Goal: Information Seeking & Learning: Learn about a topic

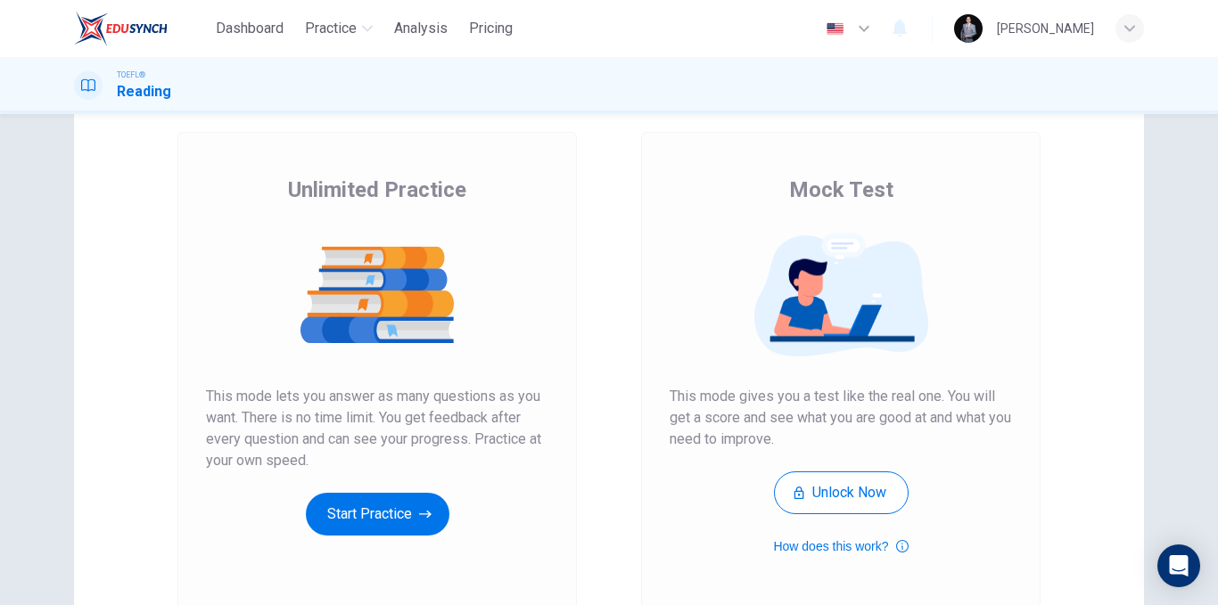
scroll to position [178, 0]
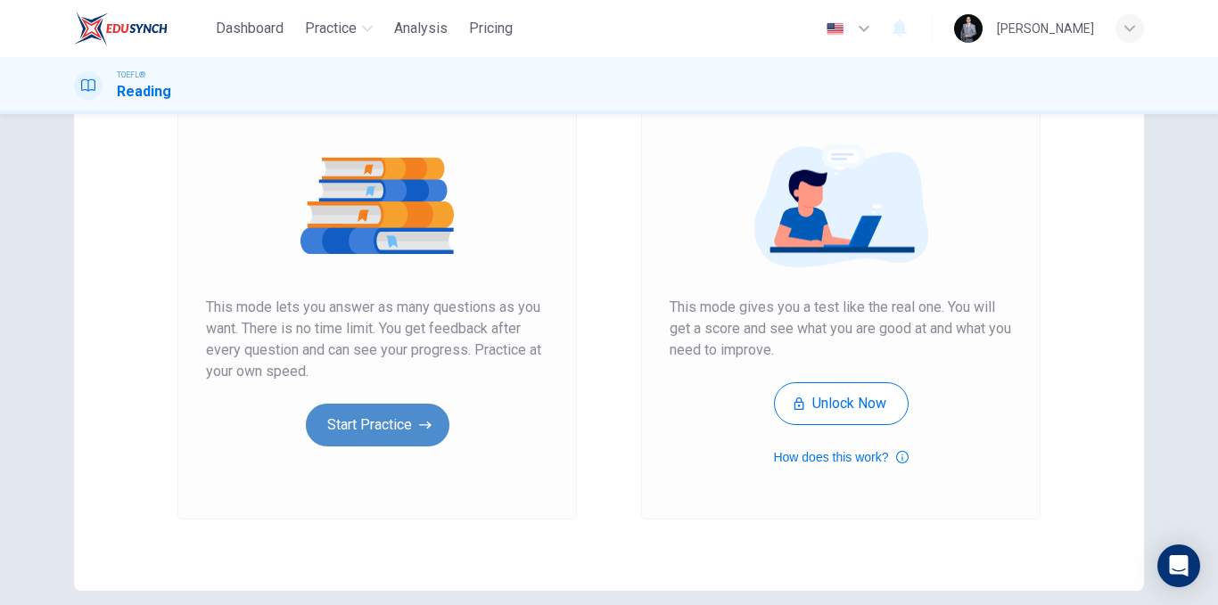
click at [351, 415] on button "Start Practice" at bounding box center [378, 425] width 144 height 43
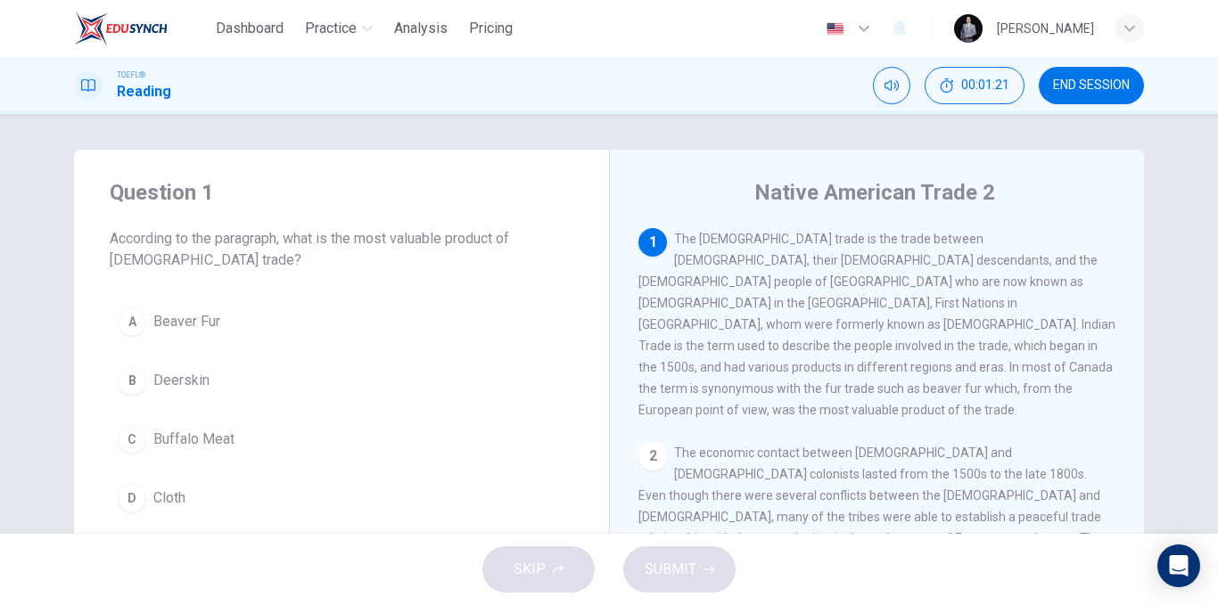
click at [189, 325] on span "Beaver Fur" at bounding box center [186, 321] width 67 height 21
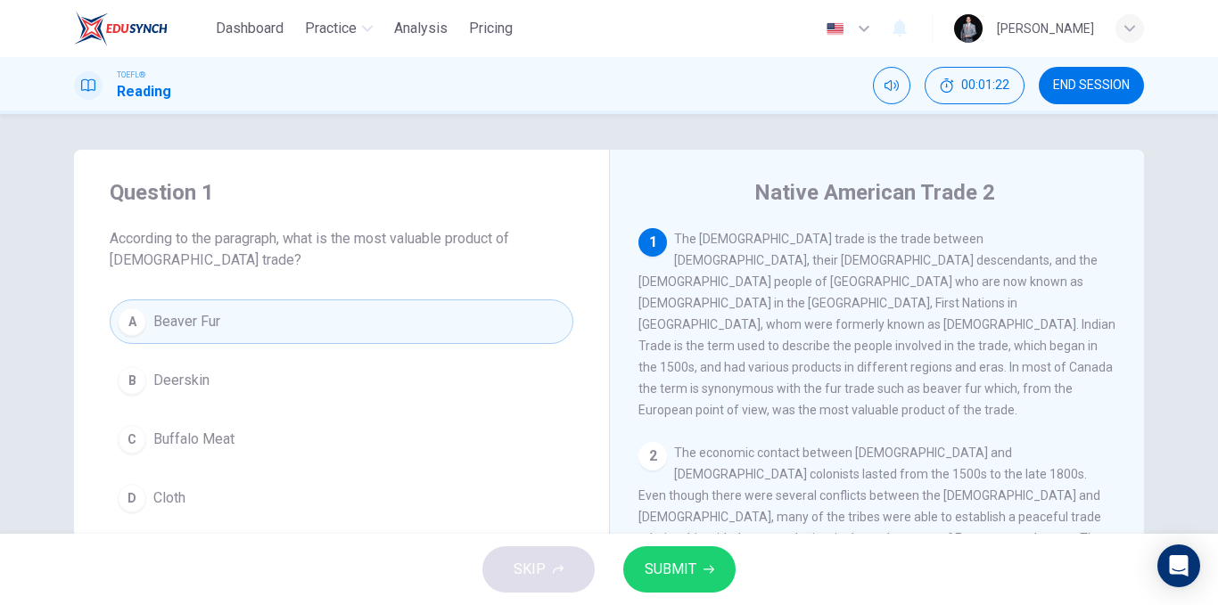
click at [678, 561] on span "SUBMIT" at bounding box center [671, 569] width 52 height 25
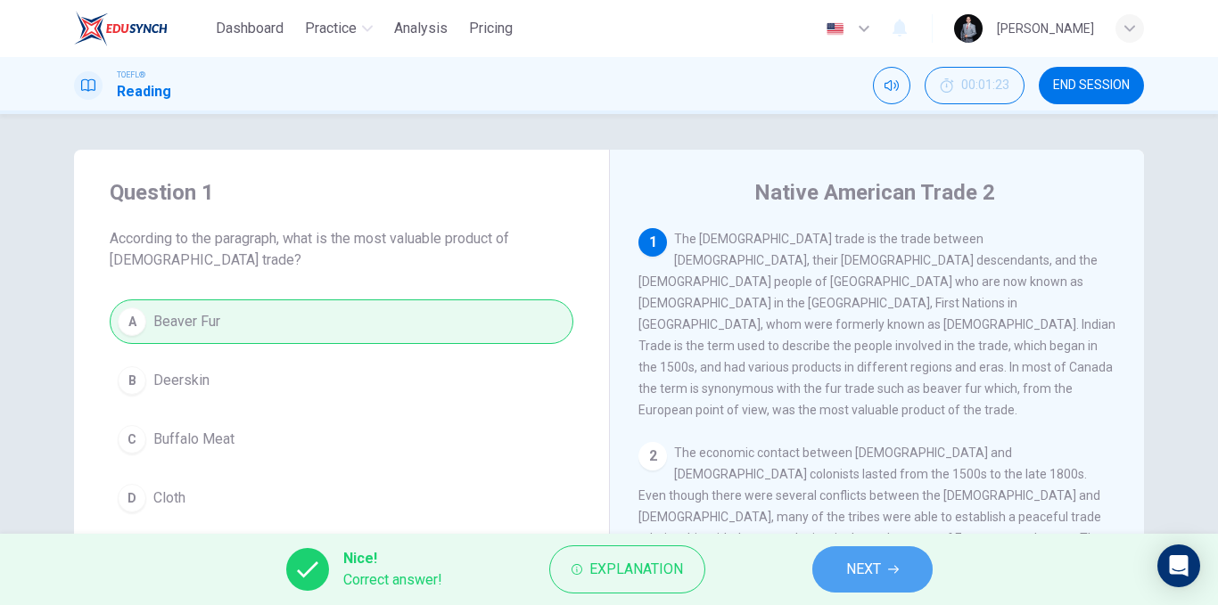
click at [842, 557] on button "NEXT" at bounding box center [872, 570] width 120 height 46
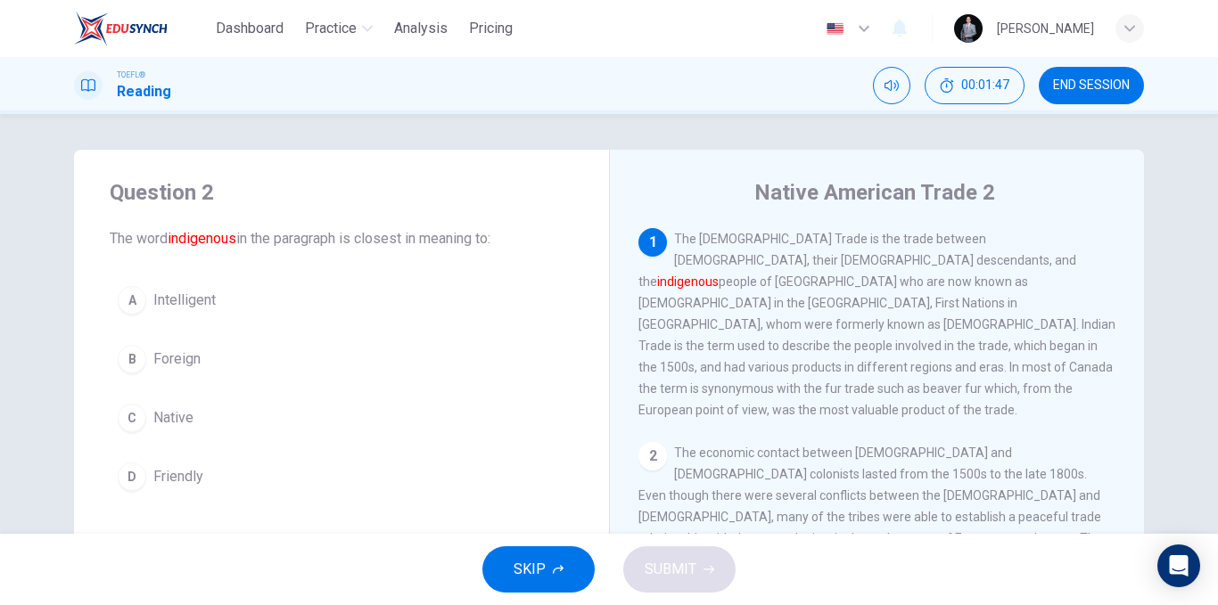
click at [169, 412] on span "Native" at bounding box center [173, 417] width 40 height 21
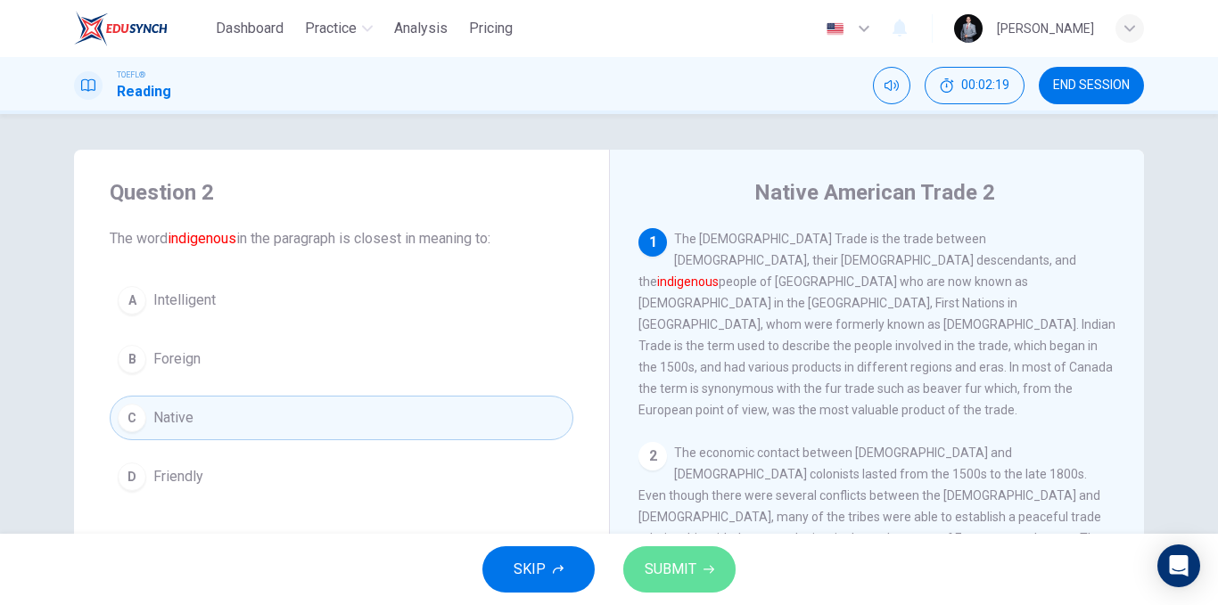
click at [689, 561] on span "SUBMIT" at bounding box center [671, 569] width 52 height 25
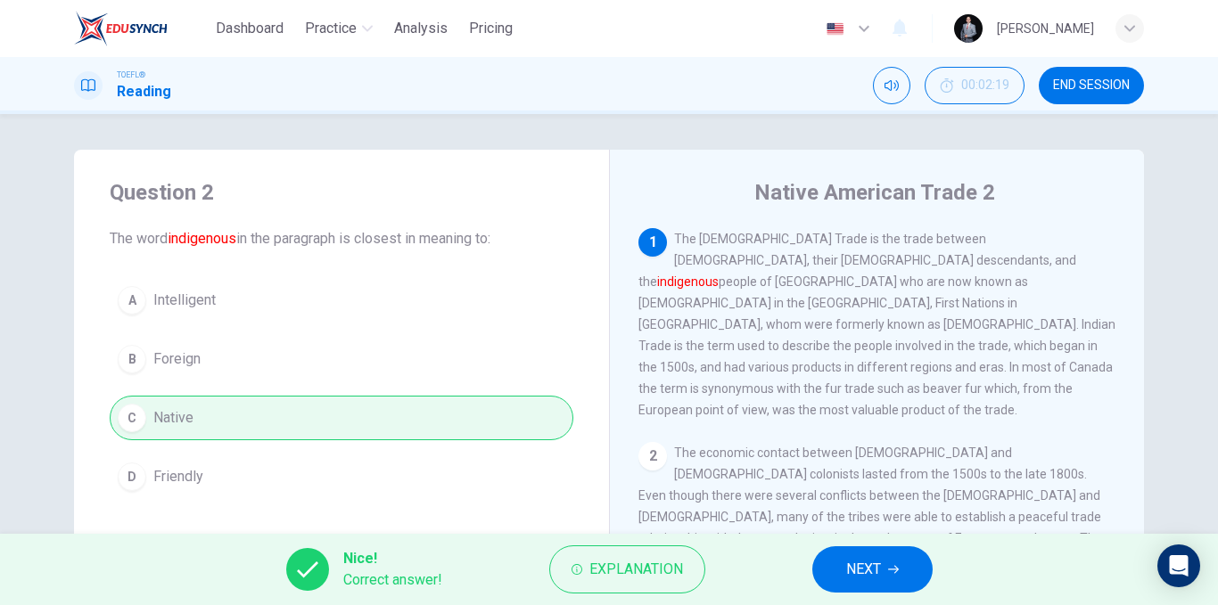
click at [846, 574] on span "NEXT" at bounding box center [863, 569] width 35 height 25
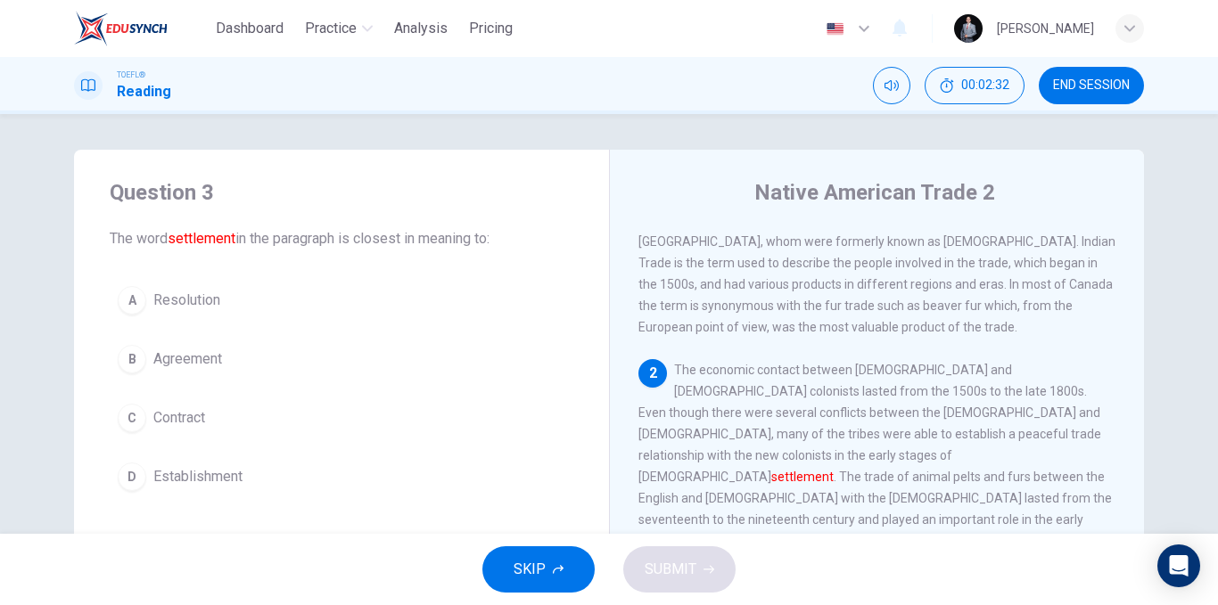
scroll to position [111, 0]
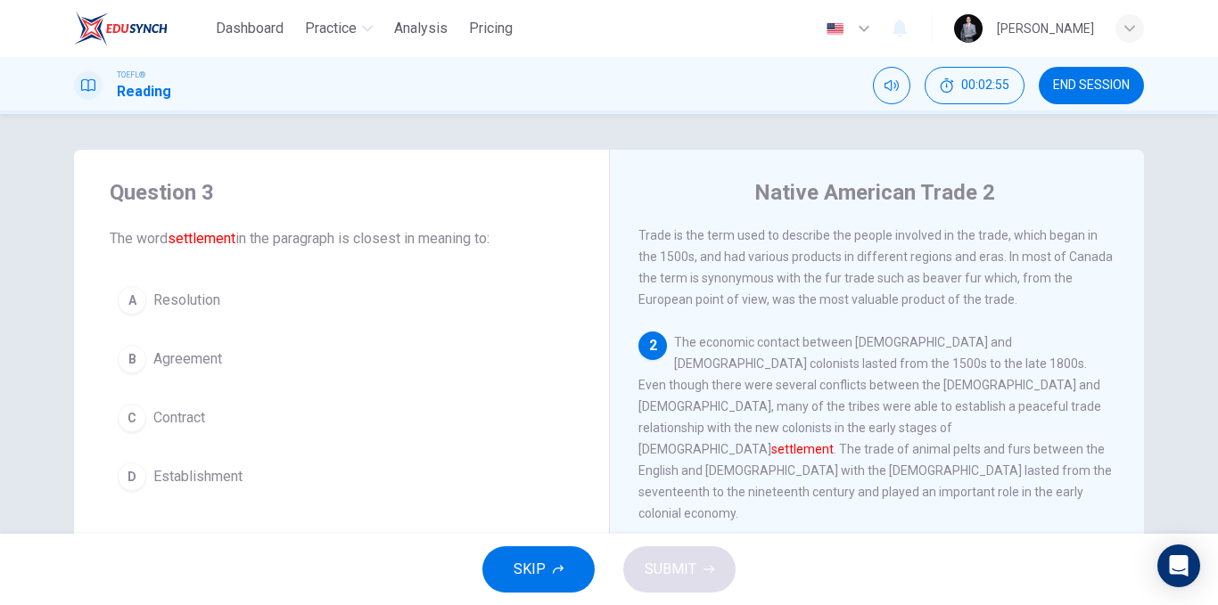
click at [200, 421] on span "Contract" at bounding box center [179, 417] width 52 height 21
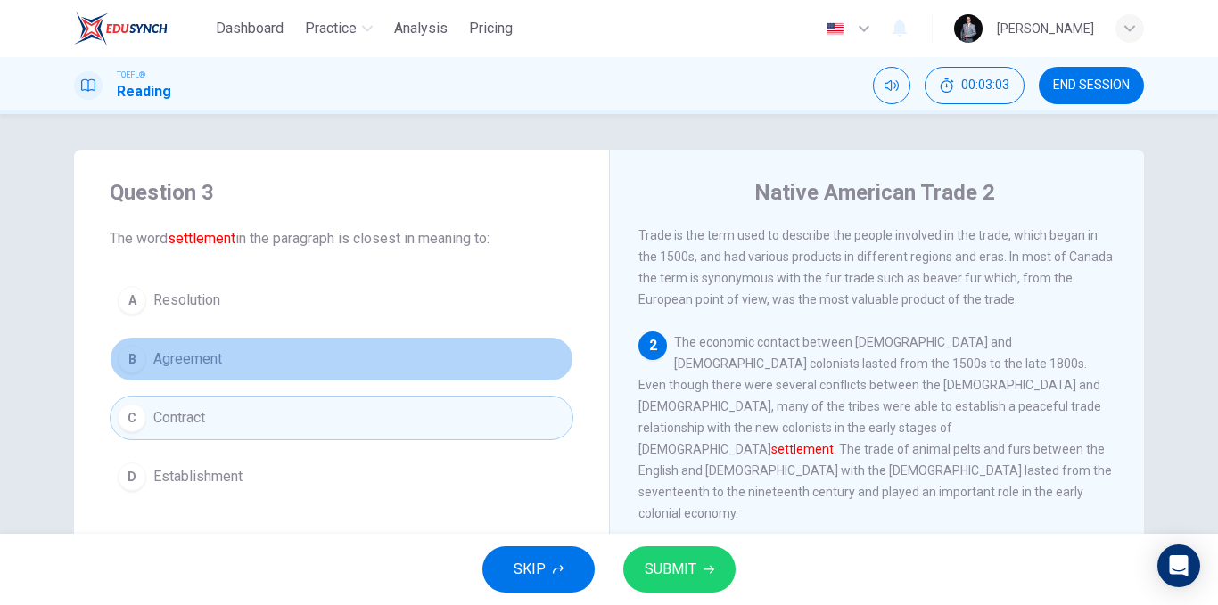
click at [354, 360] on button "B Agreement" at bounding box center [342, 359] width 464 height 45
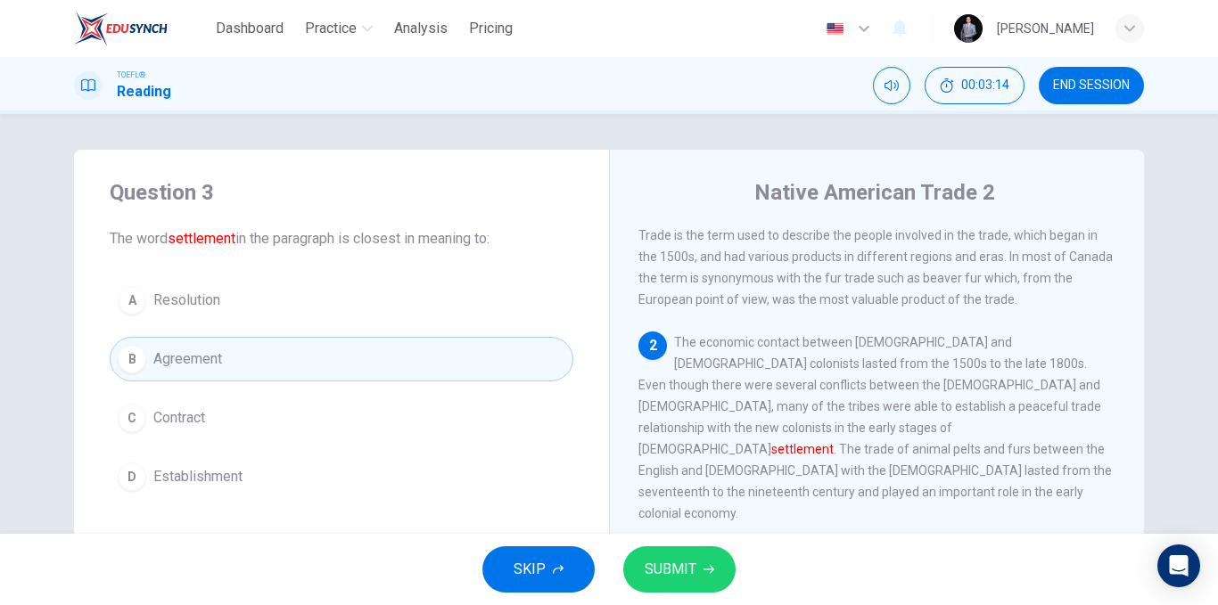
click at [280, 419] on button "C Contract" at bounding box center [342, 418] width 464 height 45
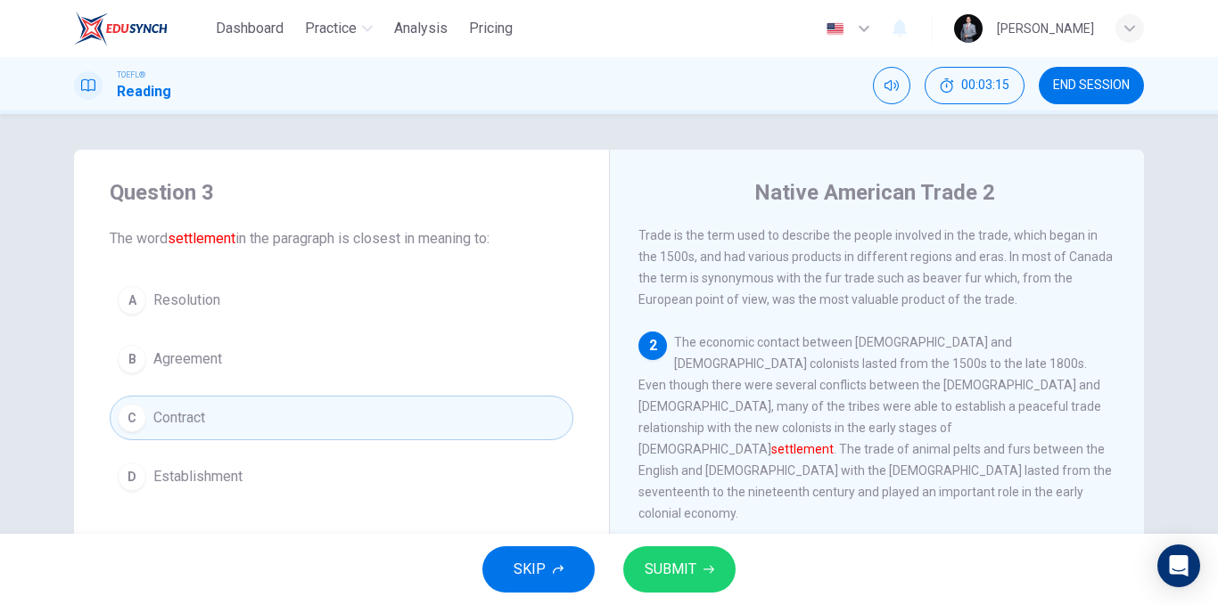
click at [714, 558] on button "SUBMIT" at bounding box center [679, 570] width 112 height 46
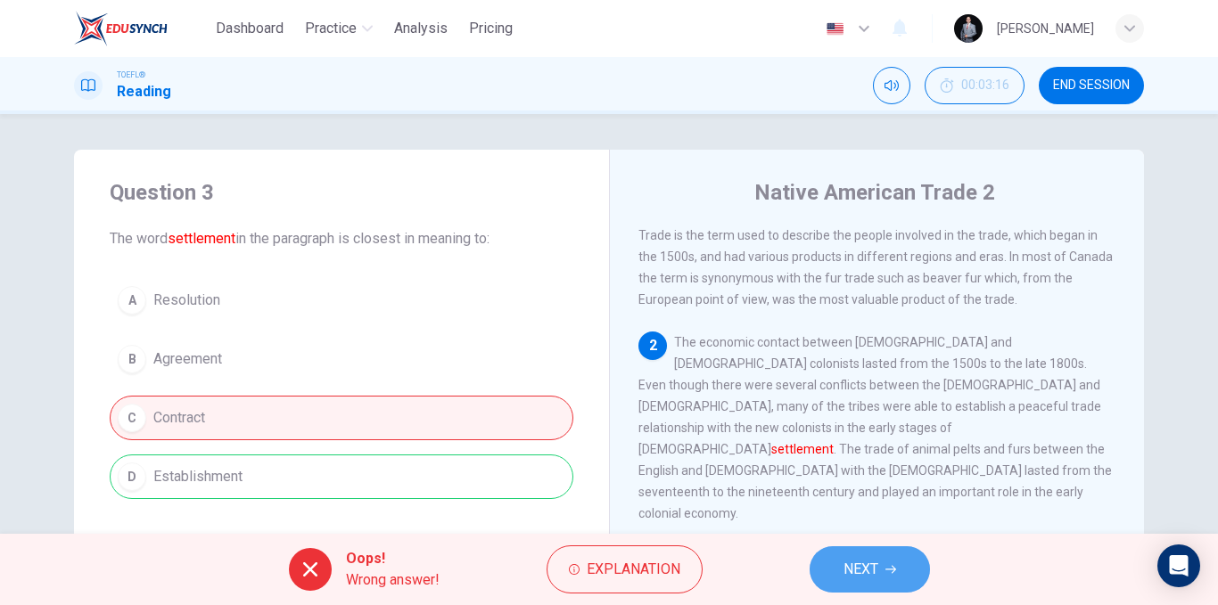
click at [911, 573] on button "NEXT" at bounding box center [870, 570] width 120 height 46
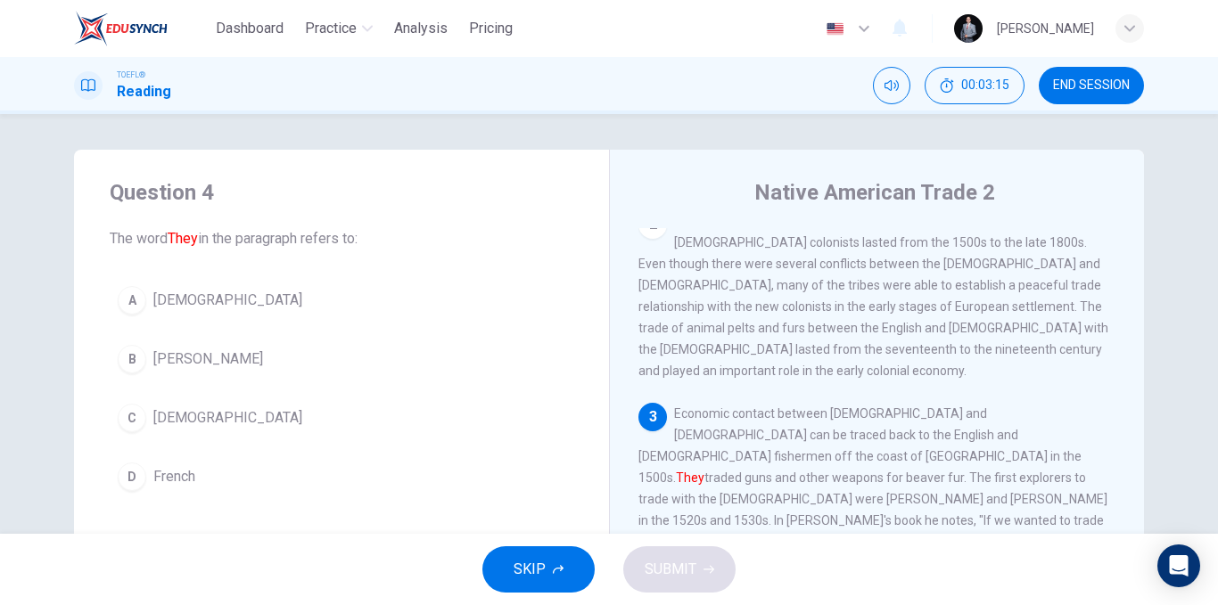
scroll to position [243, 0]
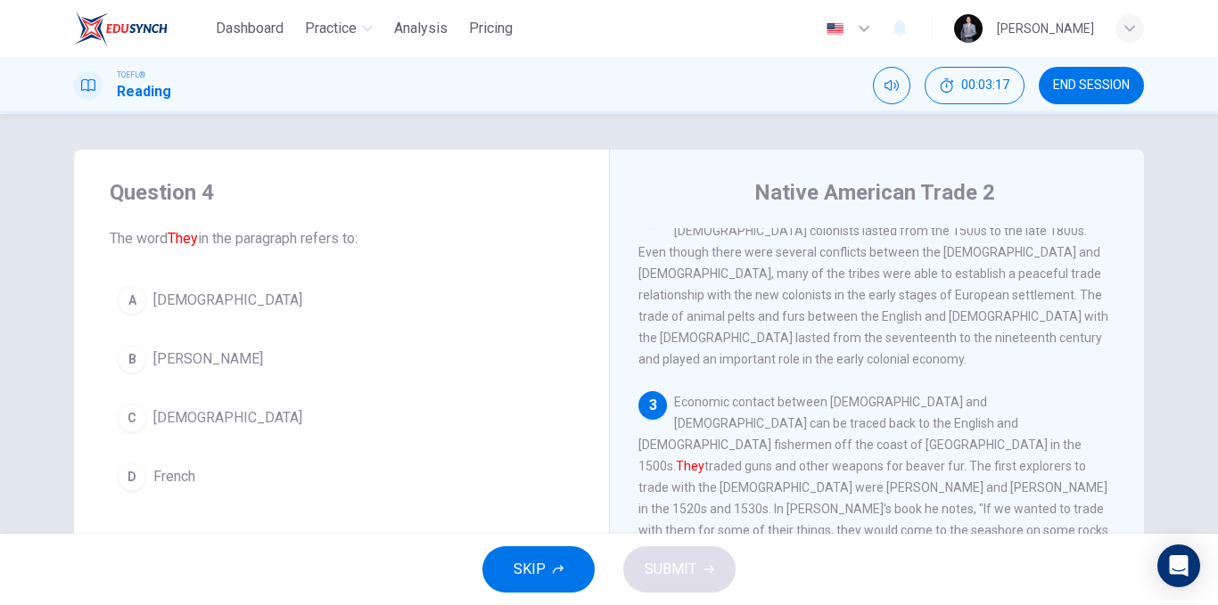
click at [226, 305] on span "Native Americans" at bounding box center [227, 300] width 149 height 21
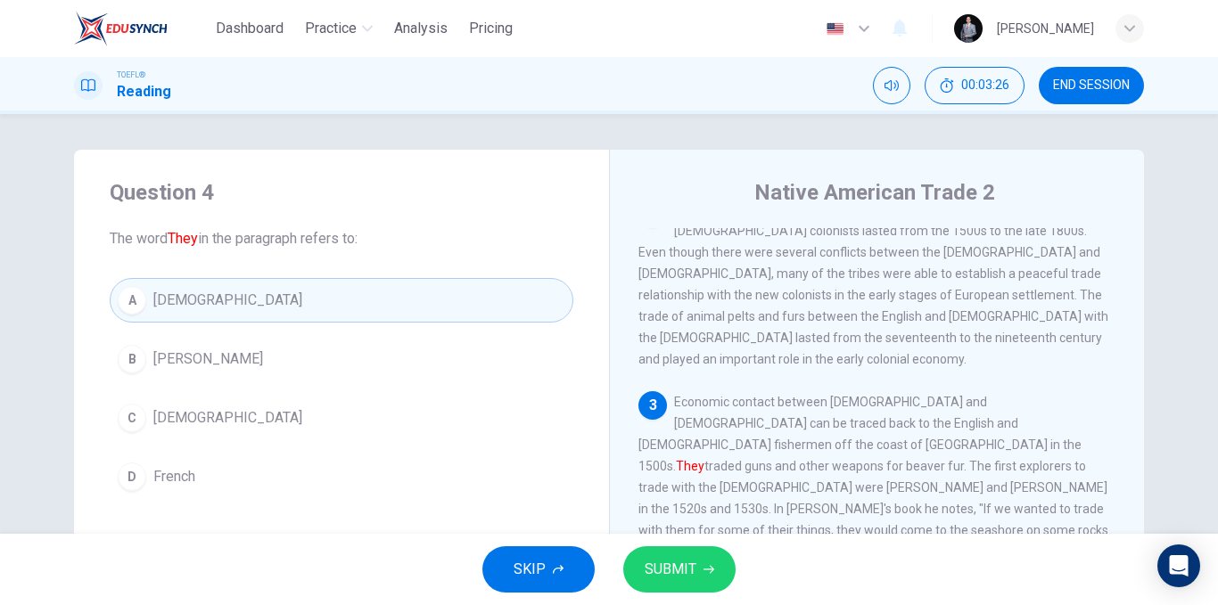
scroll to position [333, 0]
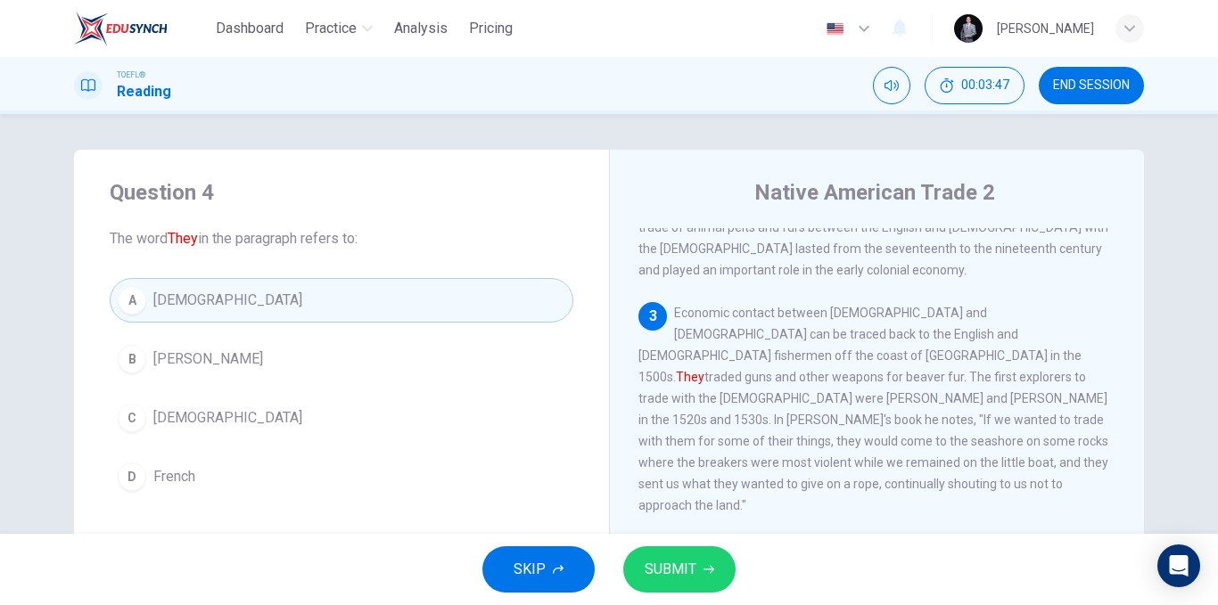
click at [721, 553] on button "SUBMIT" at bounding box center [679, 570] width 112 height 46
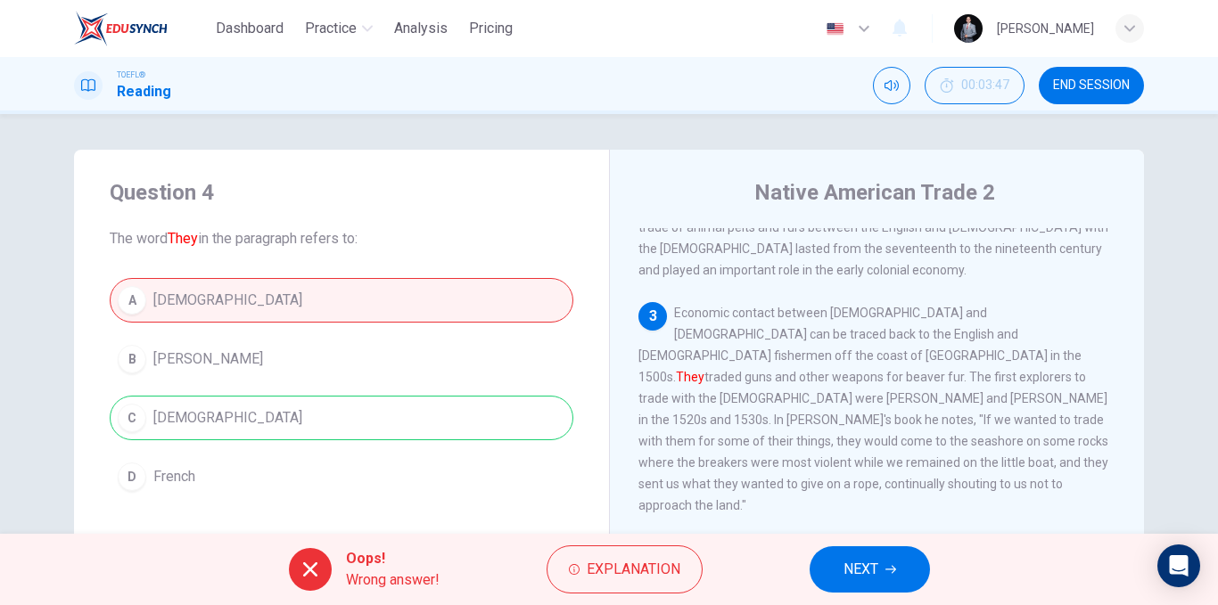
click at [212, 419] on div "A Native Americans B Beavers C Europeans D French" at bounding box center [342, 388] width 464 height 221
click at [212, 418] on div "A Native Americans B Beavers C Europeans D French" at bounding box center [342, 388] width 464 height 221
click at [212, 417] on div "A Native Americans B Beavers C Europeans D French" at bounding box center [342, 388] width 464 height 221
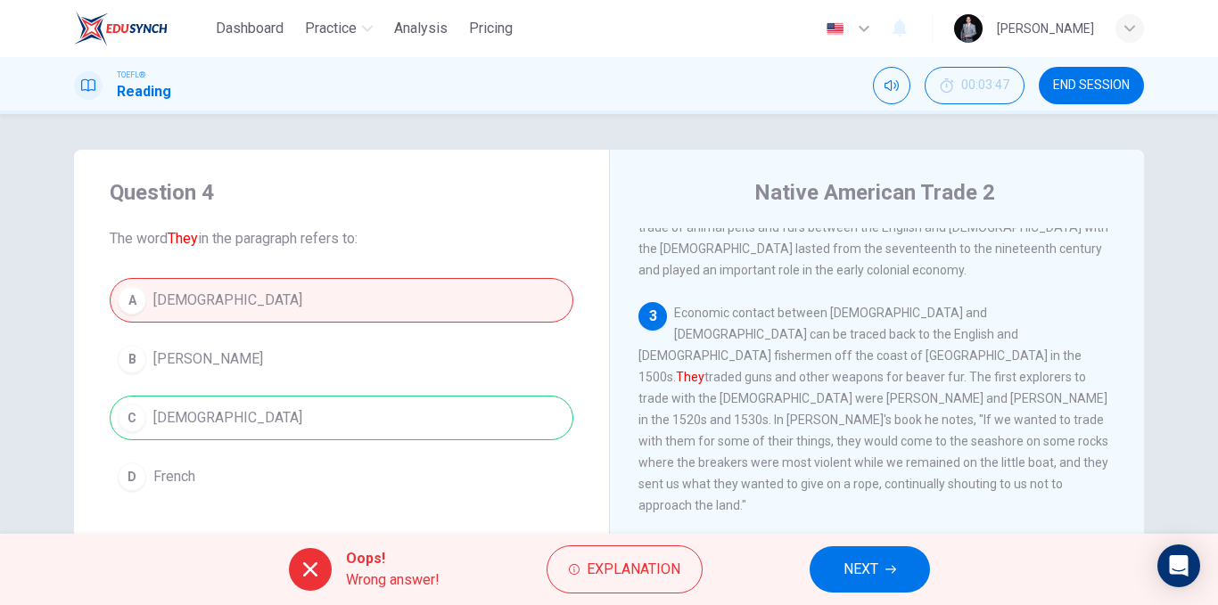
click at [212, 417] on div "A Native Americans B Beavers C Europeans D French" at bounding box center [342, 388] width 464 height 221
click at [212, 418] on div "A Native Americans B Beavers C Europeans D French" at bounding box center [342, 388] width 464 height 221
click at [213, 418] on div "A Native Americans B Beavers C Europeans D French" at bounding box center [342, 388] width 464 height 221
click at [214, 418] on div "A Native Americans B Beavers C Europeans D French" at bounding box center [342, 388] width 464 height 221
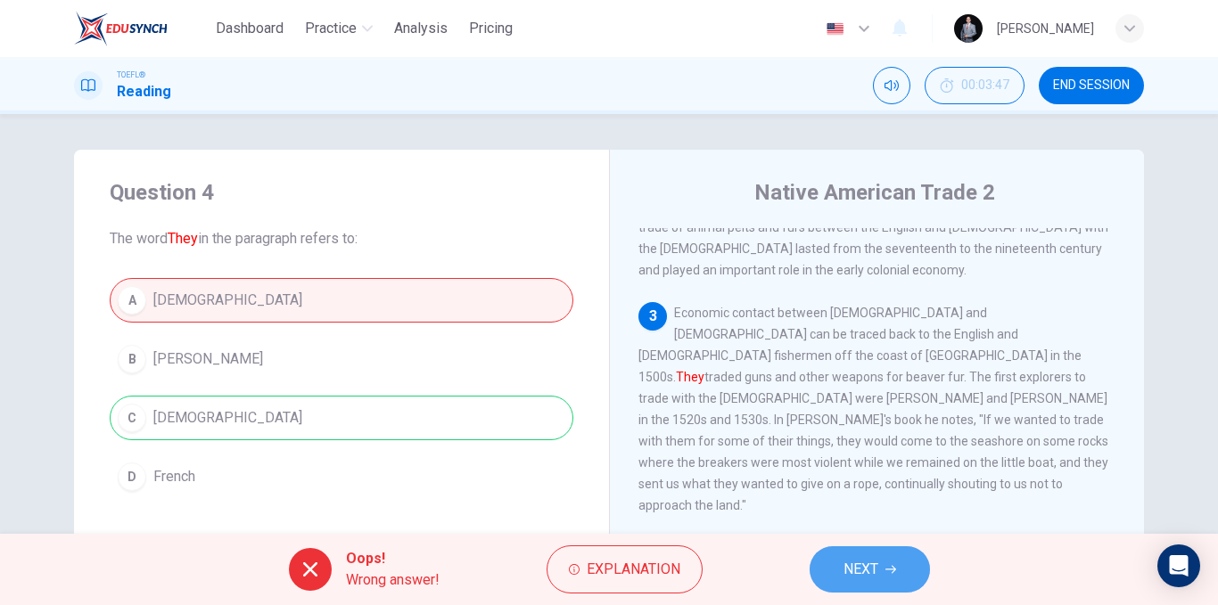
click at [878, 563] on span "NEXT" at bounding box center [860, 569] width 35 height 25
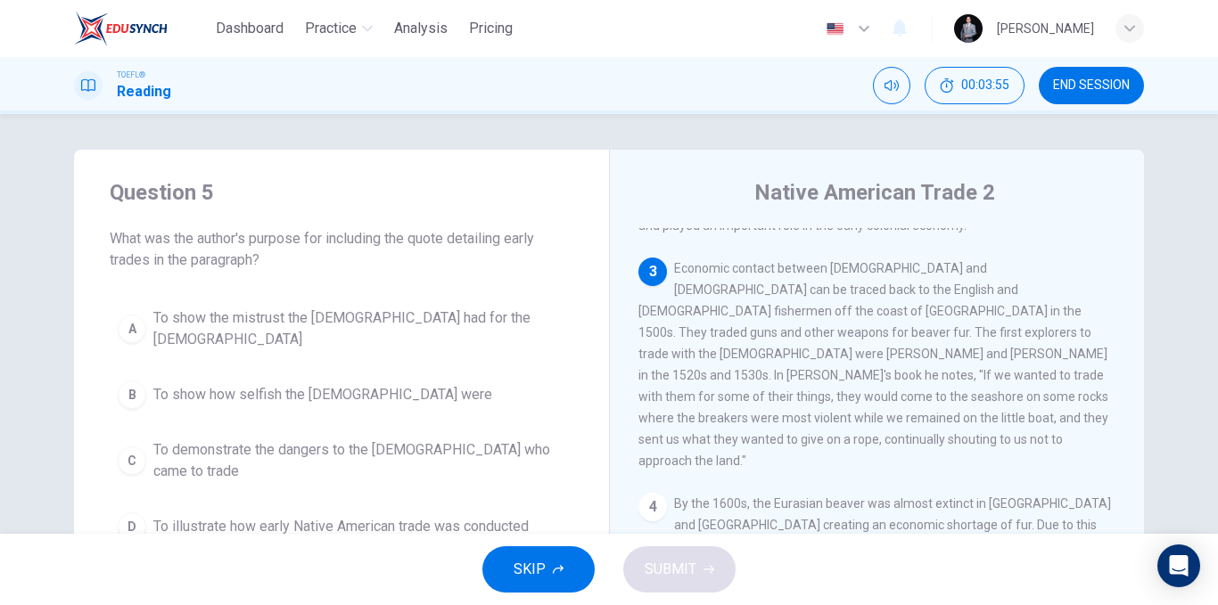
drag, startPoint x: 409, startPoint y: 238, endPoint x: 492, endPoint y: 241, distance: 83.0
click at [492, 241] on span "What was the author's purpose for including the quote detailing early trades in…" at bounding box center [342, 249] width 464 height 43
click at [473, 322] on span "To show the mistrust the Native Americans had for the Europeans" at bounding box center [359, 329] width 412 height 43
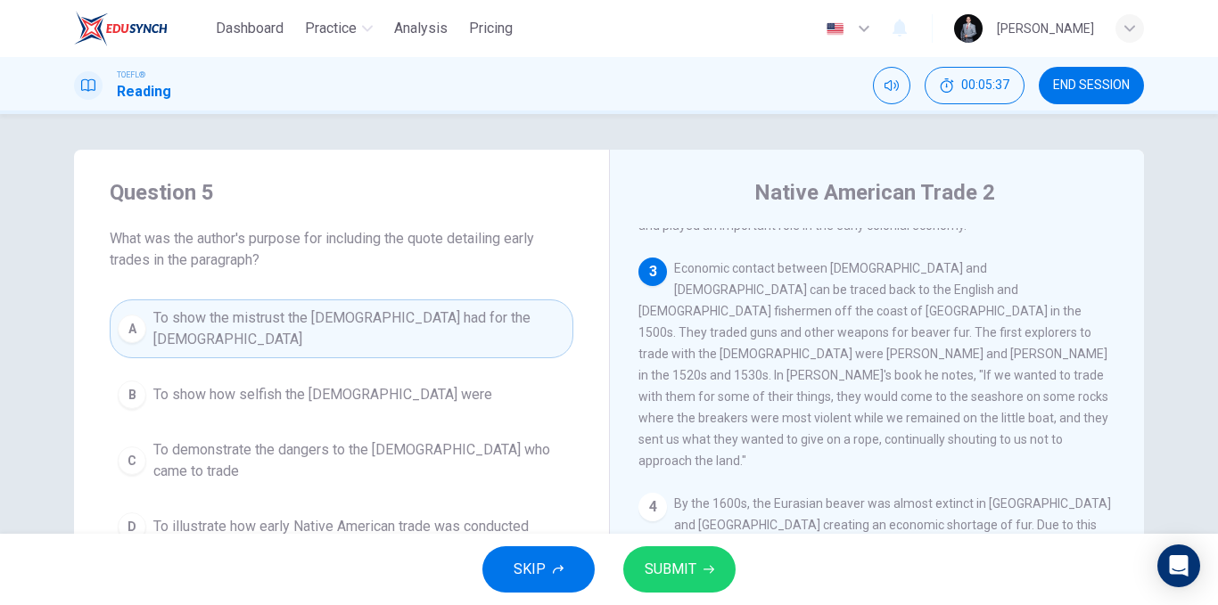
scroll to position [89, 0]
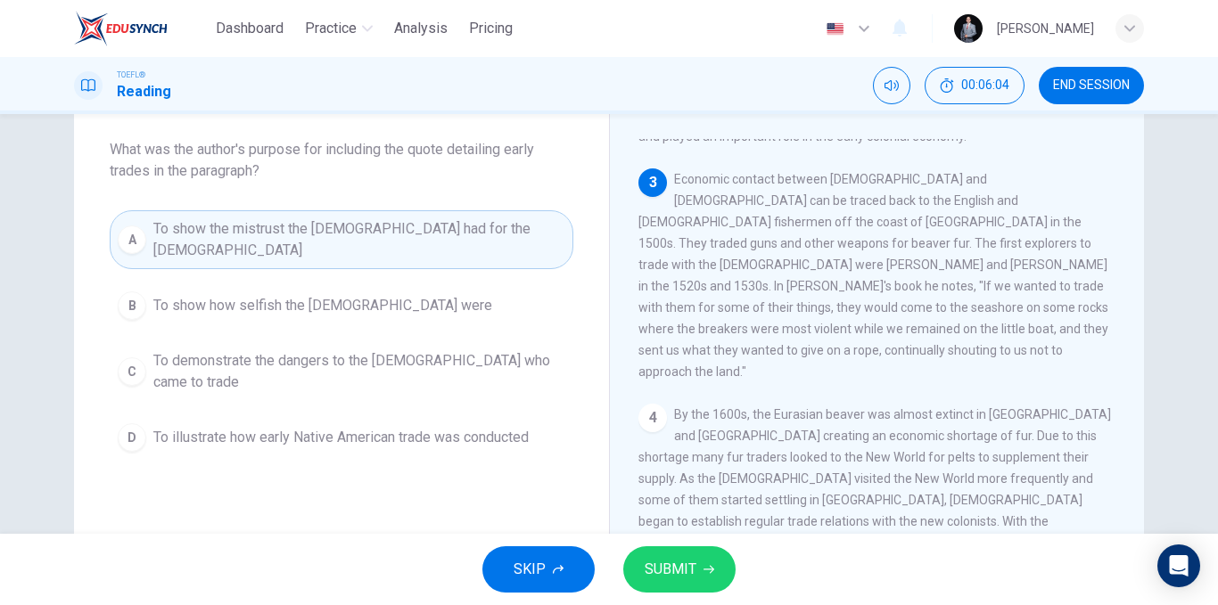
click at [401, 370] on span "To demonstrate the dangers to the Europeans who came to trade" at bounding box center [359, 371] width 412 height 43
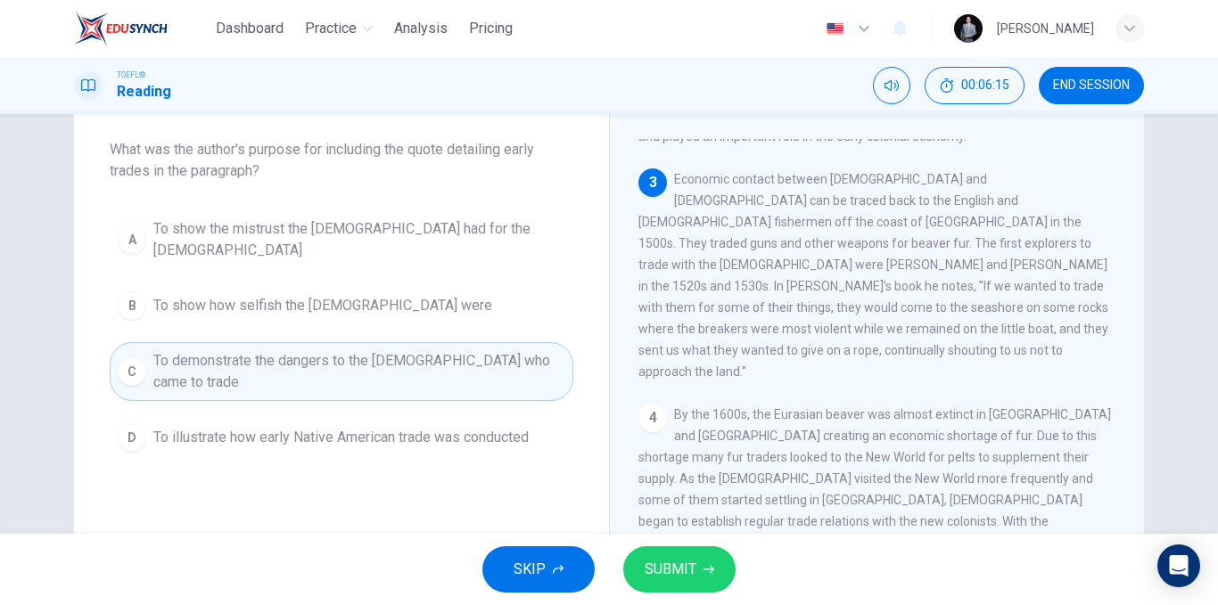
click at [665, 559] on span "SUBMIT" at bounding box center [671, 569] width 52 height 25
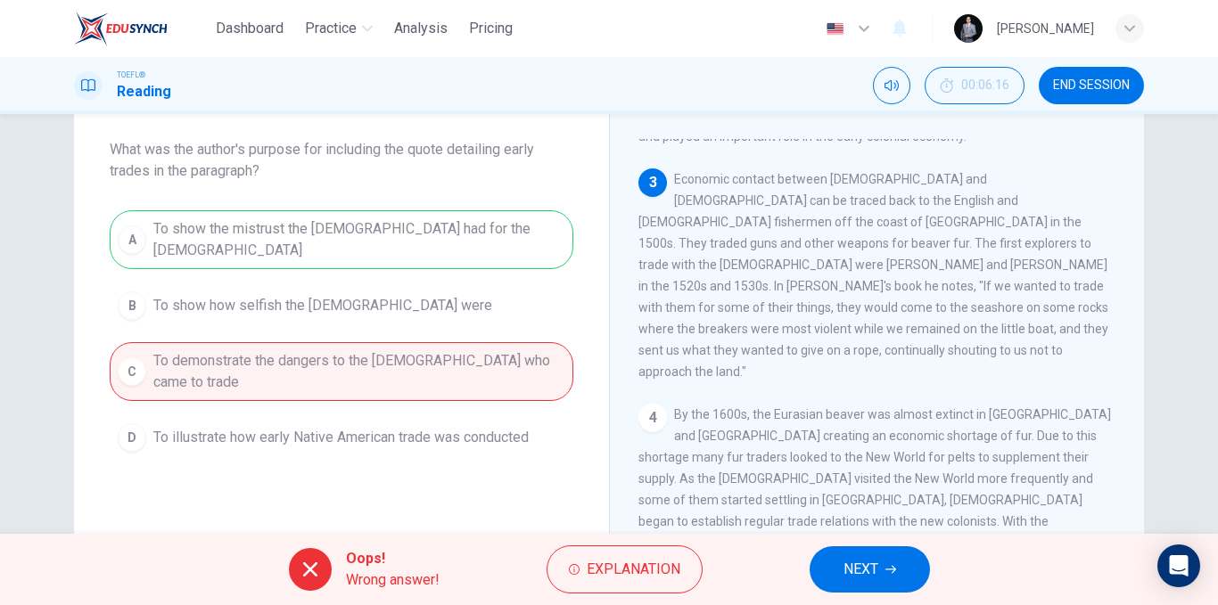
click at [886, 562] on button "NEXT" at bounding box center [870, 570] width 120 height 46
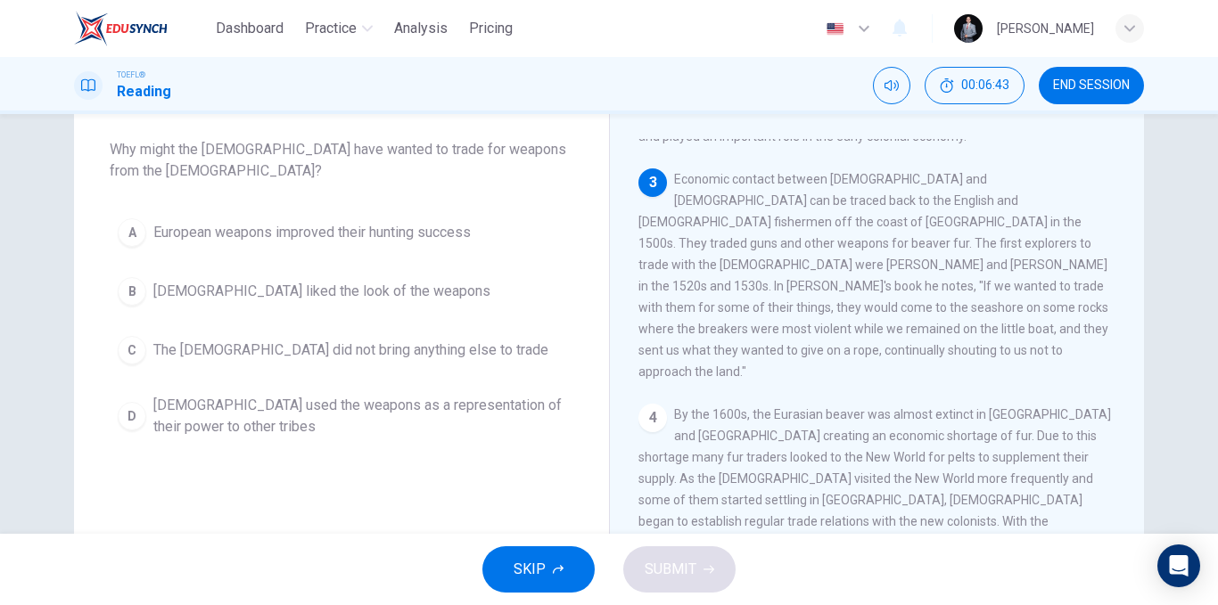
click at [532, 415] on span "Native Americans used the weapons as a representation of their power to other t…" at bounding box center [359, 416] width 412 height 43
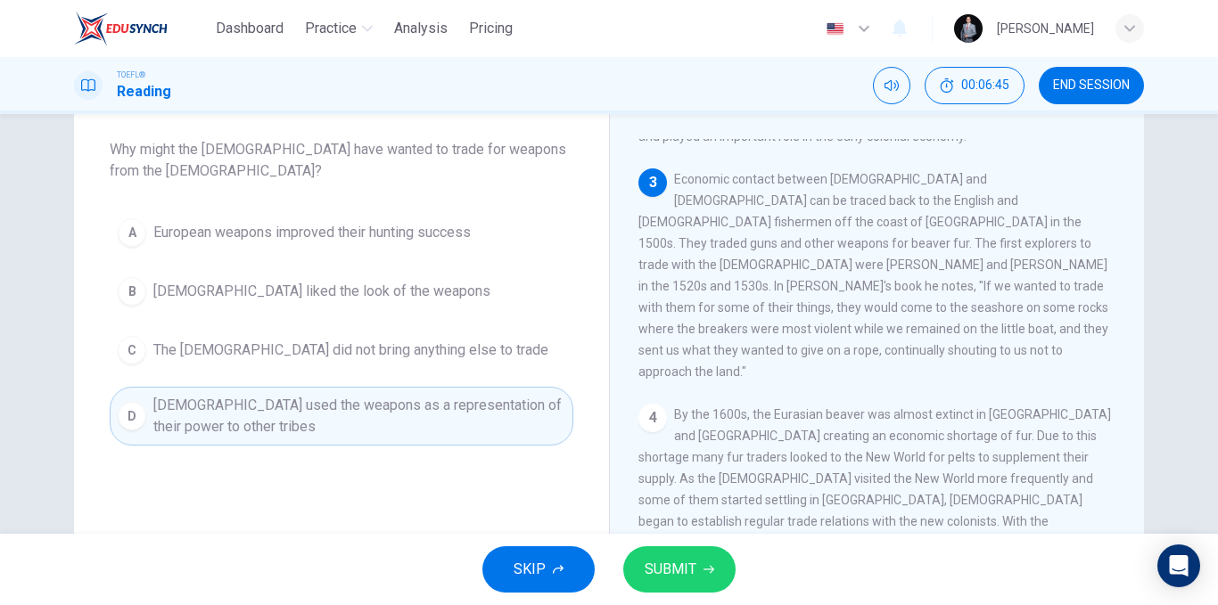
scroll to position [0, 0]
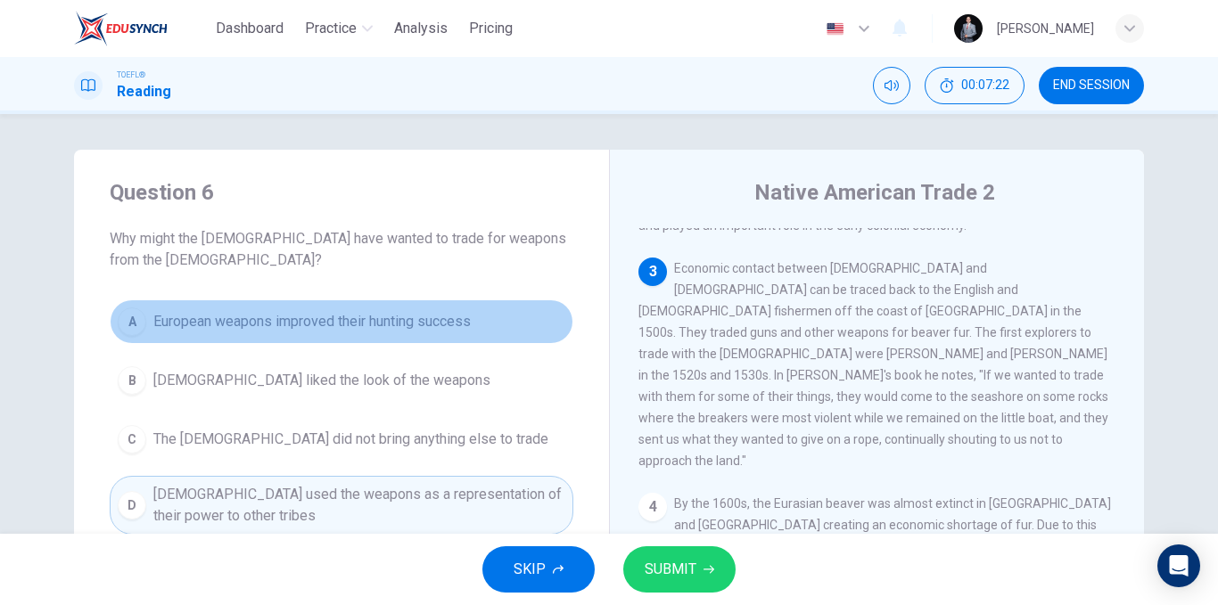
drag, startPoint x: 403, startPoint y: 316, endPoint x: 416, endPoint y: 321, distance: 14.1
click at [403, 317] on span "European weapons improved their hunting success" at bounding box center [311, 321] width 317 height 21
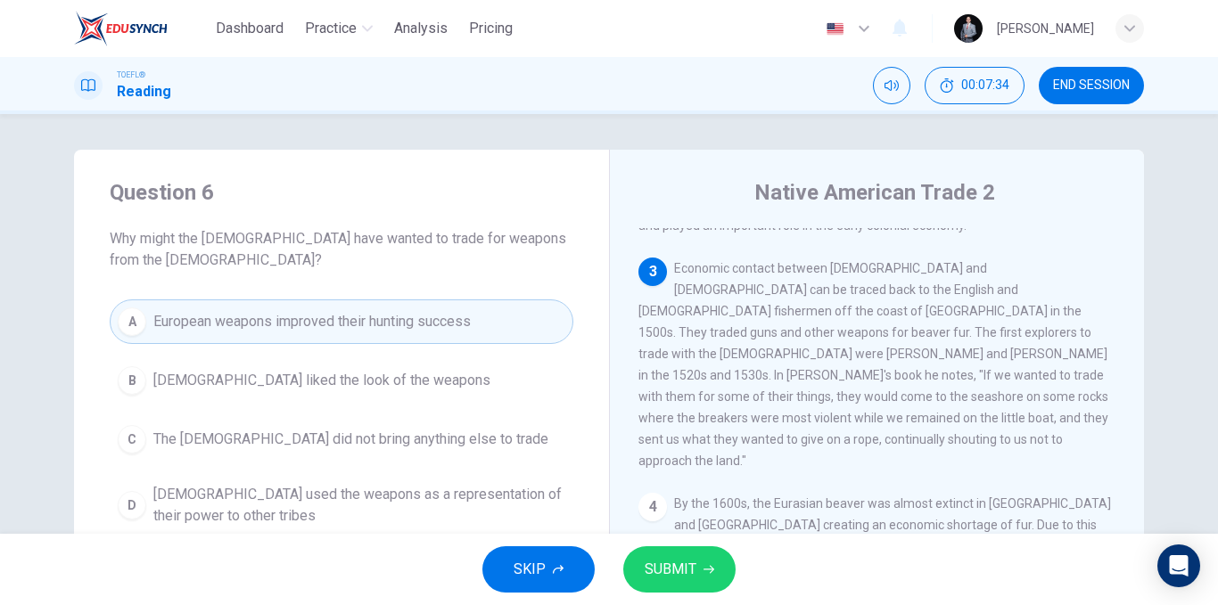
scroll to position [89, 0]
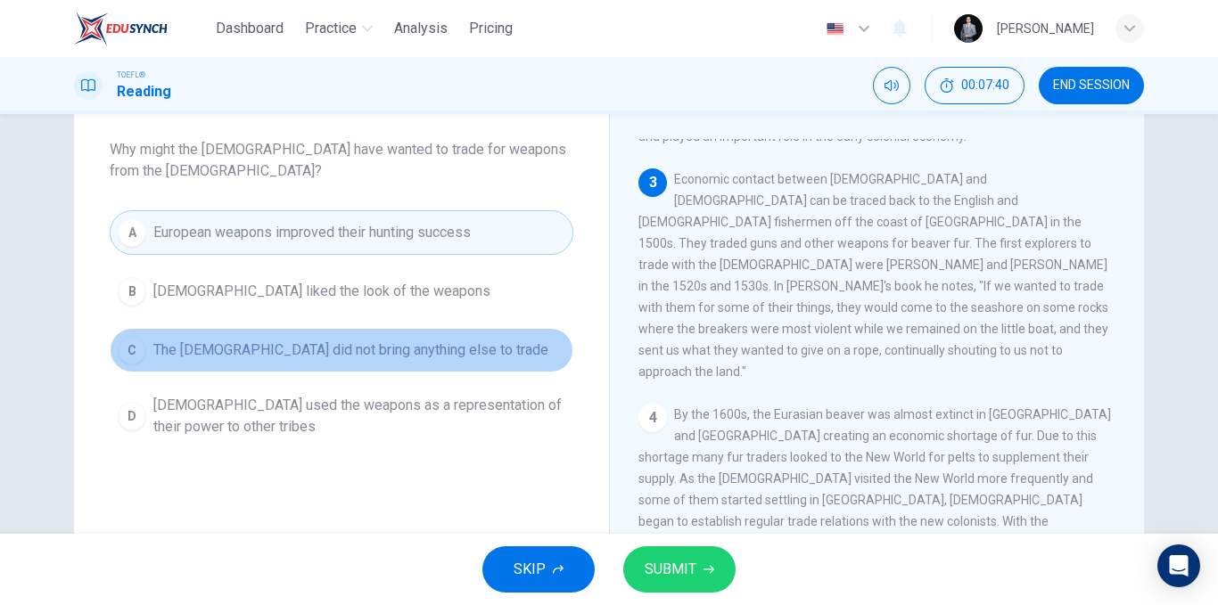
drag, startPoint x: 316, startPoint y: 346, endPoint x: 385, endPoint y: 364, distance: 71.8
click at [316, 347] on span "The Europeans did not bring anything else to trade" at bounding box center [350, 350] width 395 height 21
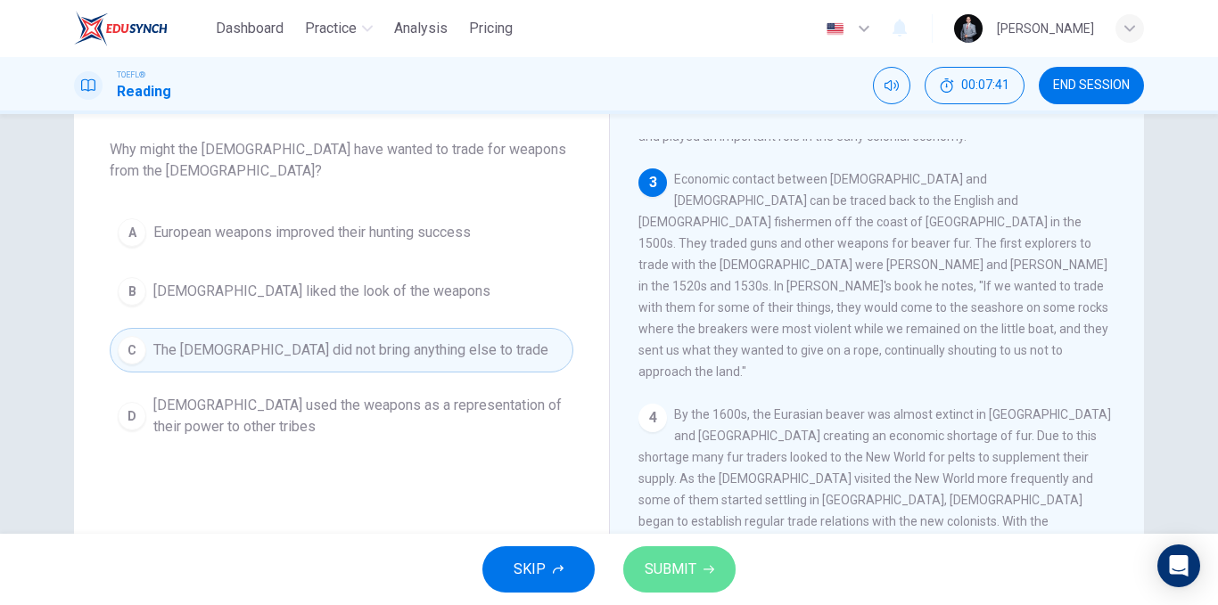
click at [678, 569] on span "SUBMIT" at bounding box center [671, 569] width 52 height 25
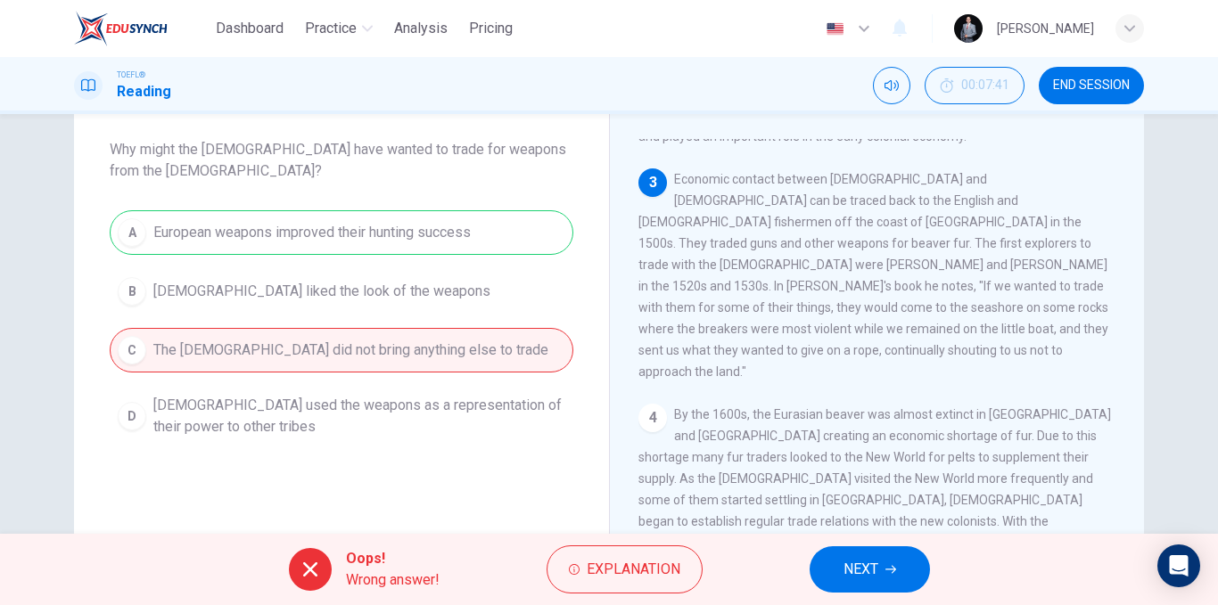
drag, startPoint x: 324, startPoint y: 243, endPoint x: 491, endPoint y: 242, distance: 167.6
click at [491, 242] on div "A European weapons improved their hunting success B Native Americans liked the …" at bounding box center [342, 327] width 464 height 235
click at [861, 571] on span "NEXT" at bounding box center [860, 569] width 35 height 25
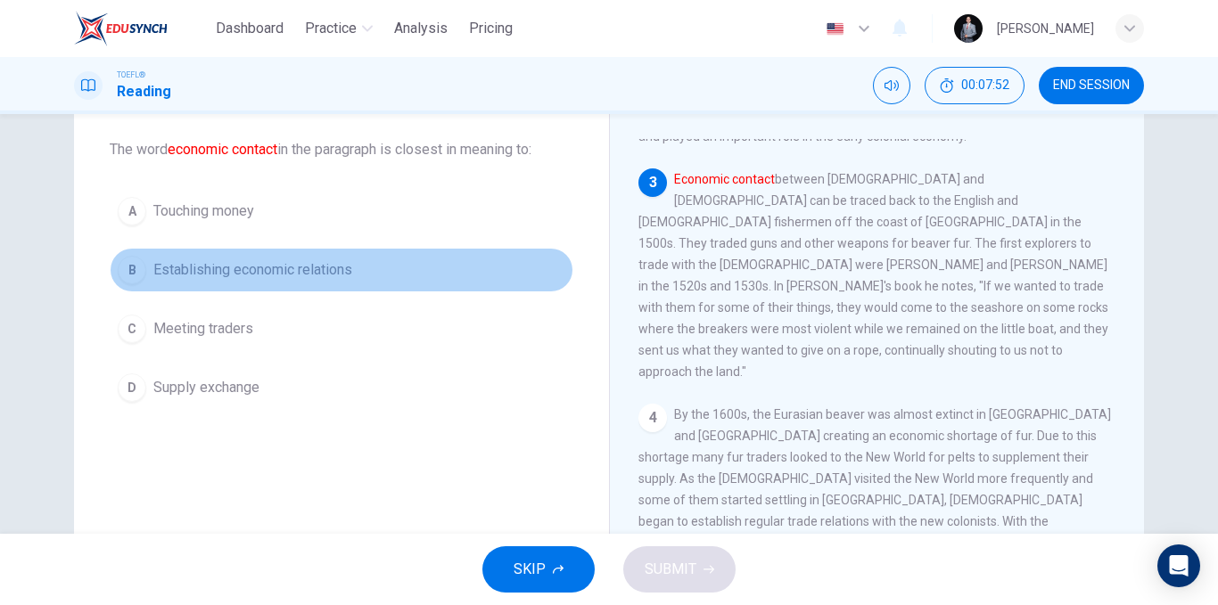
click at [356, 274] on button "B Establishing economic relations" at bounding box center [342, 270] width 464 height 45
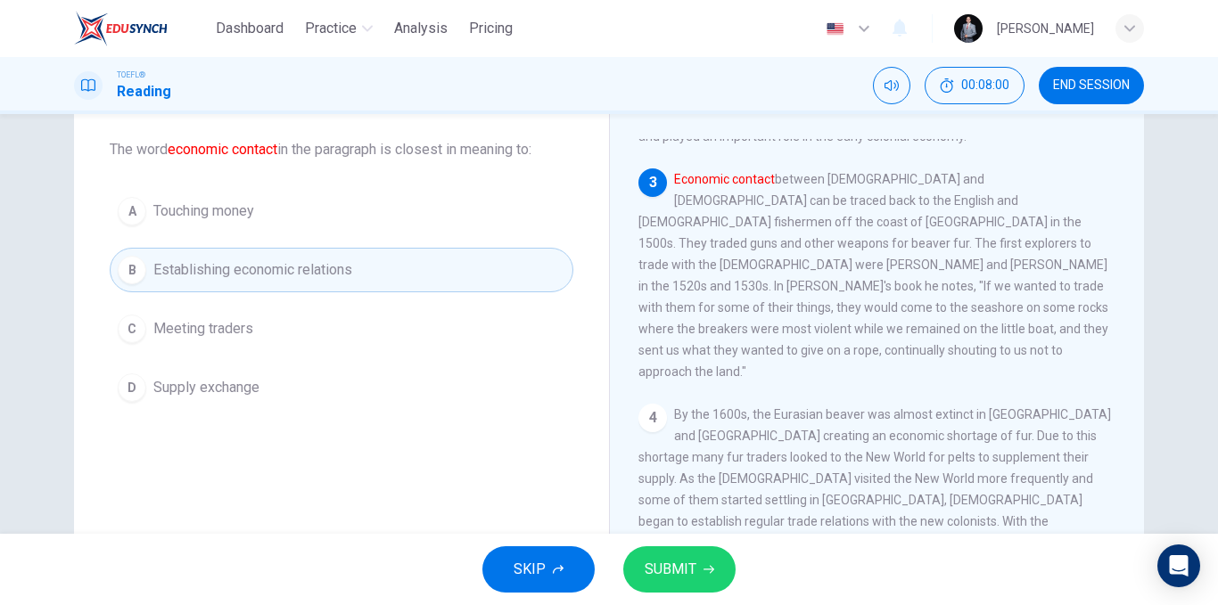
click at [661, 577] on span "SUBMIT" at bounding box center [671, 569] width 52 height 25
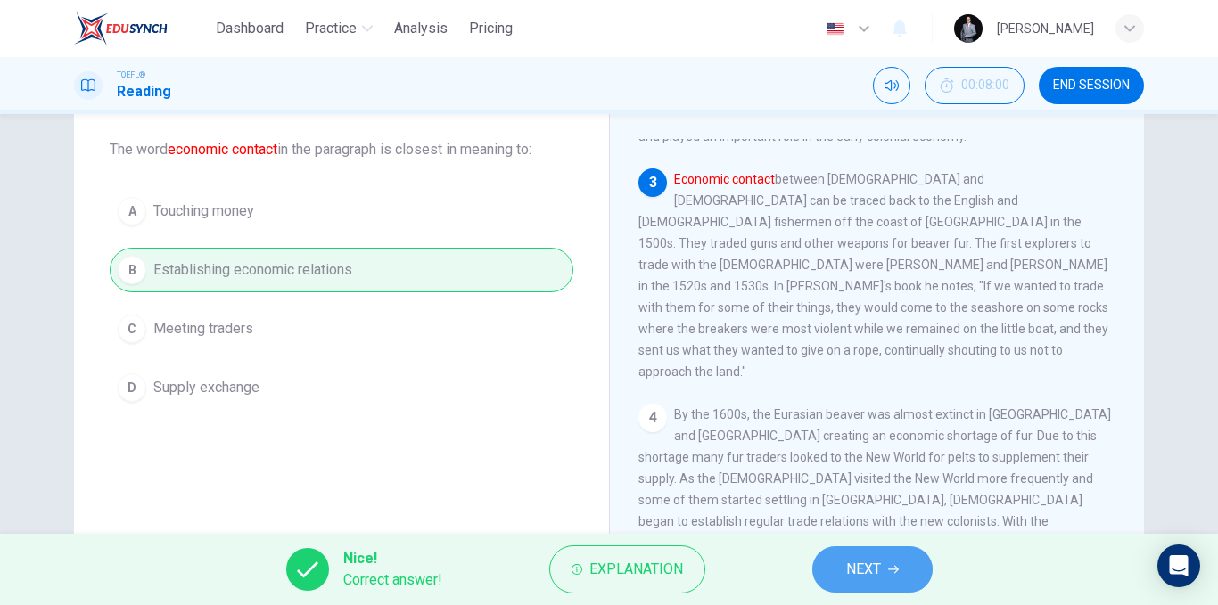
click at [855, 556] on button "NEXT" at bounding box center [872, 570] width 120 height 46
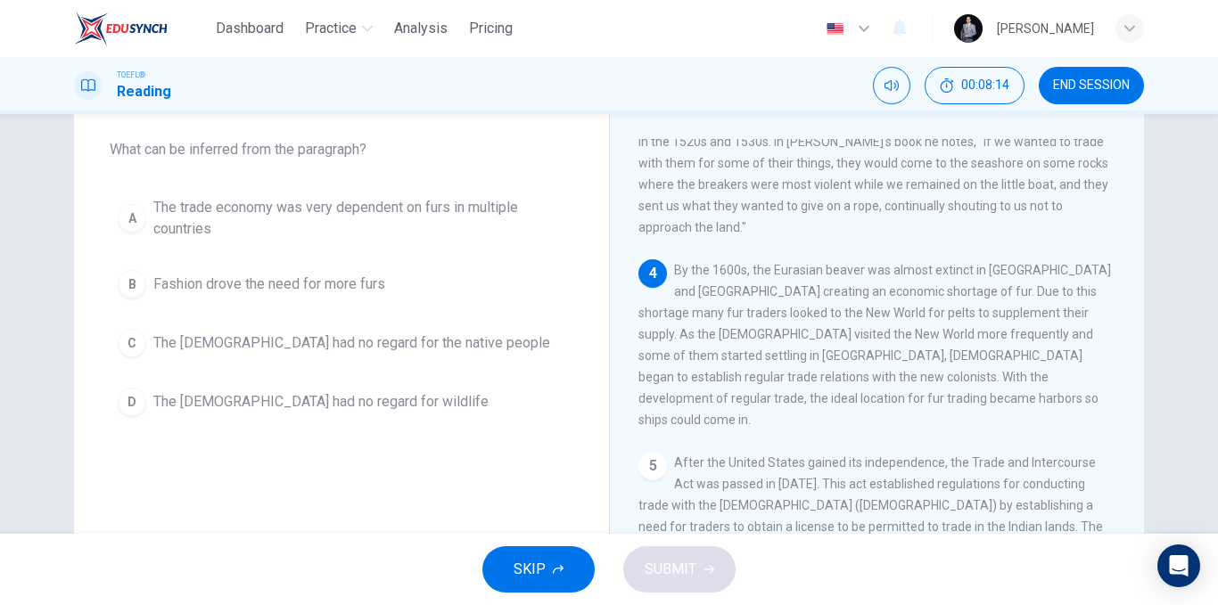
scroll to position [535, 0]
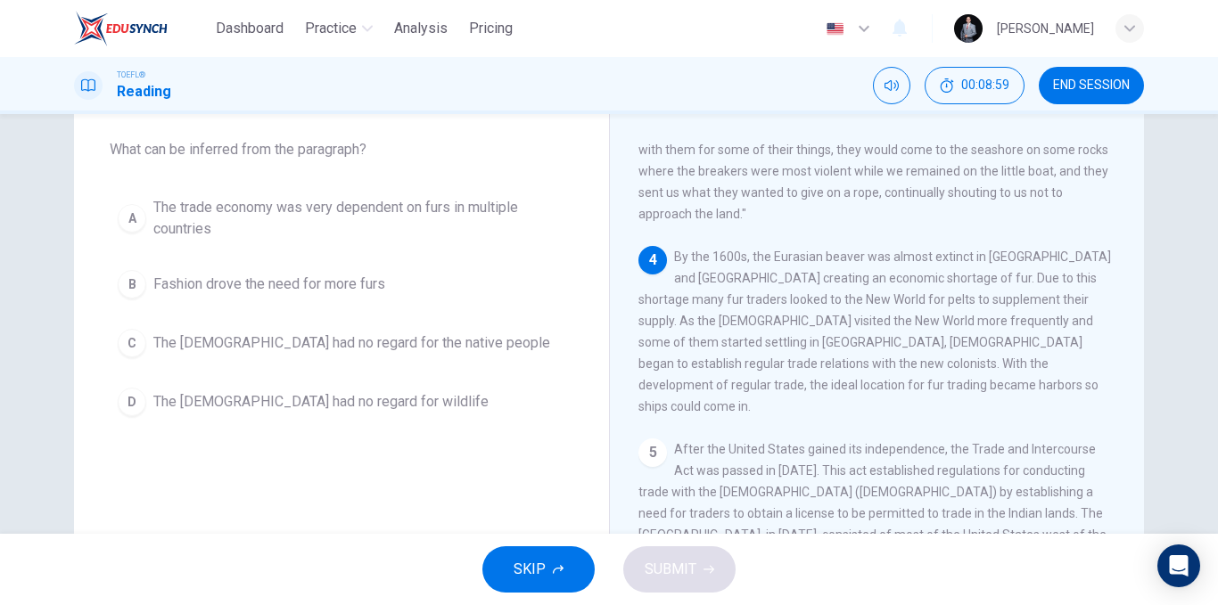
click at [464, 225] on span "The trade economy was very dependent on furs in multiple countries" at bounding box center [359, 218] width 412 height 43
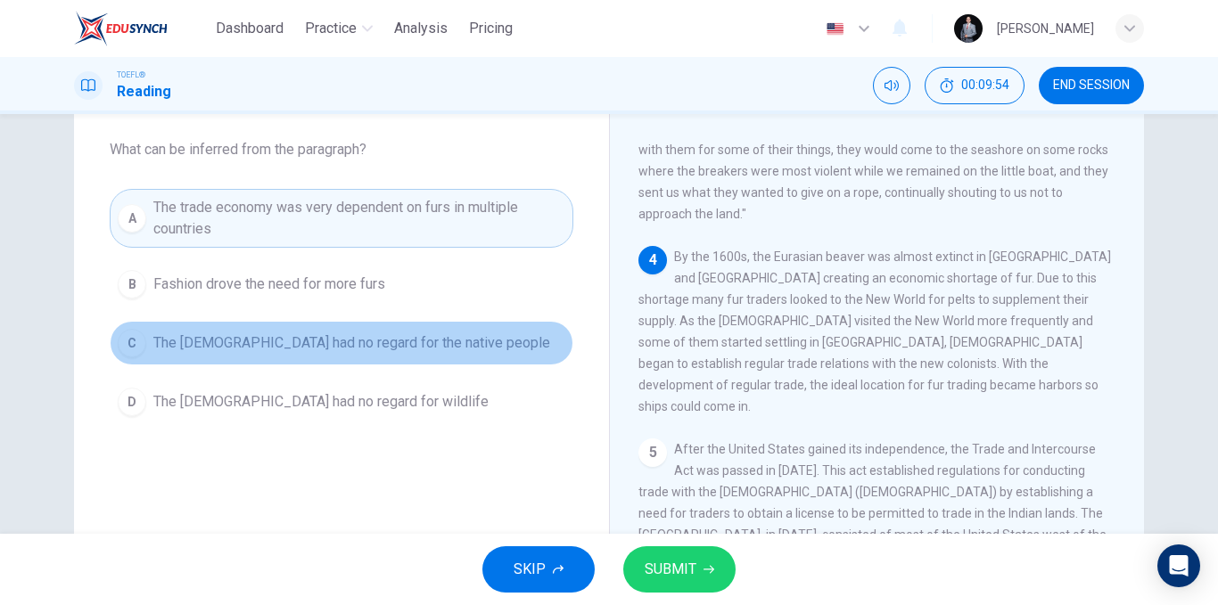
click at [380, 355] on button "C The Europeans had no regard for the native people" at bounding box center [342, 343] width 464 height 45
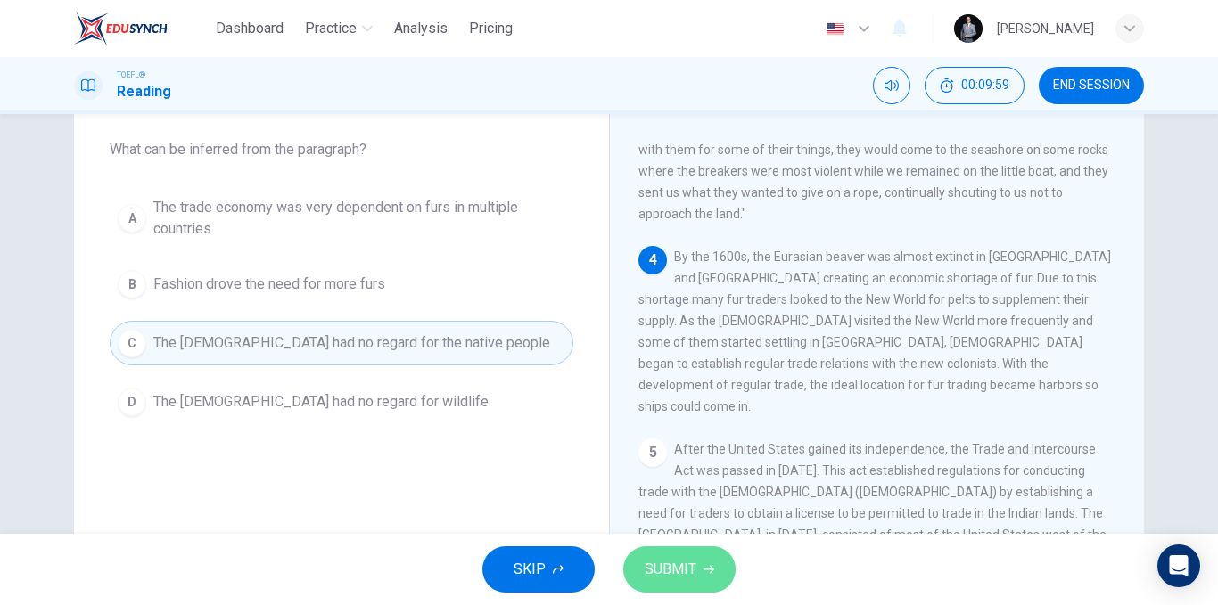
click at [694, 571] on span "SUBMIT" at bounding box center [671, 569] width 52 height 25
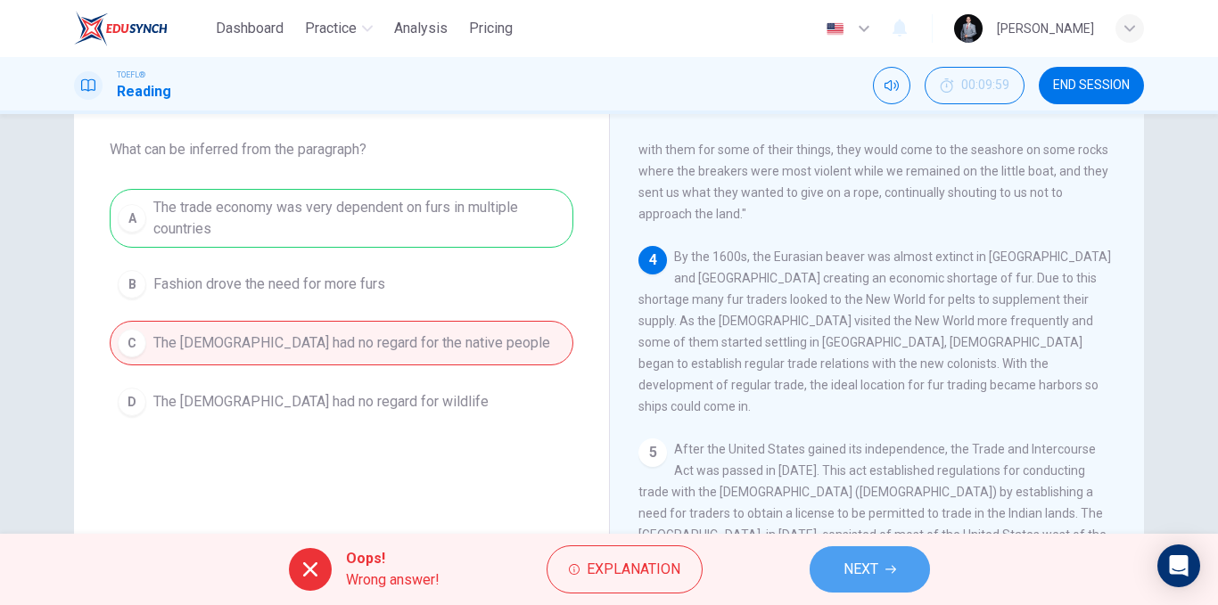
click at [864, 564] on span "NEXT" at bounding box center [860, 569] width 35 height 25
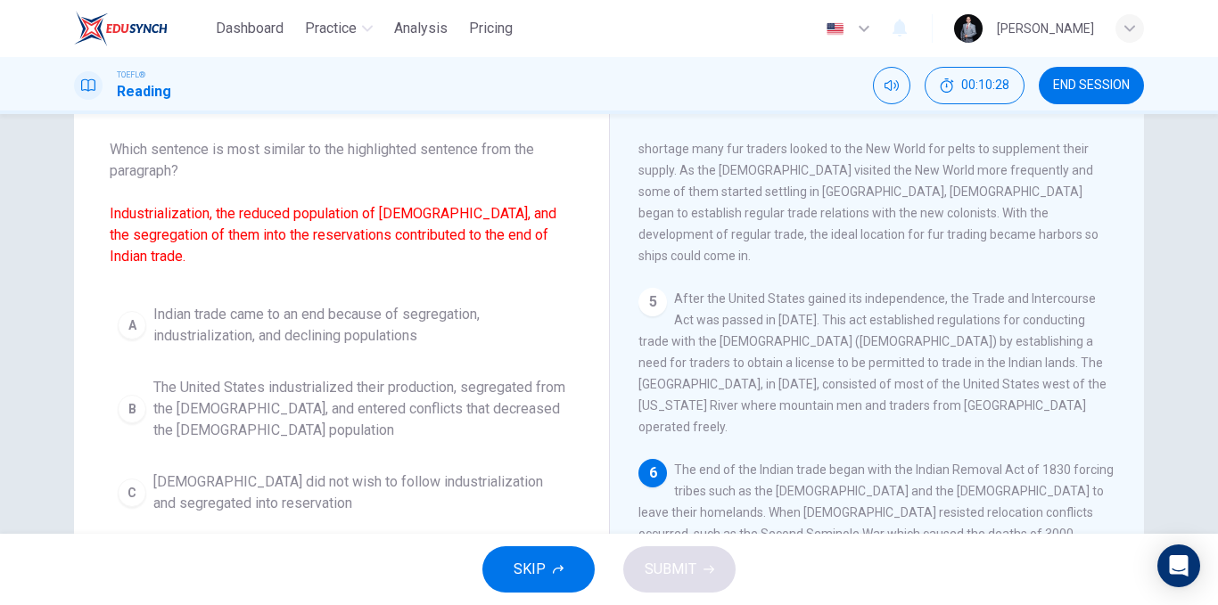
scroll to position [178, 0]
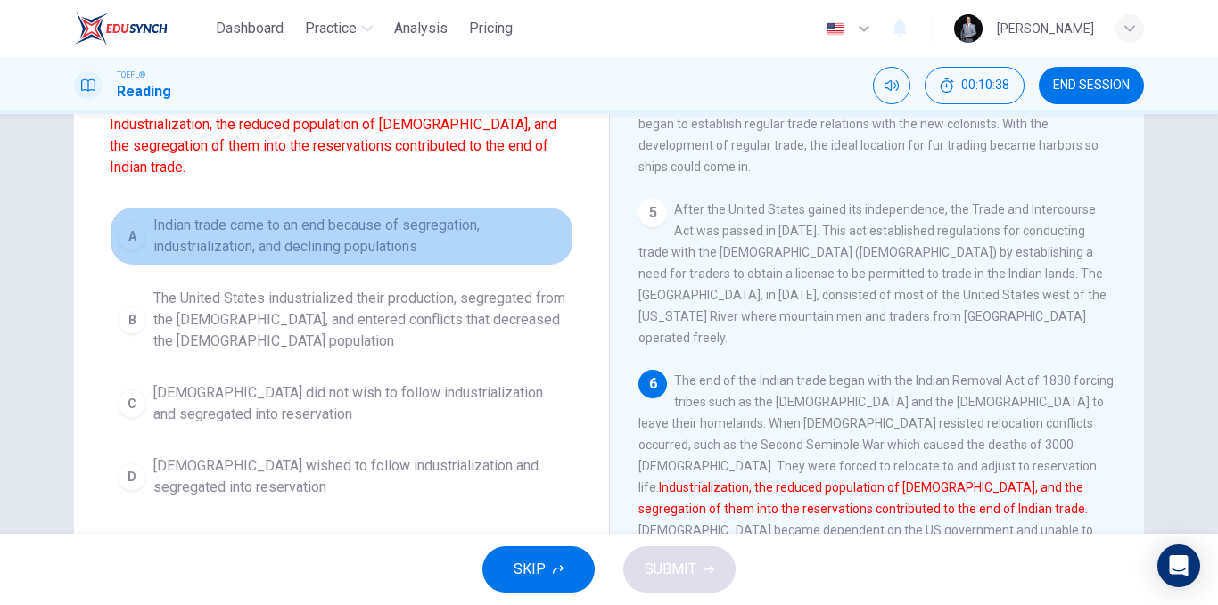
click at [398, 255] on span "Indian trade came to an end because of segregation, industrialization, and decl…" at bounding box center [359, 236] width 412 height 43
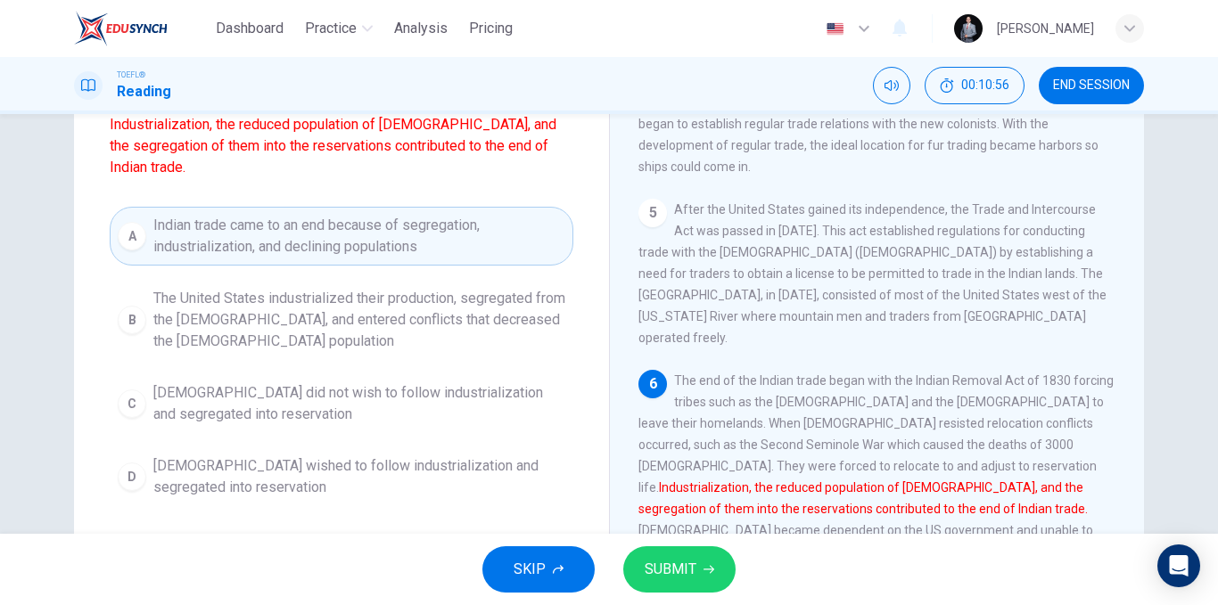
click at [668, 567] on span "SUBMIT" at bounding box center [671, 569] width 52 height 25
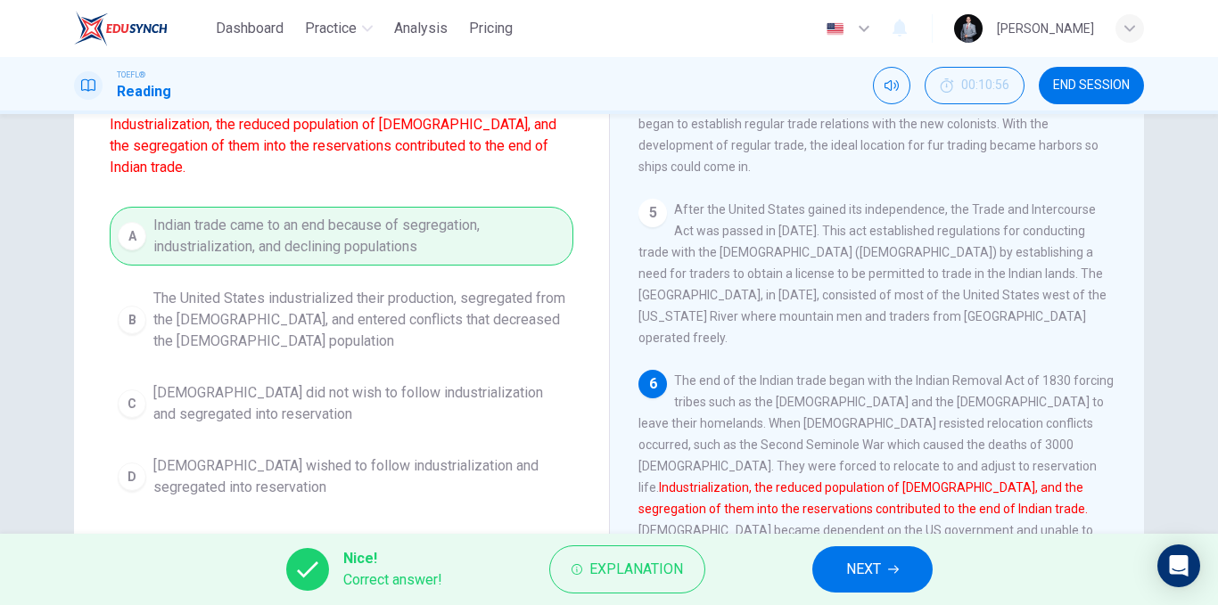
click at [850, 577] on span "NEXT" at bounding box center [863, 569] width 35 height 25
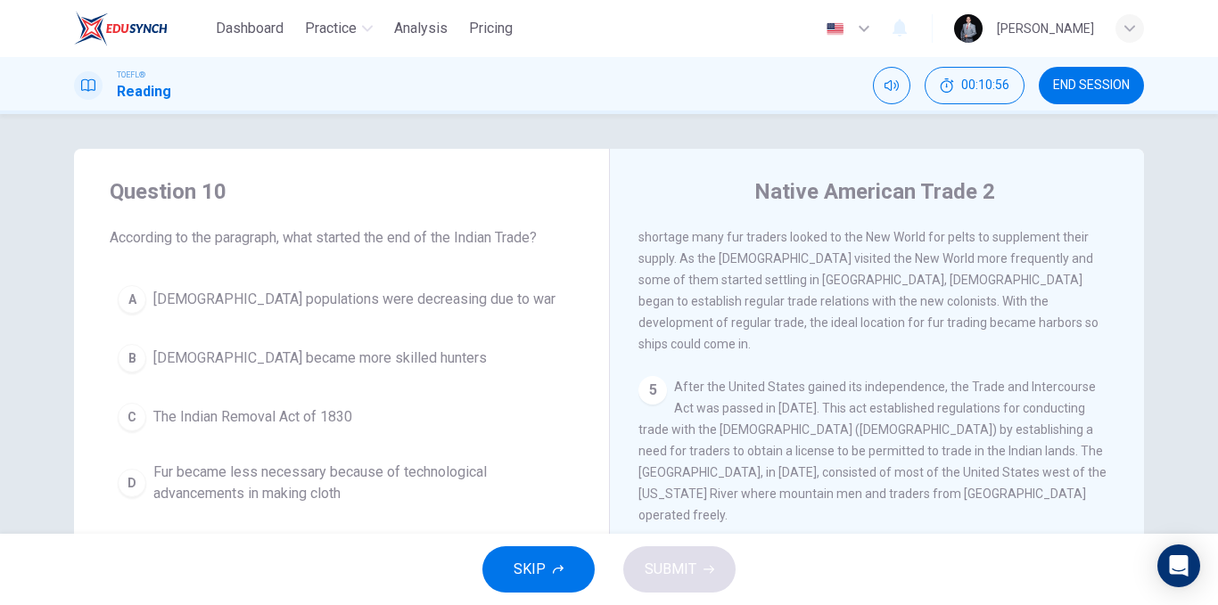
scroll to position [0, 0]
drag, startPoint x: 308, startPoint y: 237, endPoint x: 394, endPoint y: 242, distance: 85.7
click at [394, 242] on span "According to the paragraph, what started the end of the Indian Trade?" at bounding box center [342, 238] width 464 height 21
click at [430, 308] on span "Native American populations were decreasing due to war" at bounding box center [354, 300] width 402 height 21
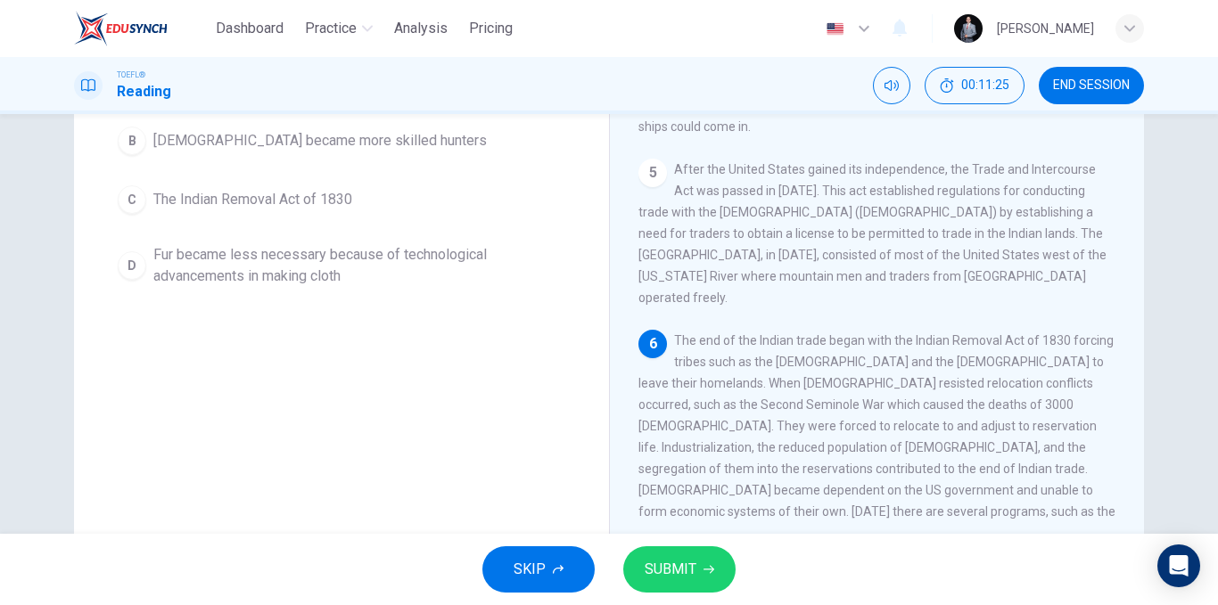
scroll to position [178, 0]
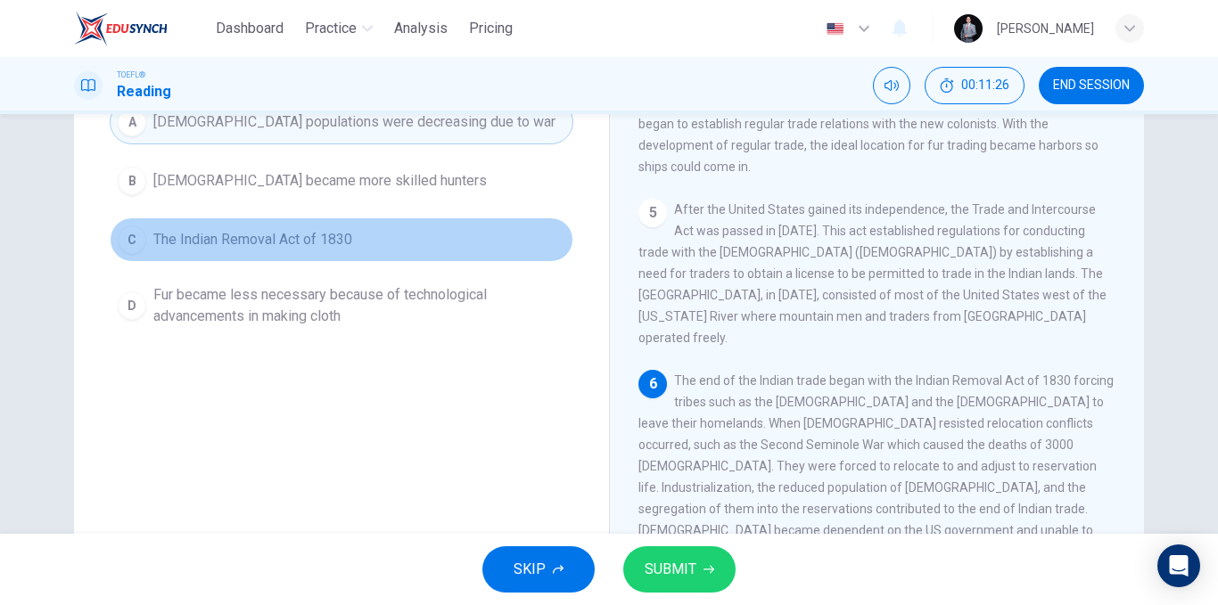
drag, startPoint x: 322, startPoint y: 248, endPoint x: 434, endPoint y: 266, distance: 113.7
click at [322, 249] on span "The Indian Removal Act of 1830" at bounding box center [252, 239] width 199 height 21
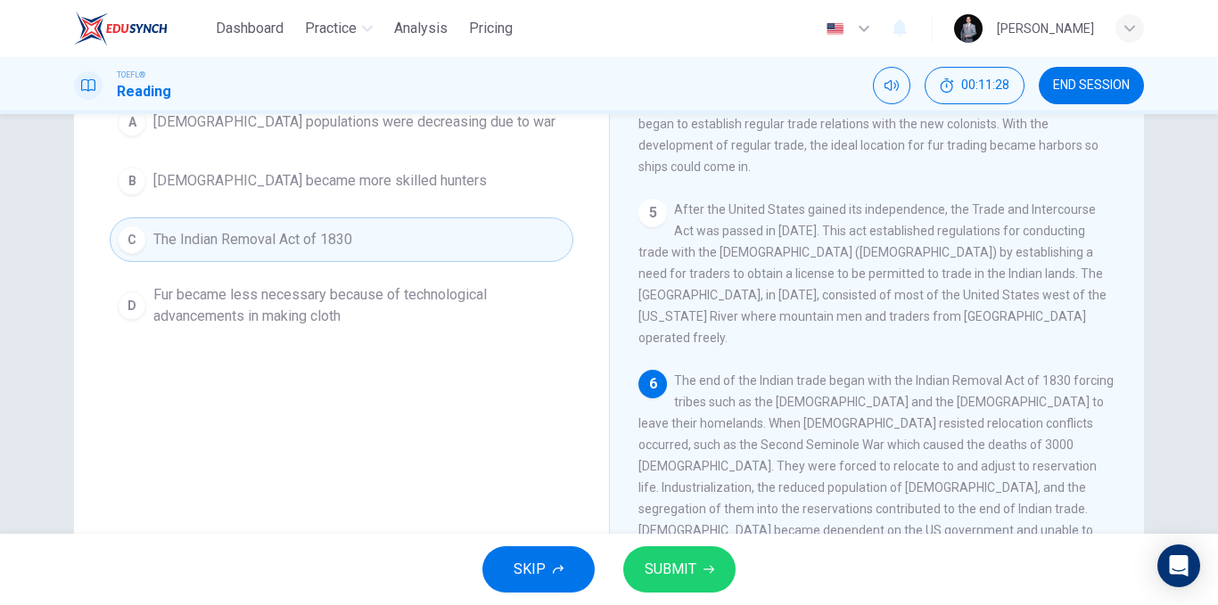
click at [685, 572] on span "SUBMIT" at bounding box center [671, 569] width 52 height 25
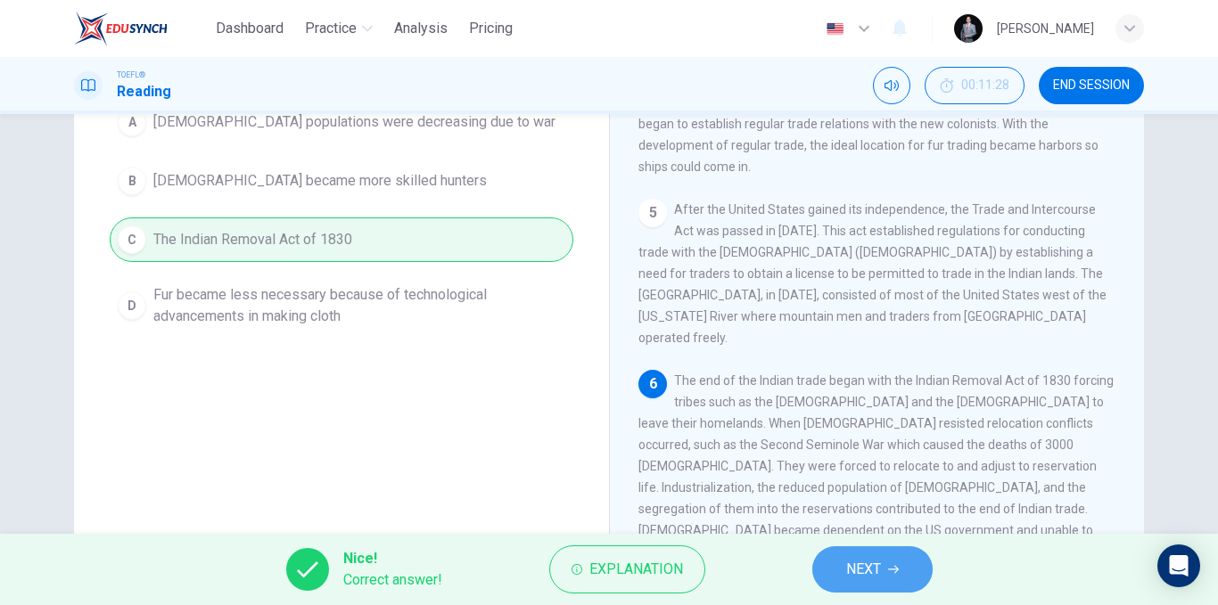
click at [907, 563] on button "NEXT" at bounding box center [872, 570] width 120 height 46
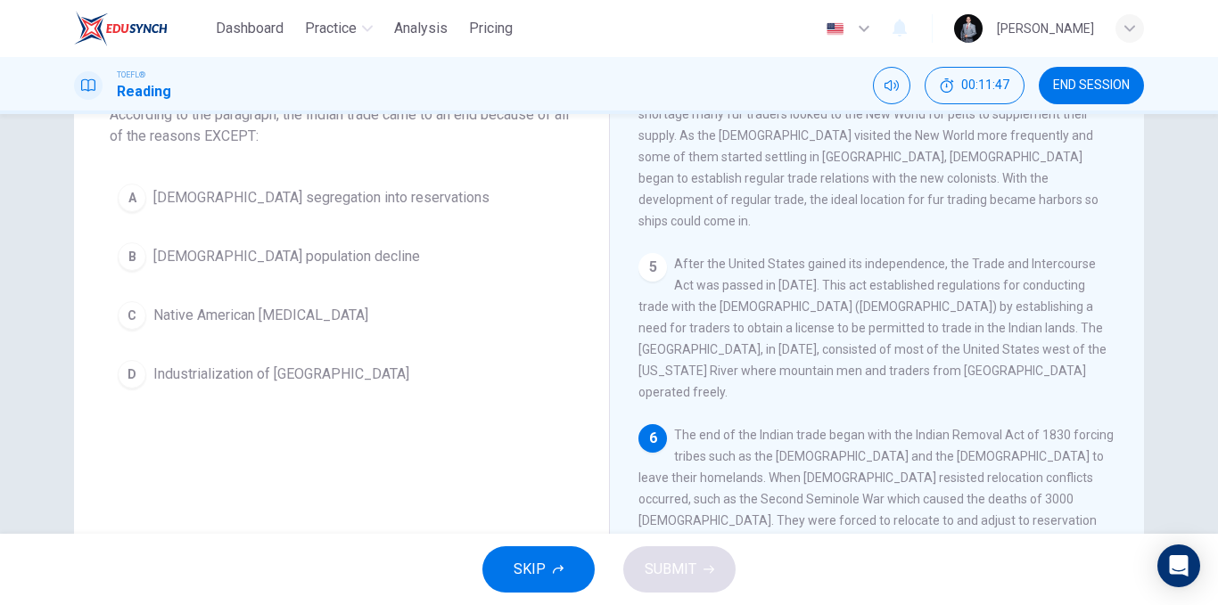
scroll to position [93, 0]
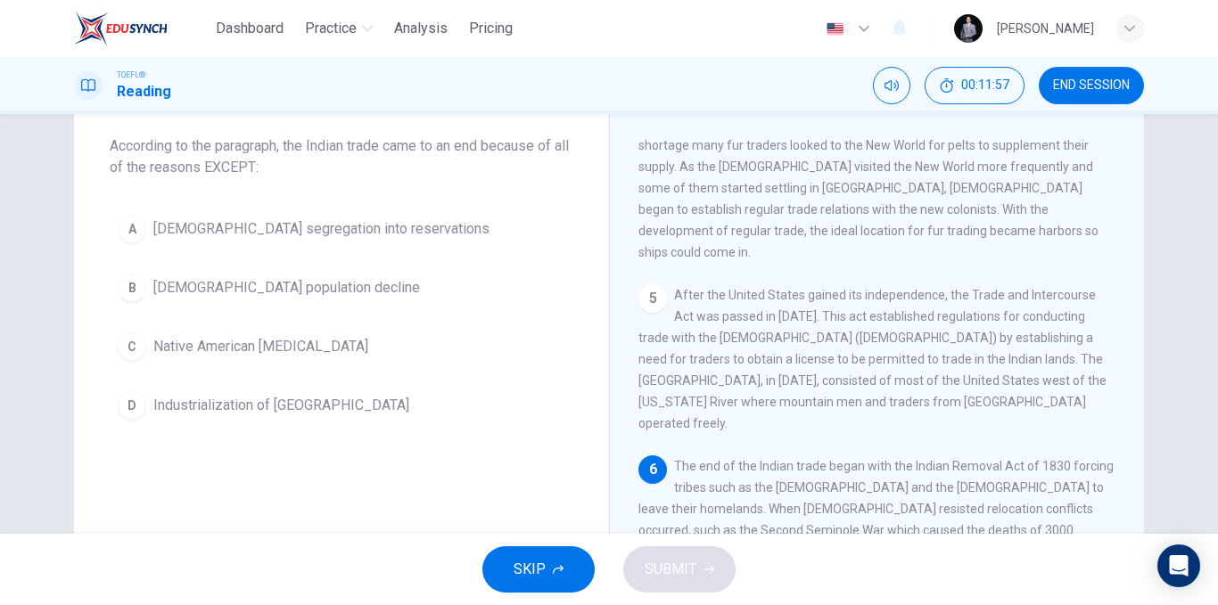
click at [316, 344] on button "C Native American hostility" at bounding box center [342, 347] width 464 height 45
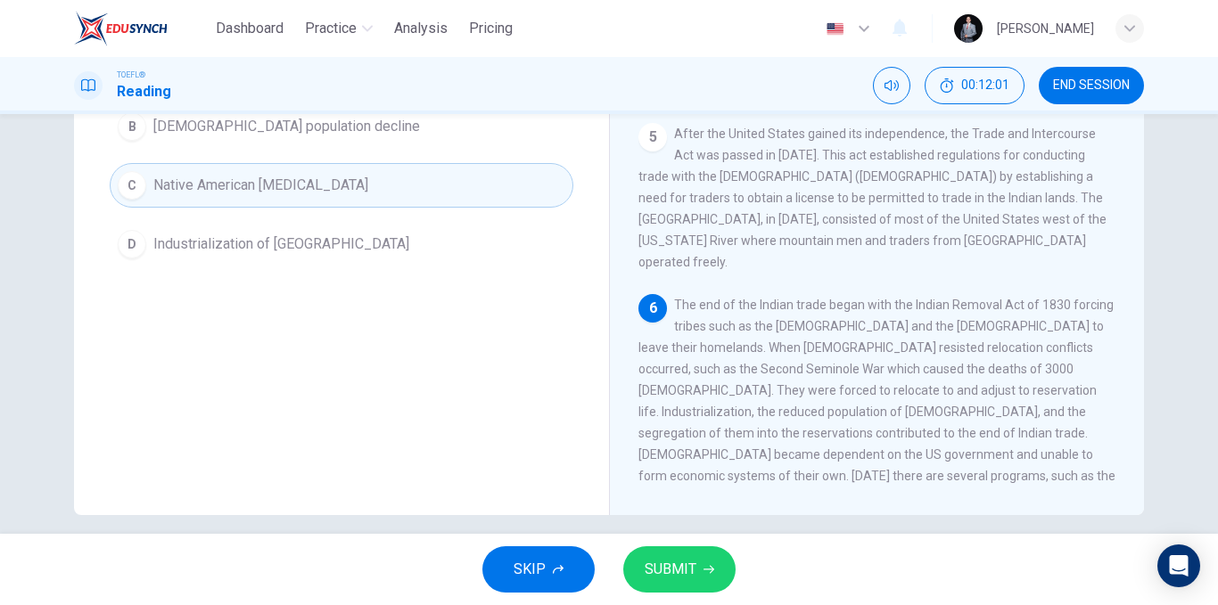
scroll to position [271, 0]
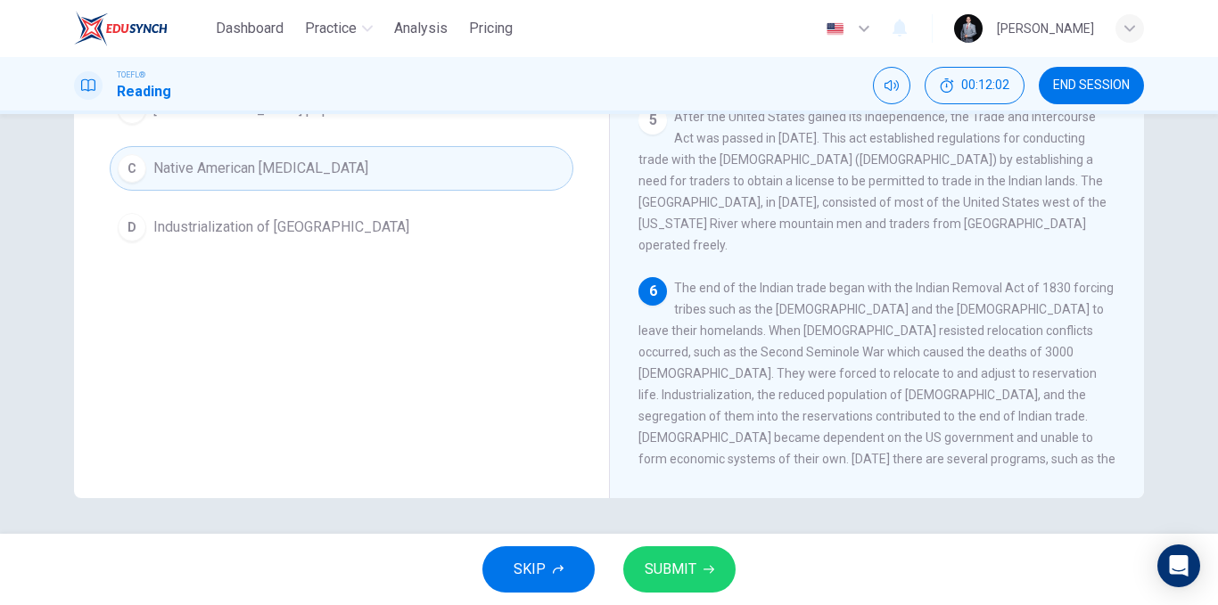
click at [686, 574] on span "SUBMIT" at bounding box center [671, 569] width 52 height 25
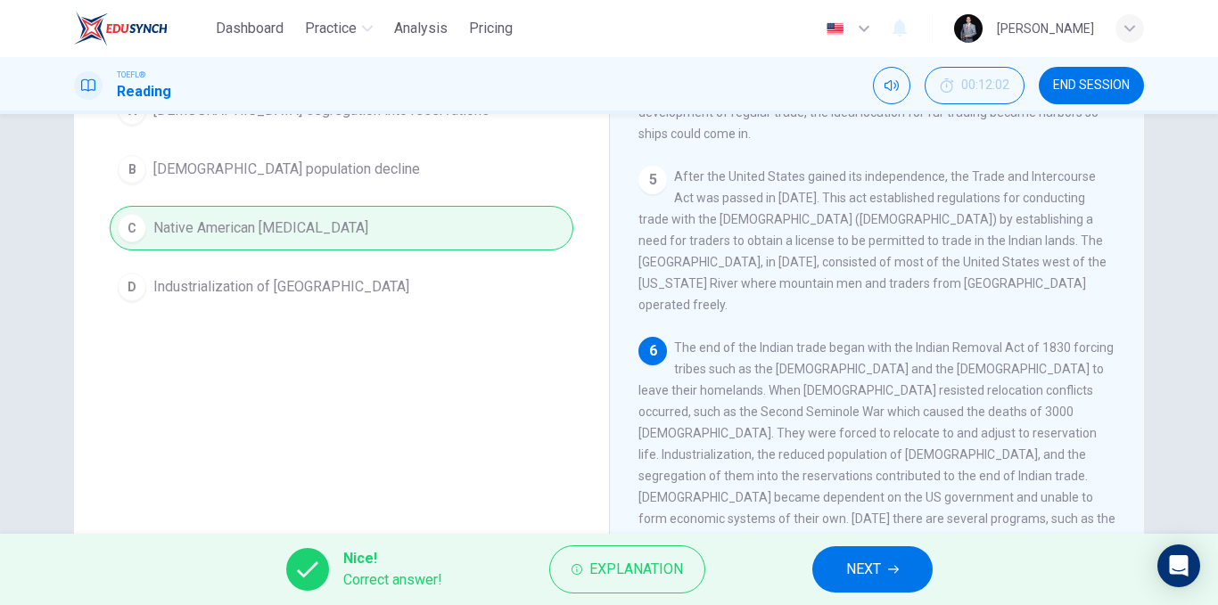
scroll to position [182, 0]
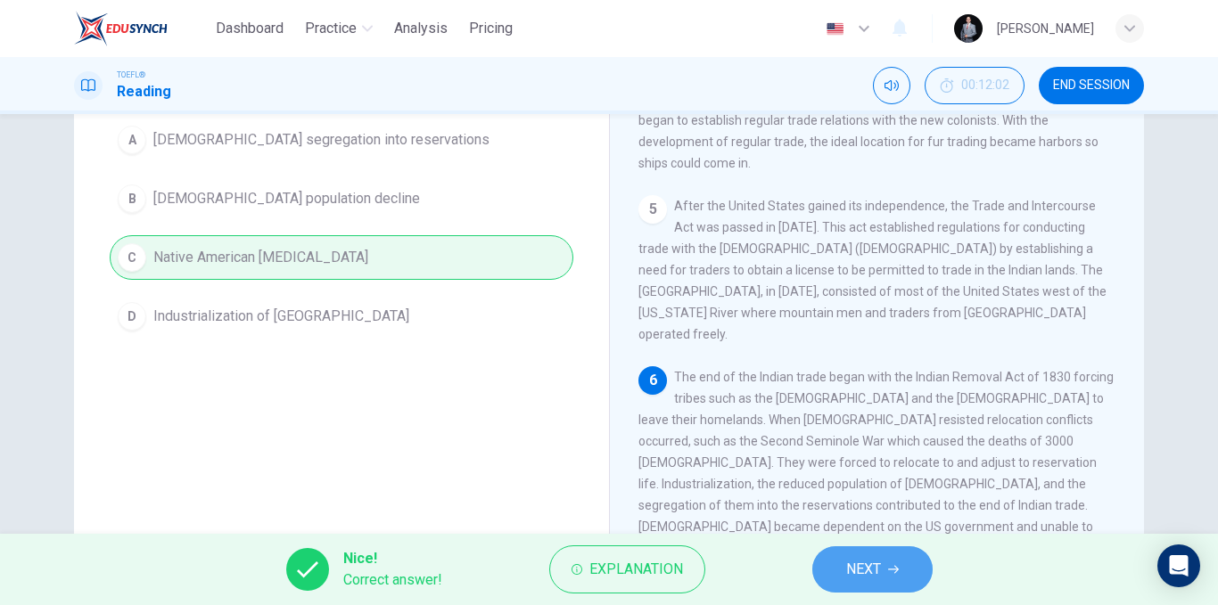
click at [891, 588] on button "NEXT" at bounding box center [872, 570] width 120 height 46
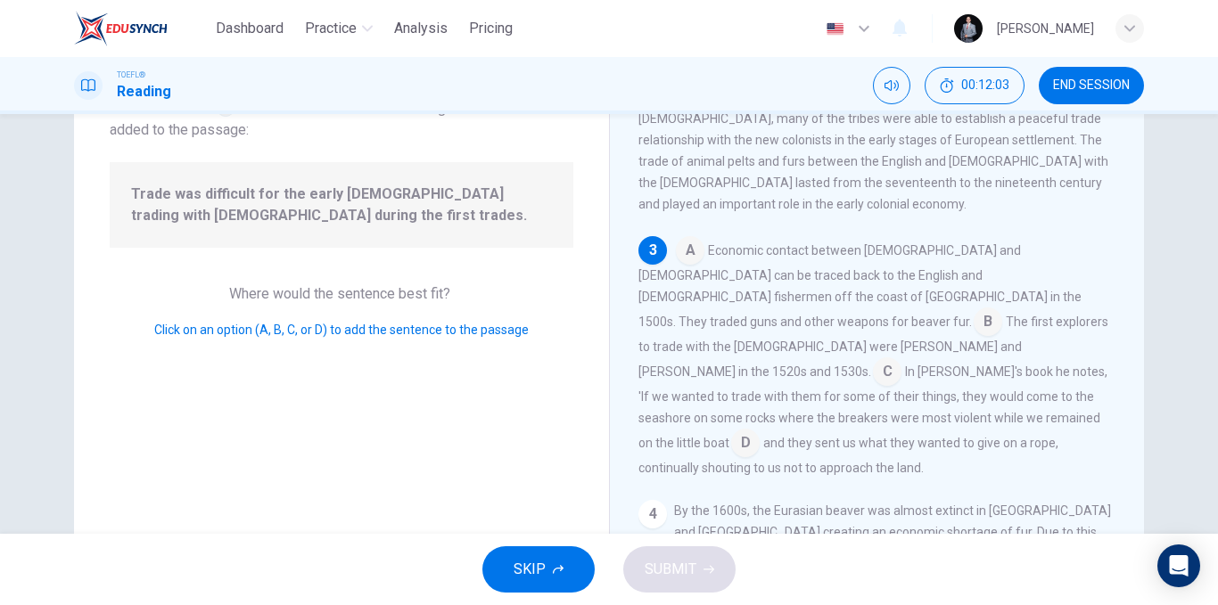
scroll to position [93, 0]
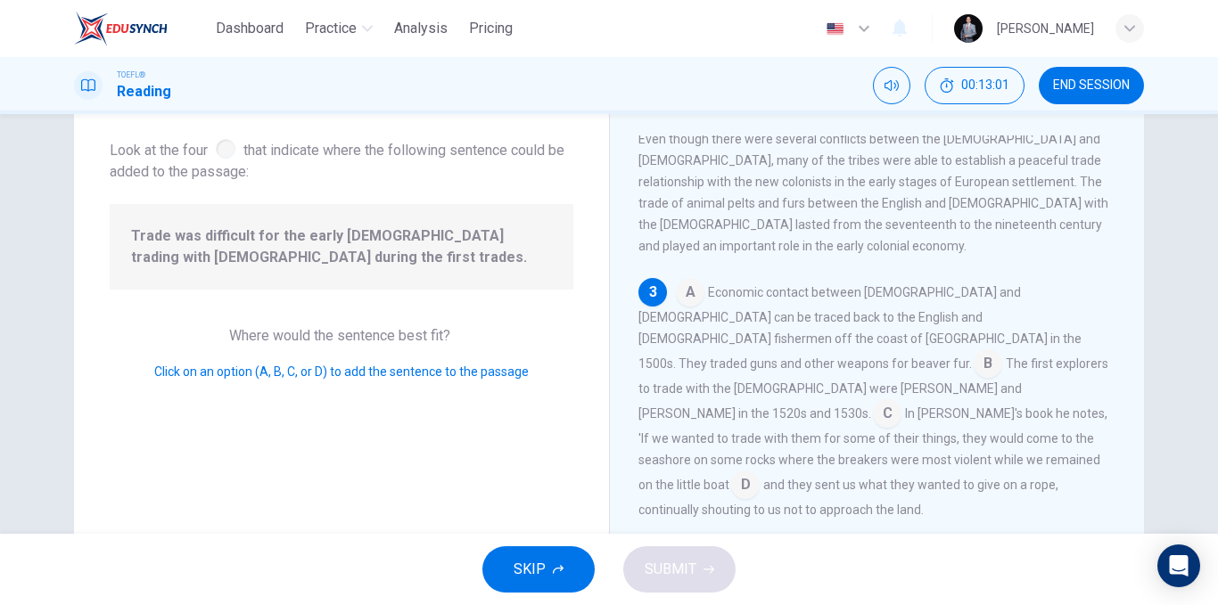
click at [982, 351] on input at bounding box center [988, 365] width 29 height 29
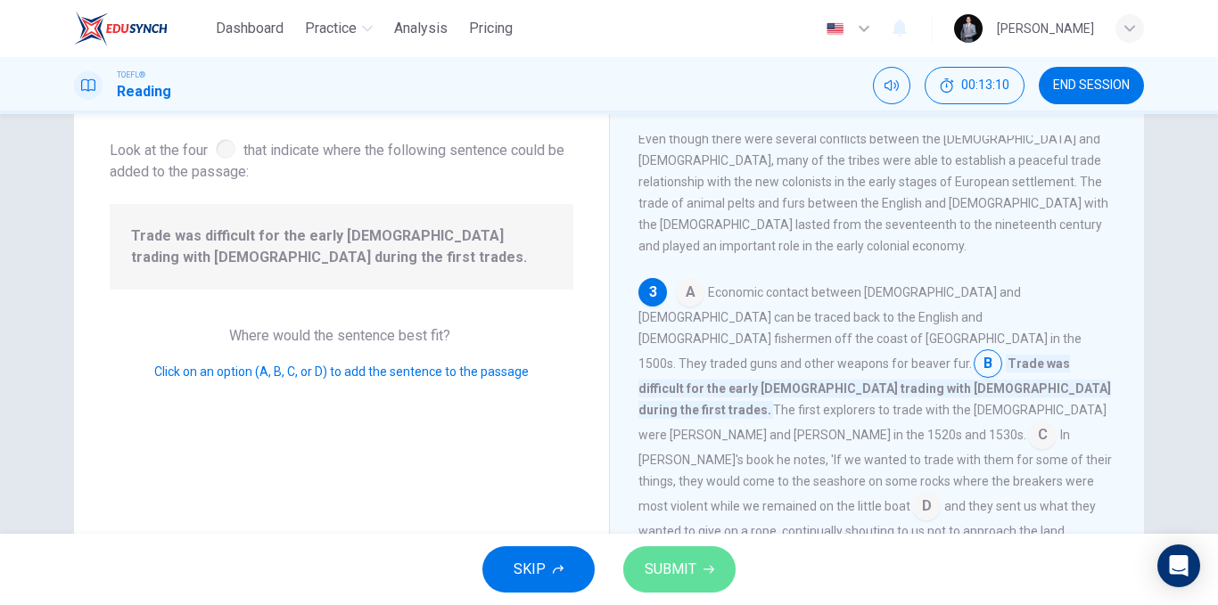
click at [703, 560] on button "SUBMIT" at bounding box center [679, 570] width 112 height 46
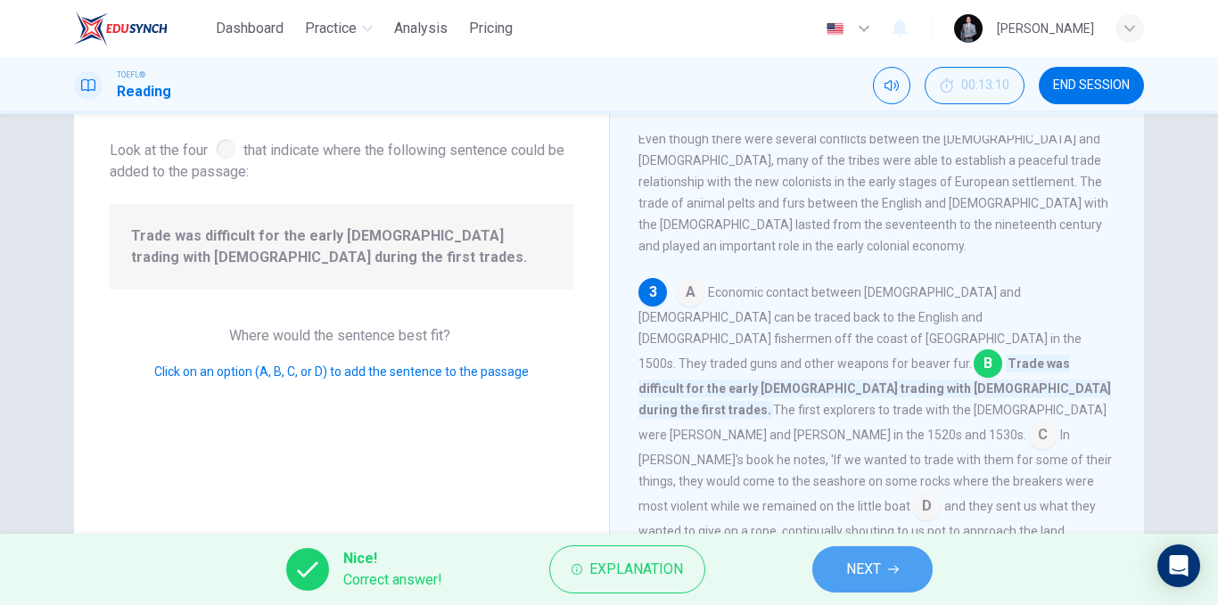
click at [895, 571] on icon "button" at bounding box center [893, 569] width 11 height 11
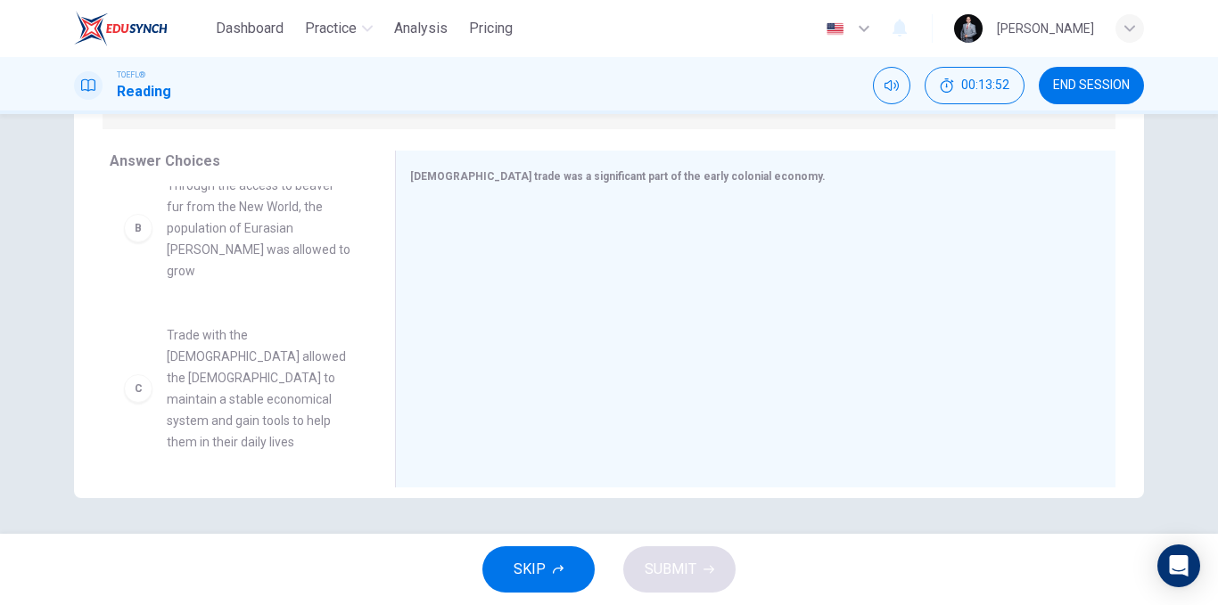
scroll to position [267, 0]
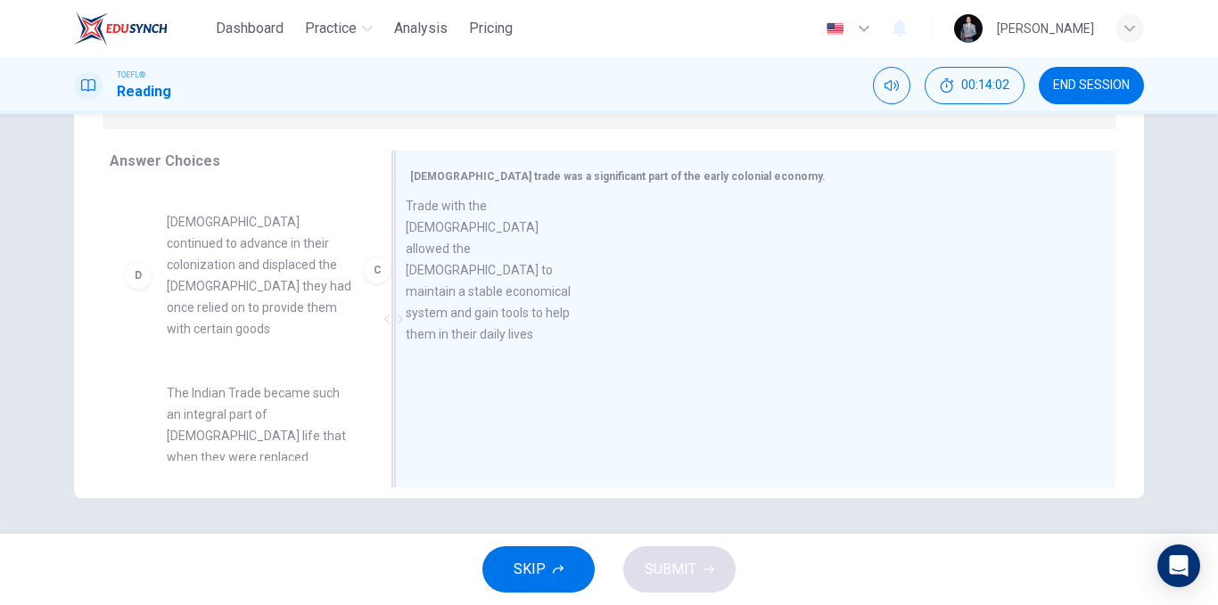
drag, startPoint x: 253, startPoint y: 276, endPoint x: 516, endPoint y: 284, distance: 263.1
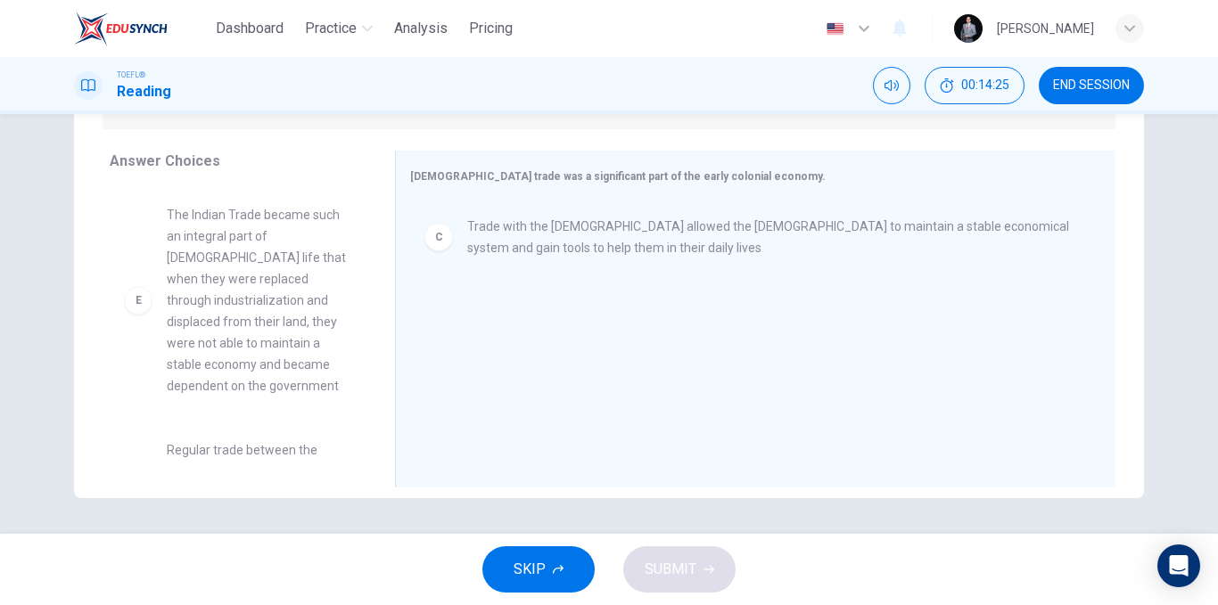
scroll to position [503, 0]
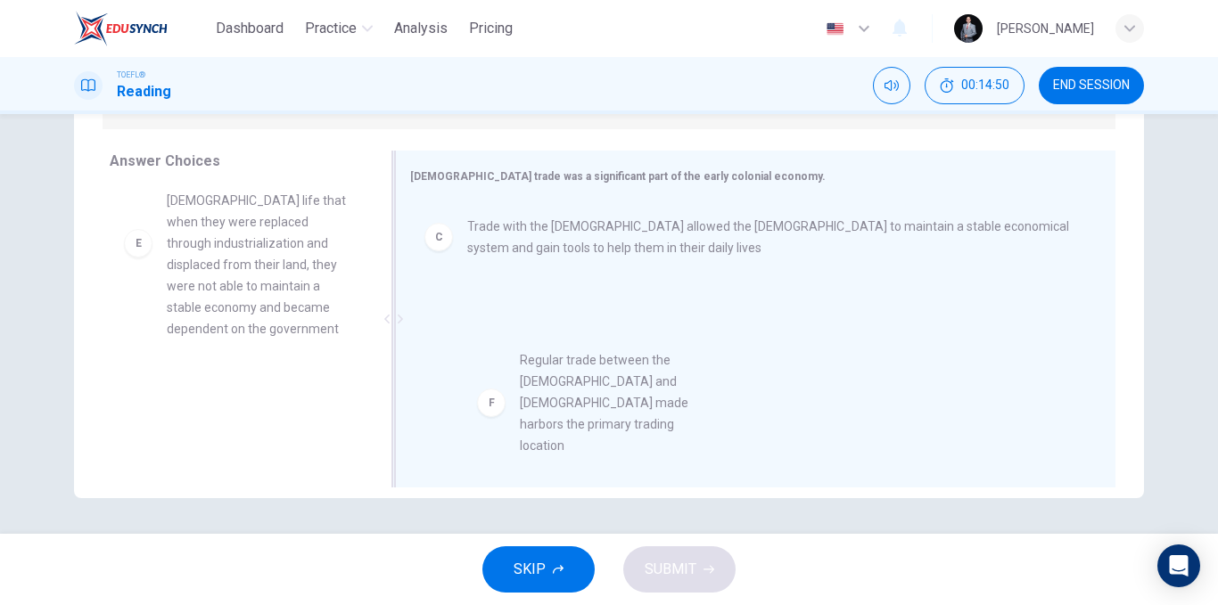
drag, startPoint x: 253, startPoint y: 427, endPoint x: 502, endPoint y: 385, distance: 252.2
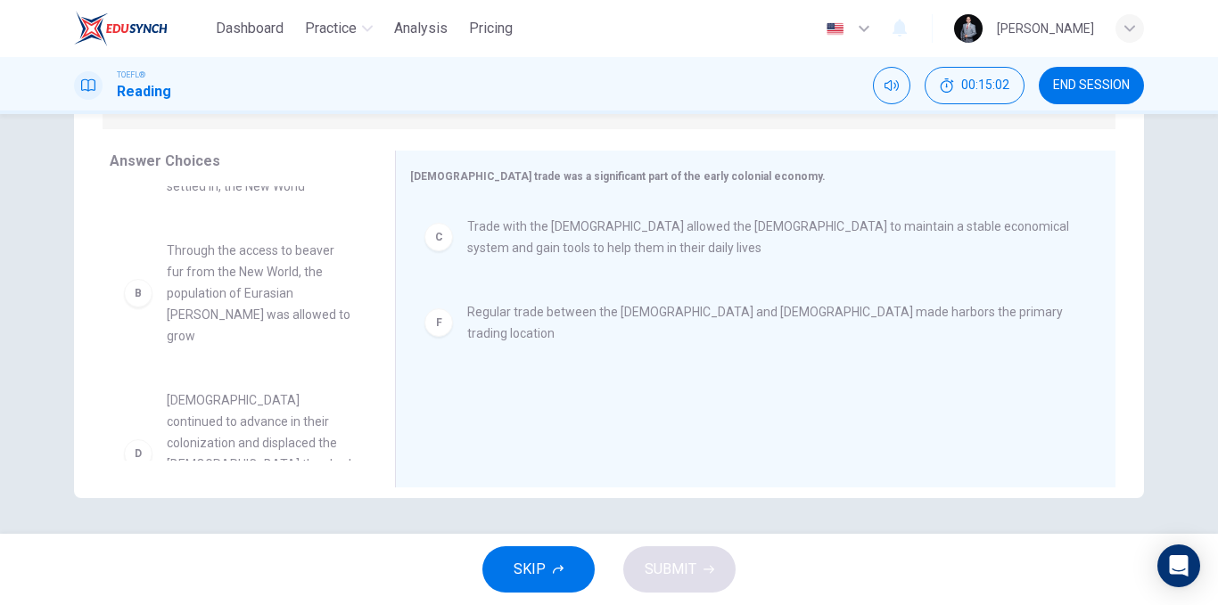
scroll to position [0, 0]
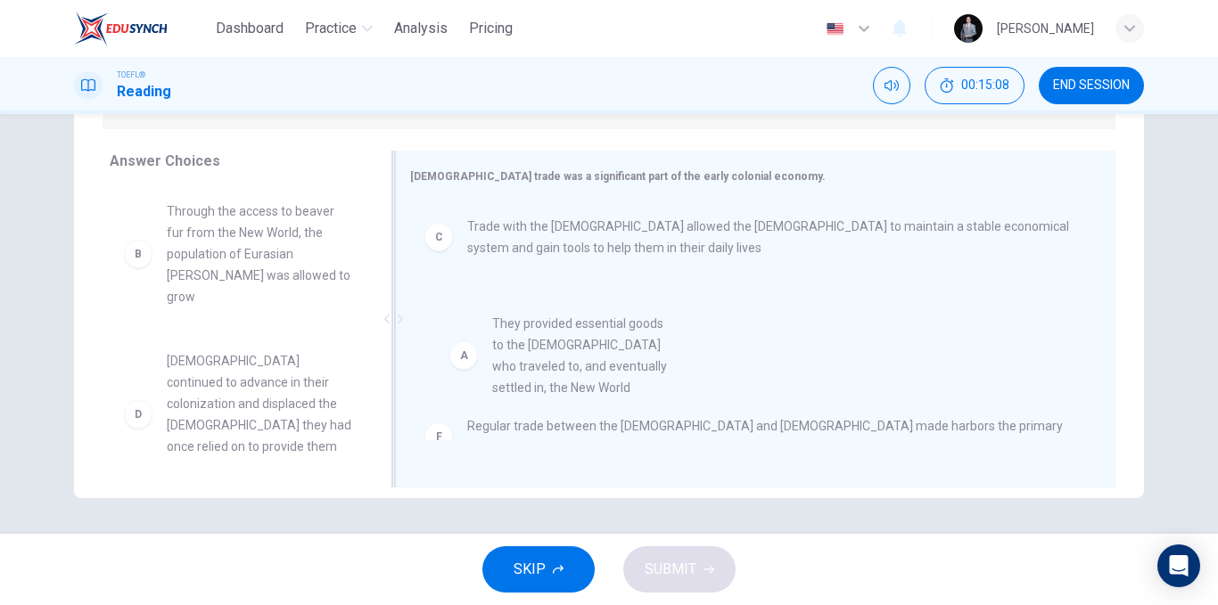
drag, startPoint x: 248, startPoint y: 265, endPoint x: 590, endPoint y: 385, distance: 362.9
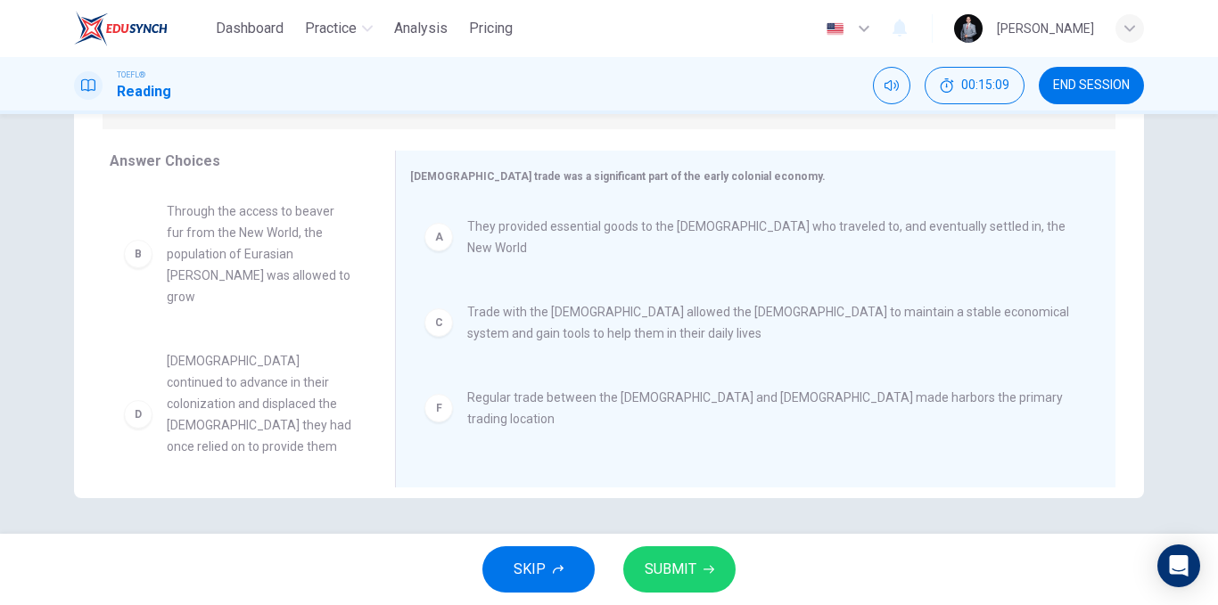
drag, startPoint x: 678, startPoint y: 569, endPoint x: 568, endPoint y: 548, distance: 112.4
click at [680, 569] on span "SUBMIT" at bounding box center [671, 569] width 52 height 25
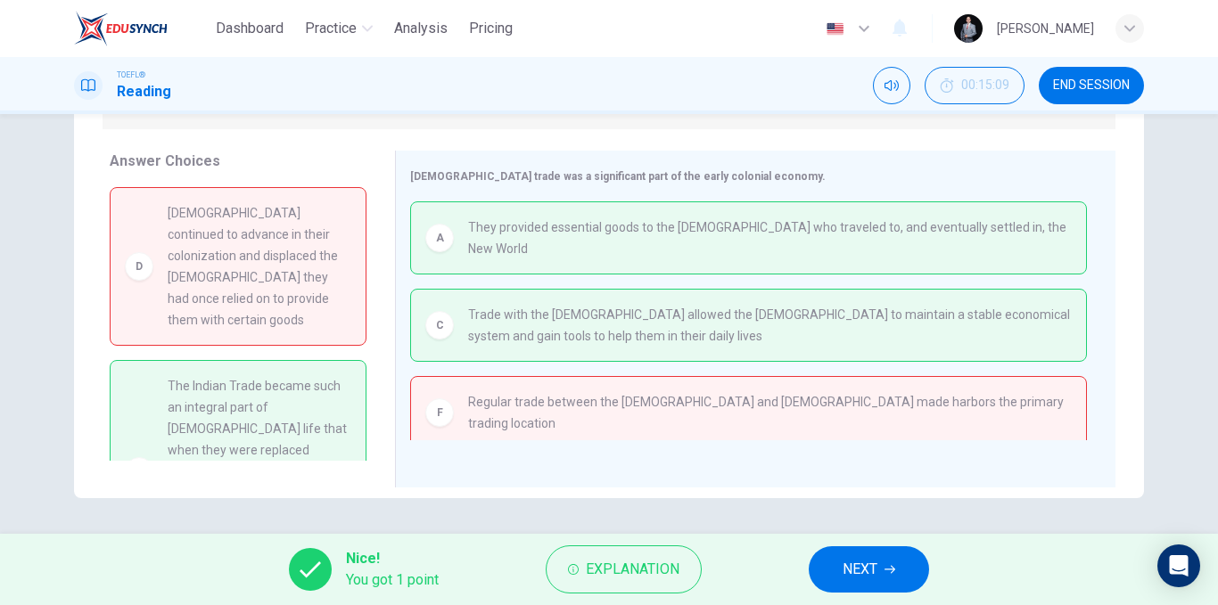
scroll to position [251, 0]
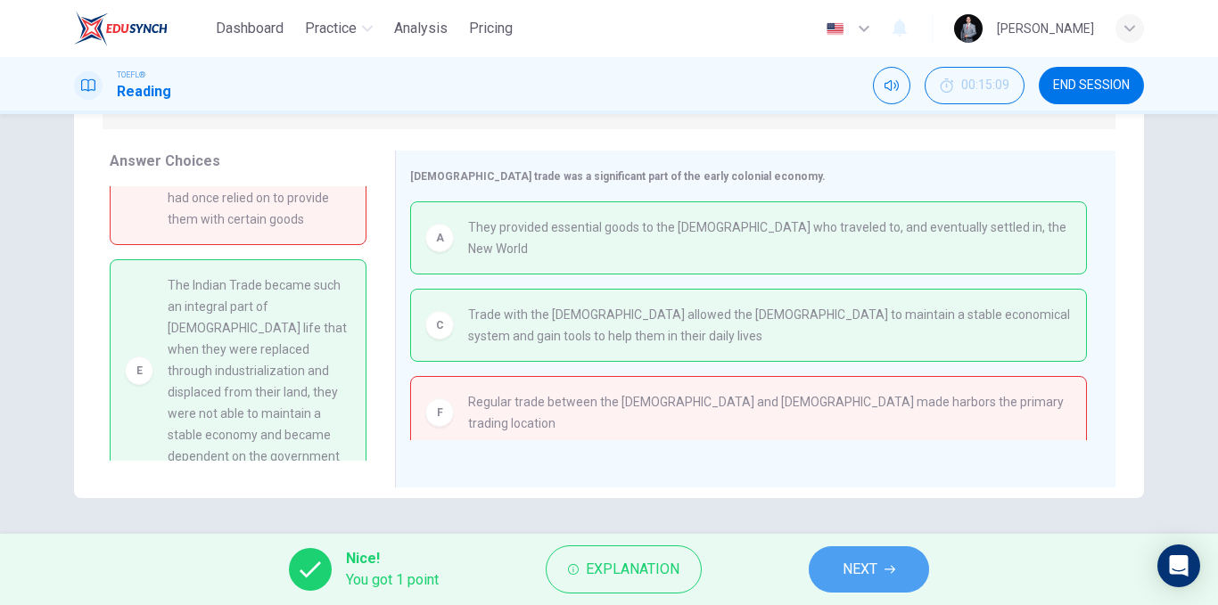
click at [844, 552] on button "NEXT" at bounding box center [869, 570] width 120 height 46
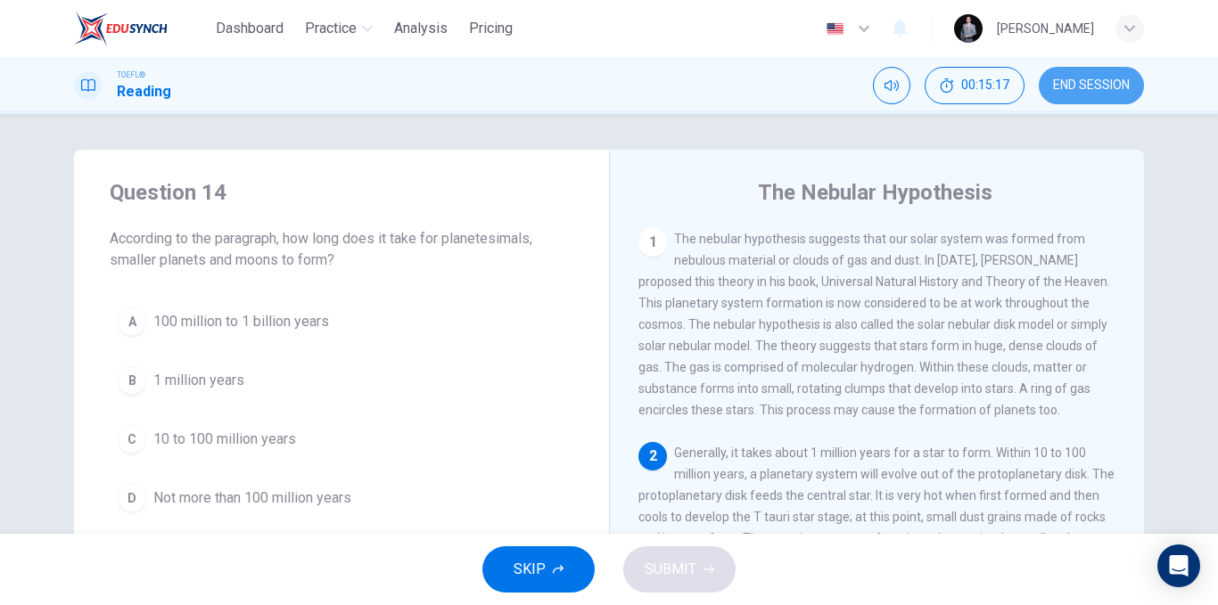
drag, startPoint x: 1097, startPoint y: 82, endPoint x: 668, endPoint y: 118, distance: 431.2
click at [1100, 81] on span "END SESSION" at bounding box center [1091, 85] width 77 height 14
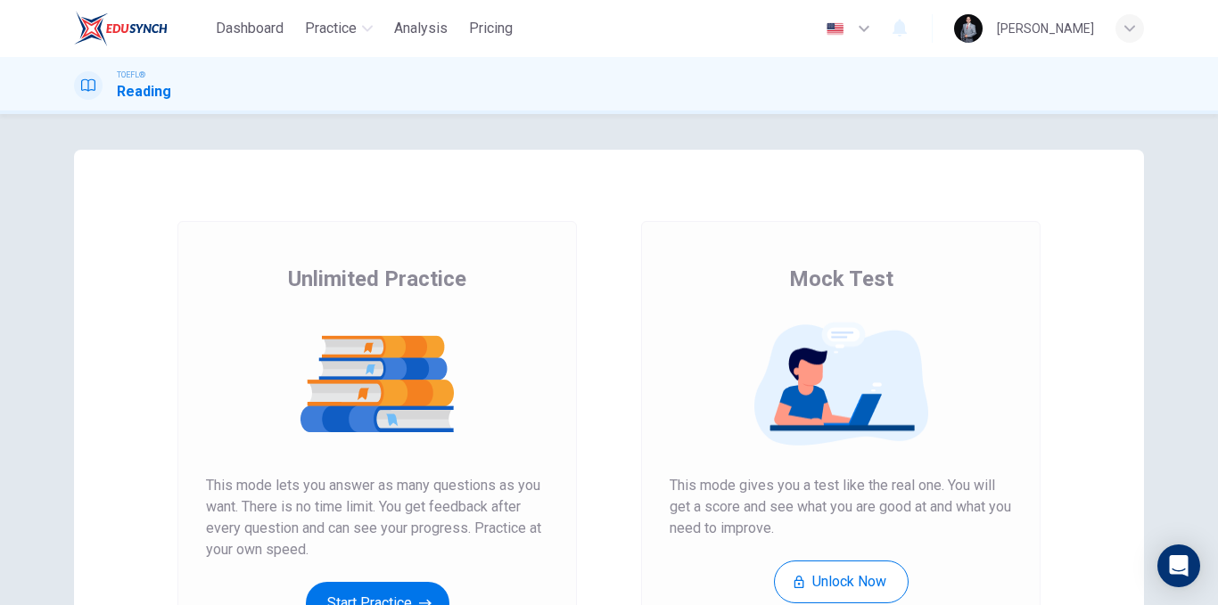
scroll to position [257, 0]
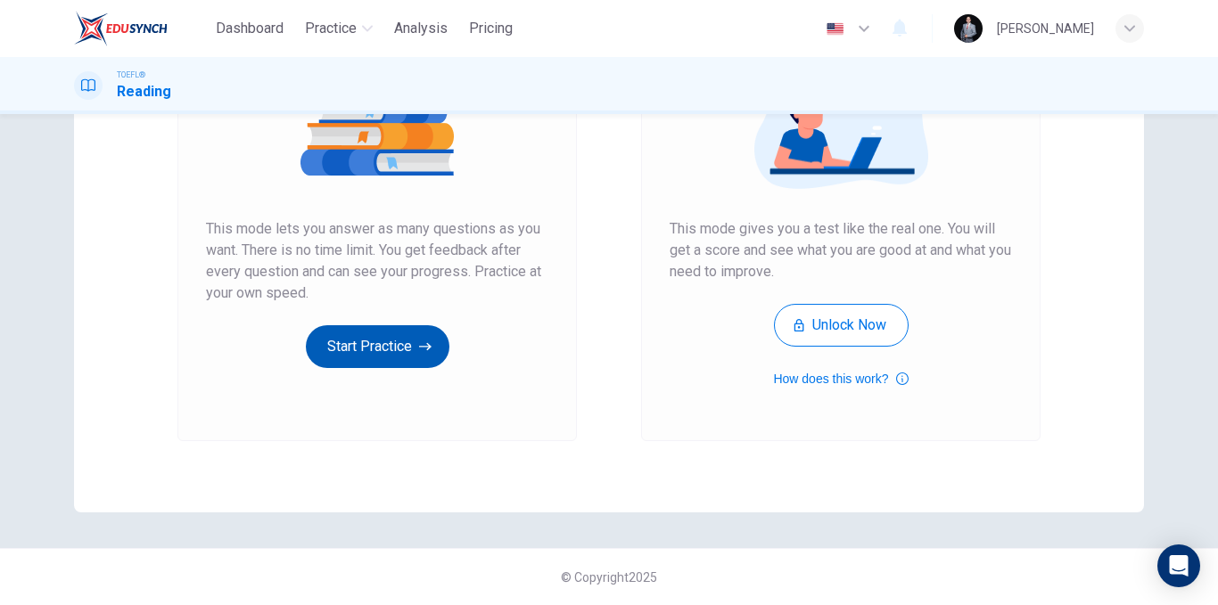
click at [381, 328] on button "Start Practice" at bounding box center [378, 346] width 144 height 43
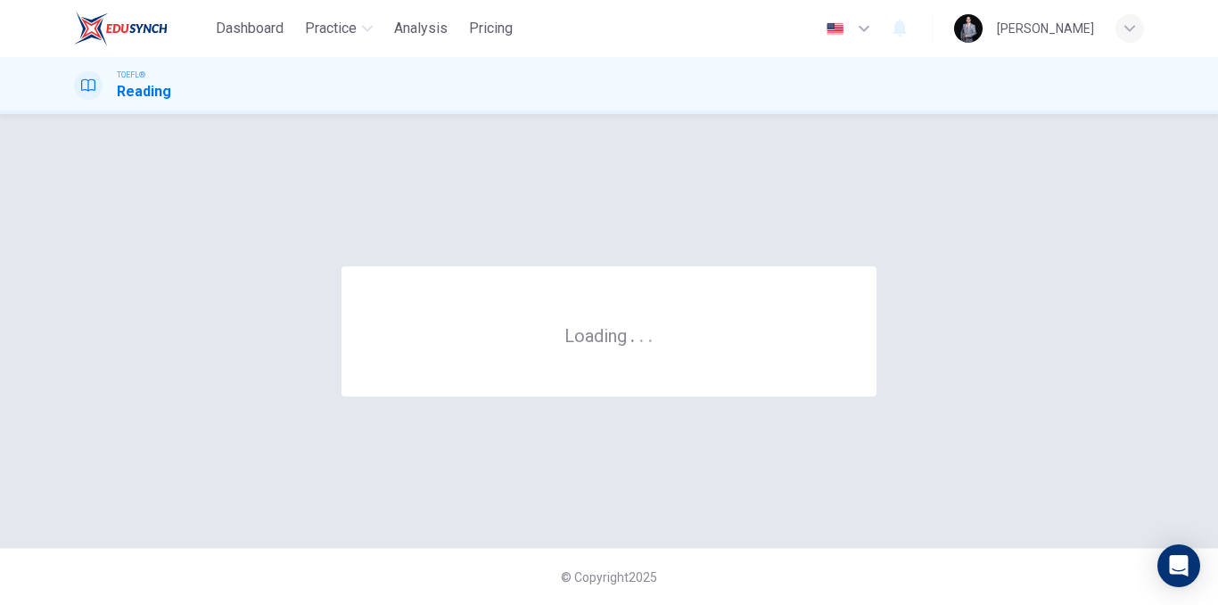
scroll to position [0, 0]
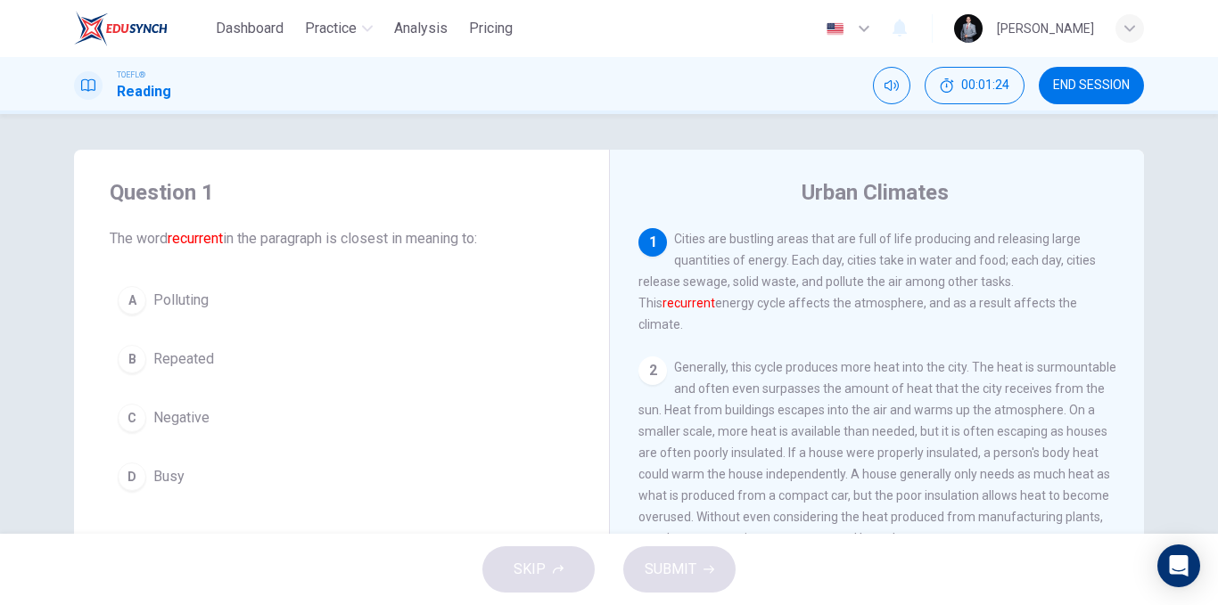
click at [214, 365] on button "B Repeated" at bounding box center [342, 359] width 464 height 45
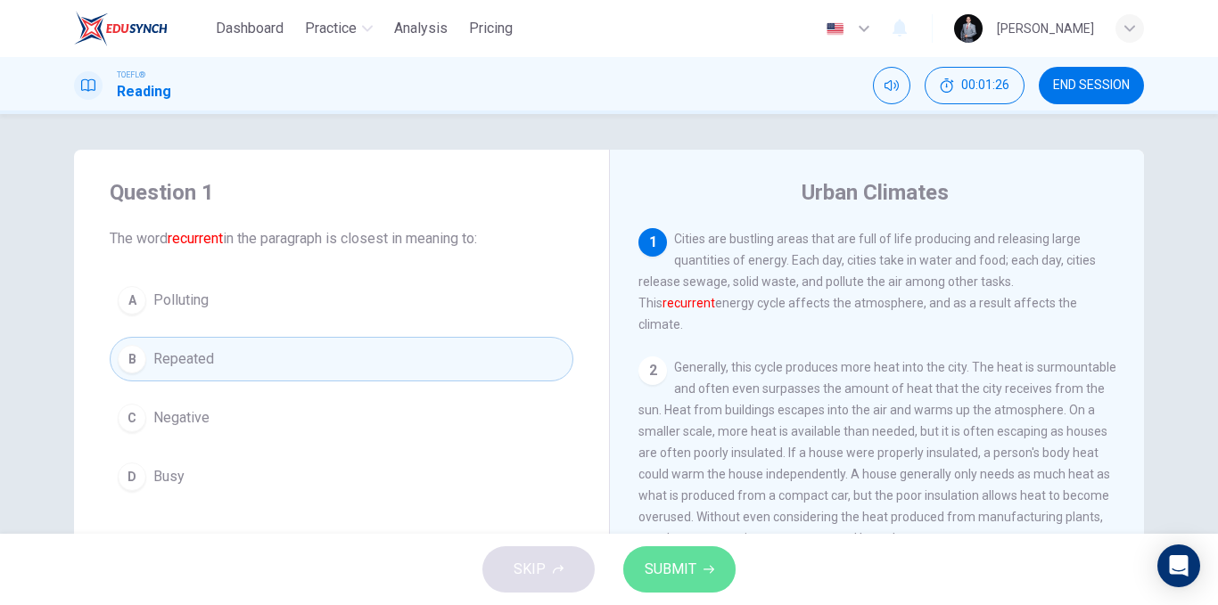
drag, startPoint x: 686, startPoint y: 556, endPoint x: 635, endPoint y: 597, distance: 66.0
click at [686, 557] on button "SUBMIT" at bounding box center [679, 570] width 112 height 46
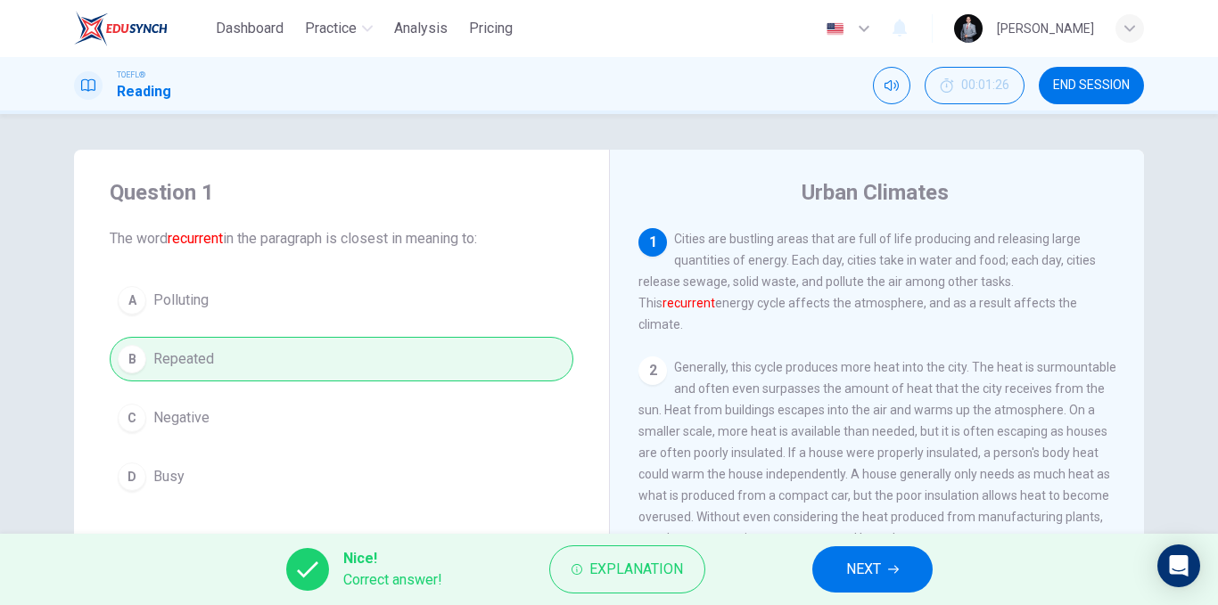
click at [898, 561] on button "NEXT" at bounding box center [872, 570] width 120 height 46
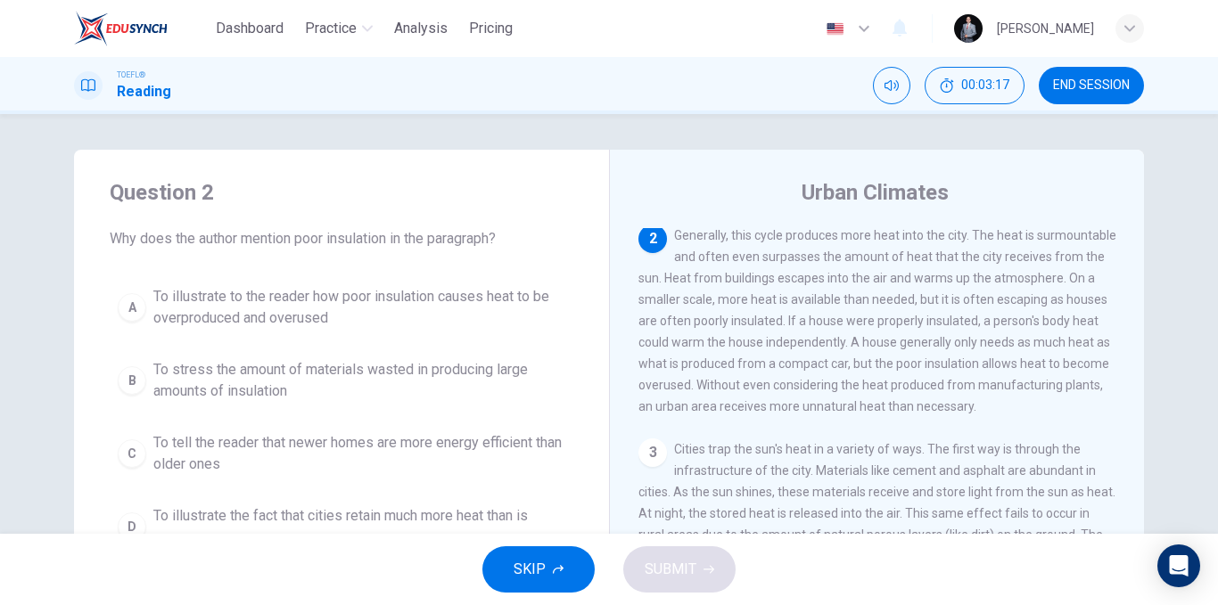
scroll to position [89, 0]
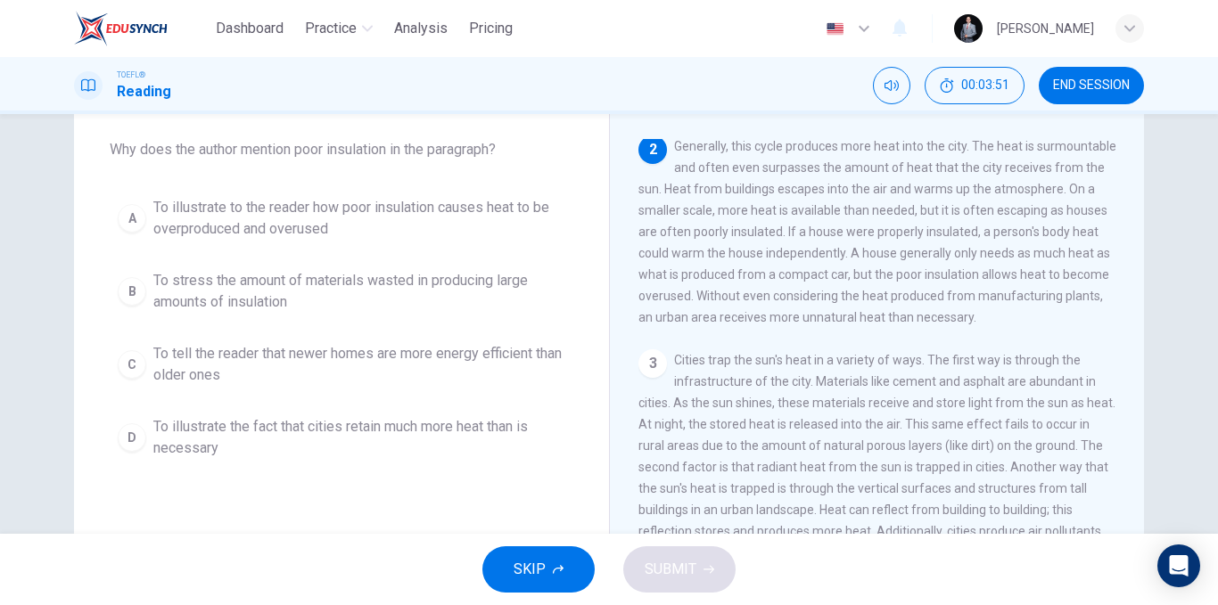
click at [399, 363] on span "To tell the reader that newer homes are more energy efficient than older ones" at bounding box center [359, 364] width 412 height 43
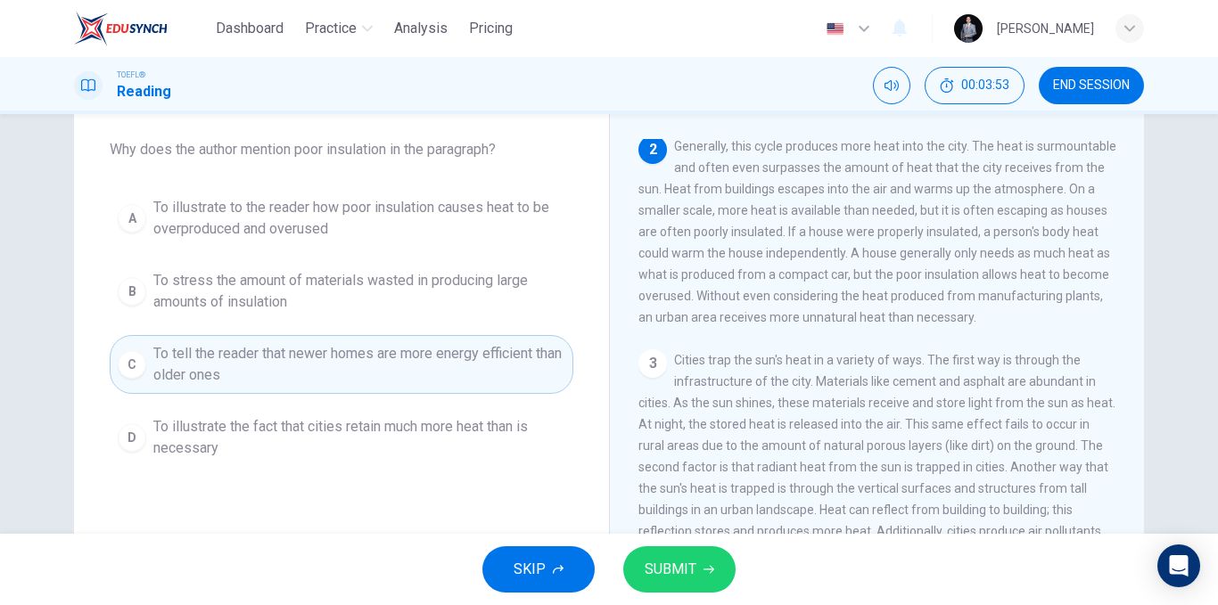
click at [686, 563] on span "SUBMIT" at bounding box center [671, 569] width 52 height 25
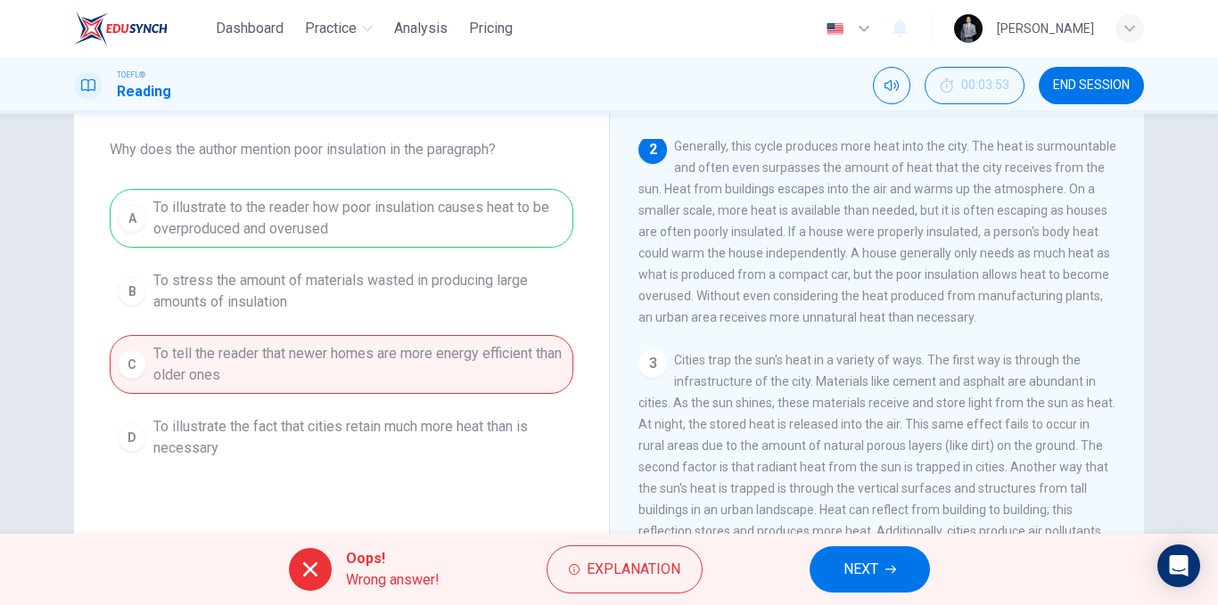
click at [884, 565] on button "NEXT" at bounding box center [870, 570] width 120 height 46
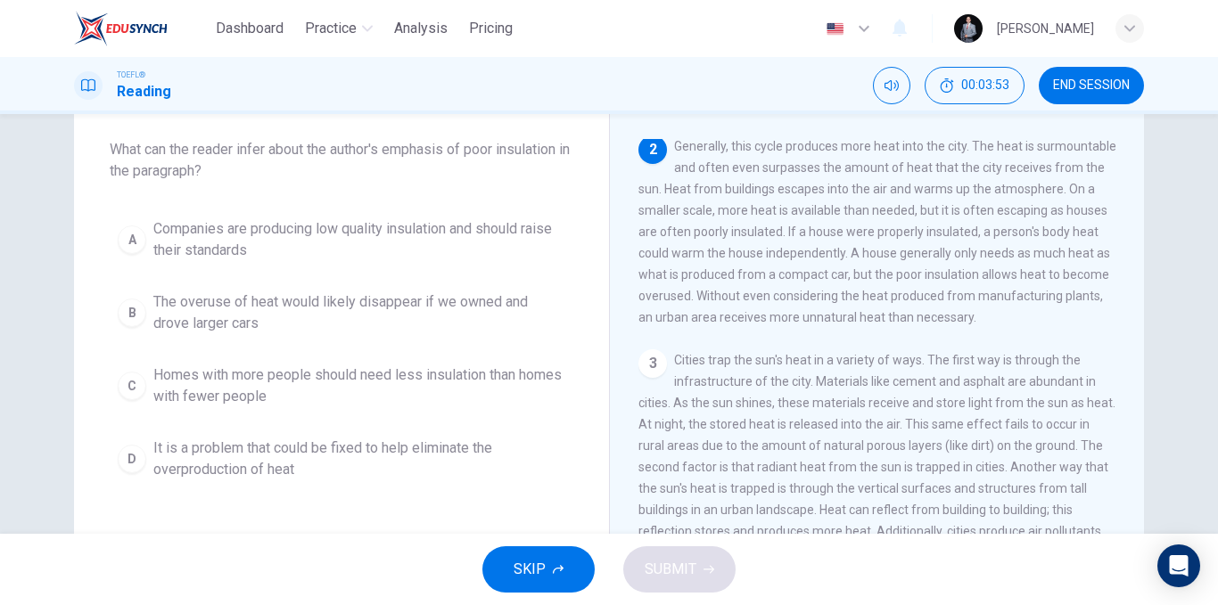
scroll to position [0, 0]
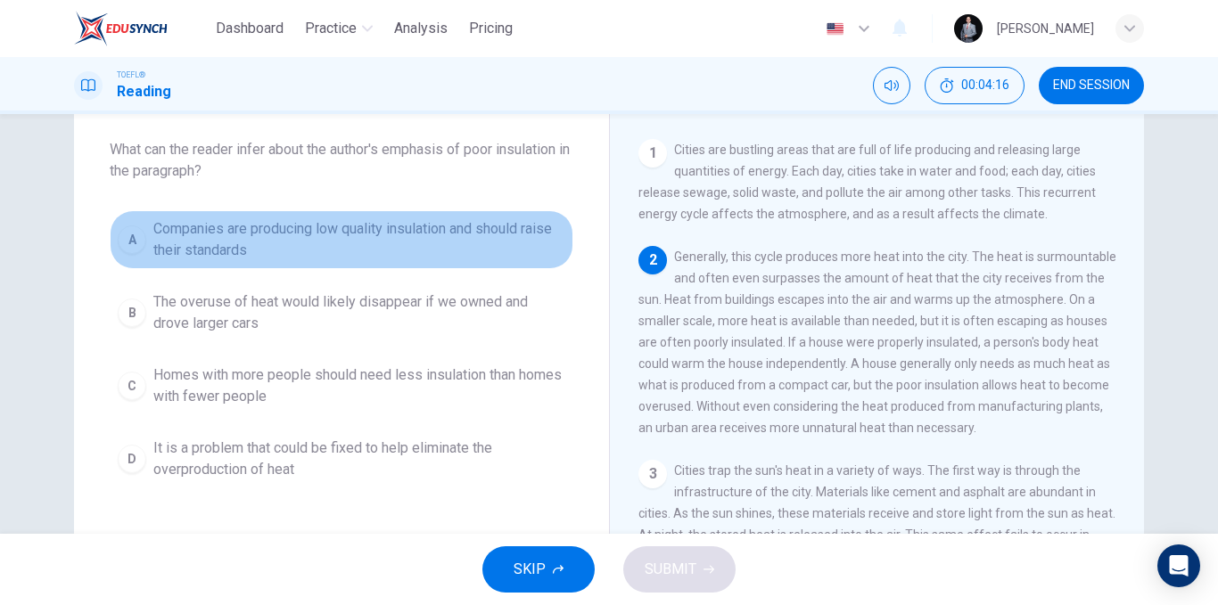
click at [285, 239] on span "Companies are producing low quality insulation and should raise their standards" at bounding box center [359, 239] width 412 height 43
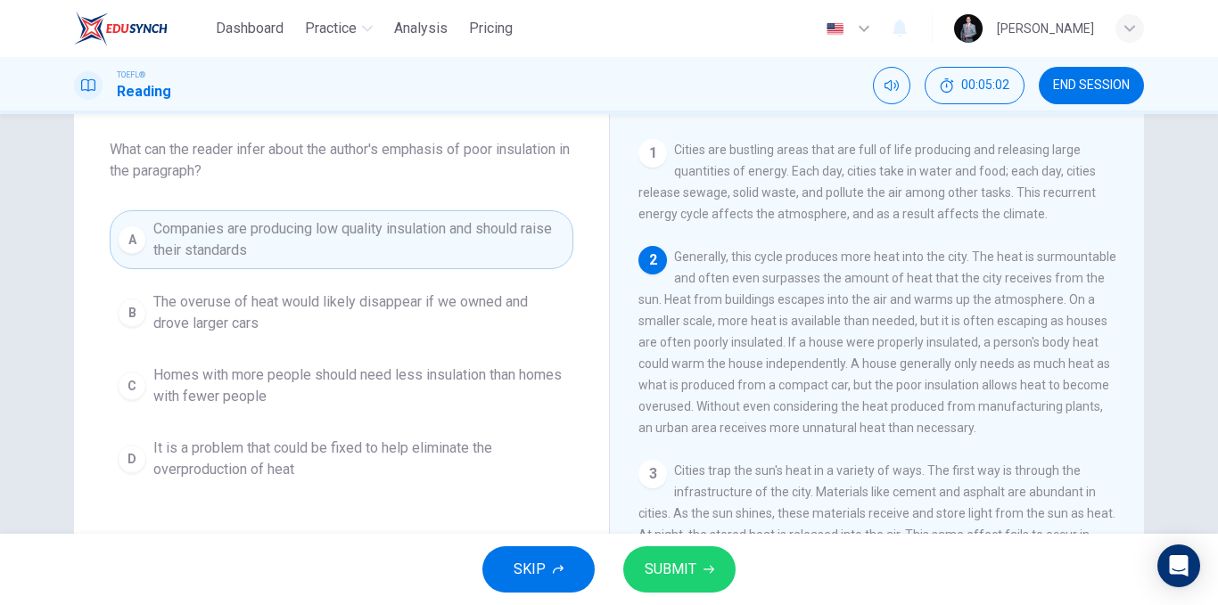
click at [374, 462] on span "It is a problem that could be fixed to help eliminate the overproduction of heat" at bounding box center [359, 459] width 412 height 43
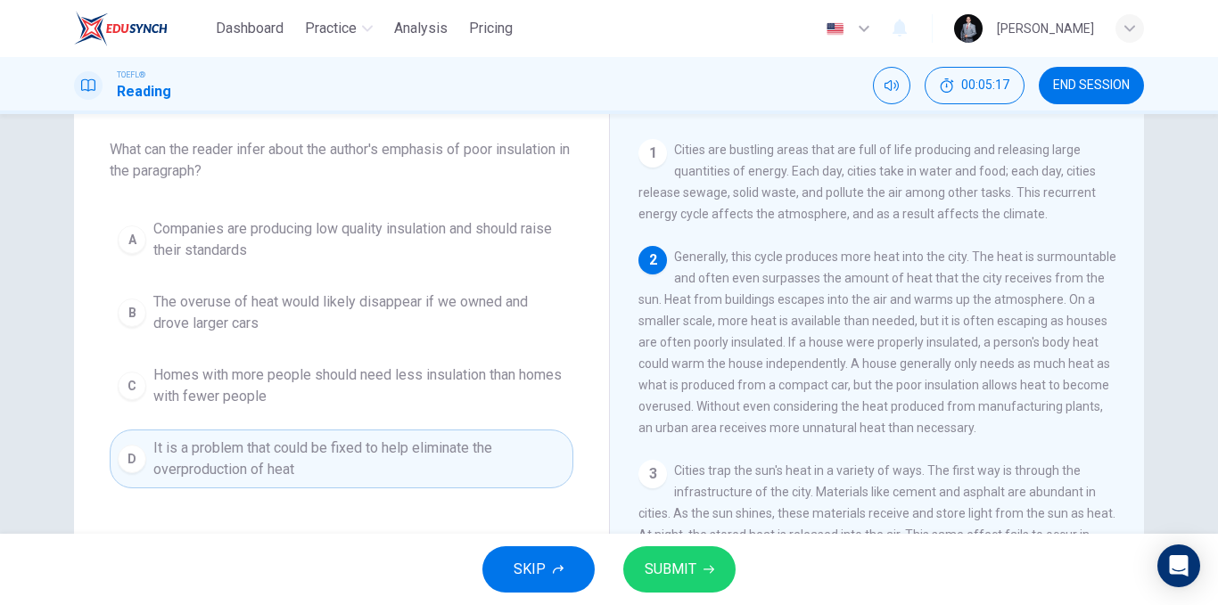
click at [338, 316] on span "The overuse of heat would likely disappear if we owned and drove larger cars" at bounding box center [359, 313] width 412 height 43
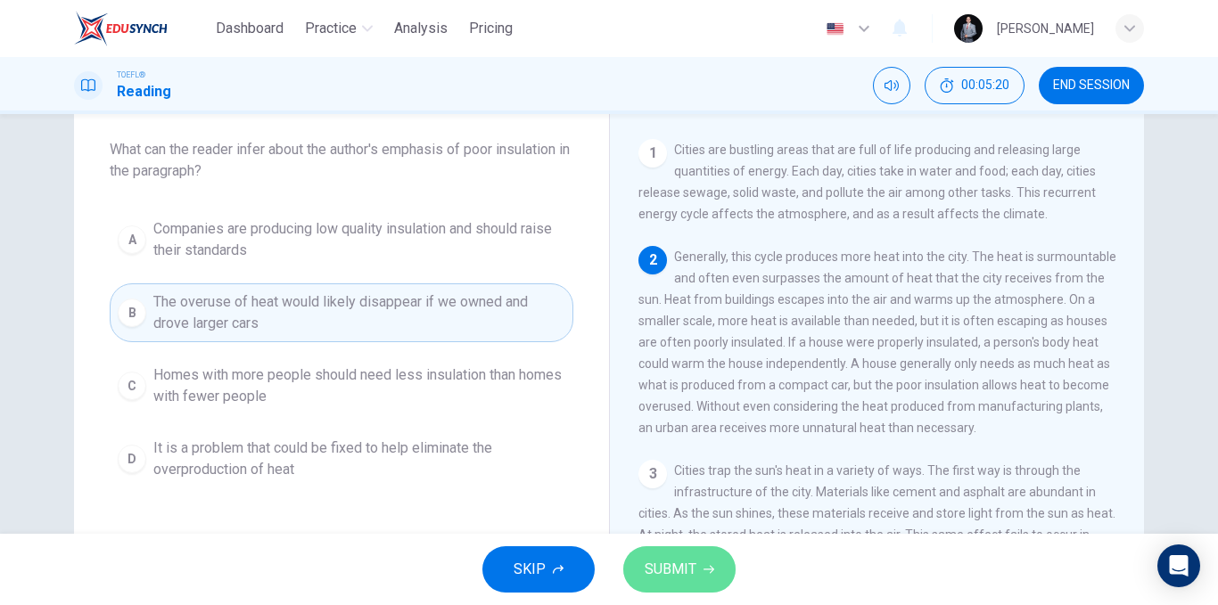
click at [696, 554] on button "SUBMIT" at bounding box center [679, 570] width 112 height 46
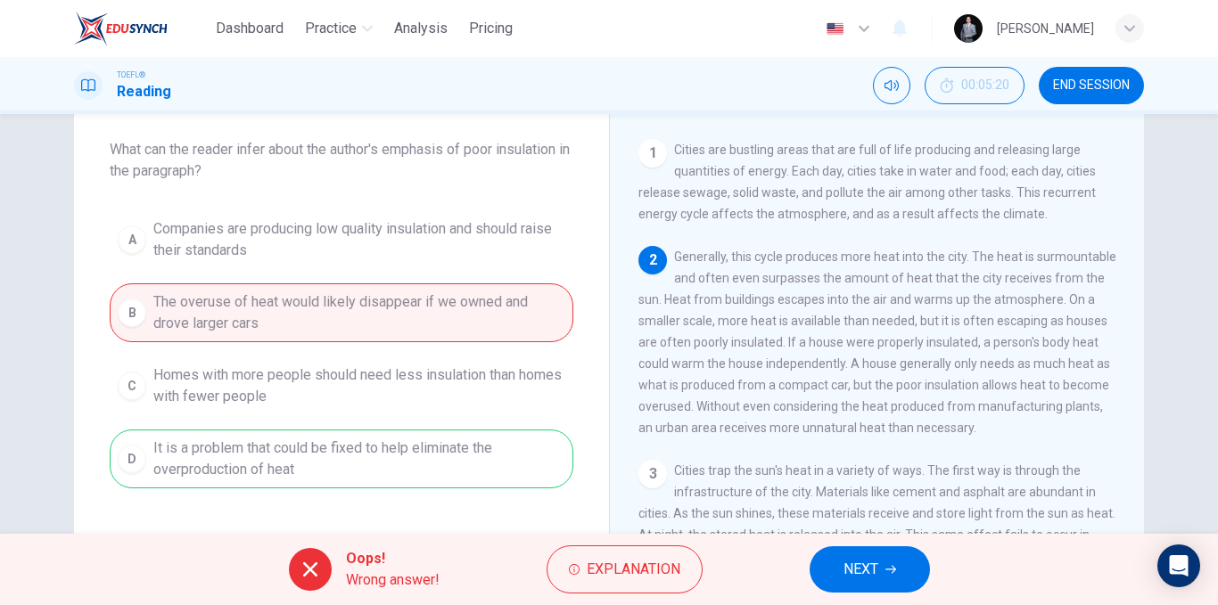
click at [455, 466] on div "A Companies are producing low quality insulation and should raise their standar…" at bounding box center [342, 349] width 464 height 278
click at [869, 563] on span "NEXT" at bounding box center [860, 569] width 35 height 25
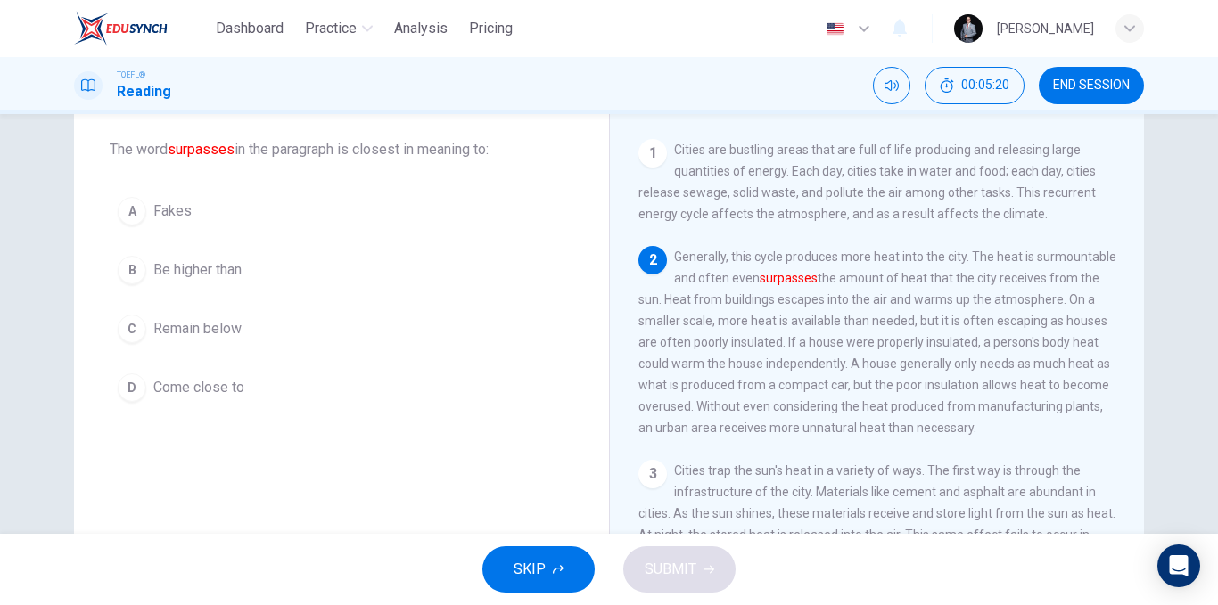
scroll to position [111, 0]
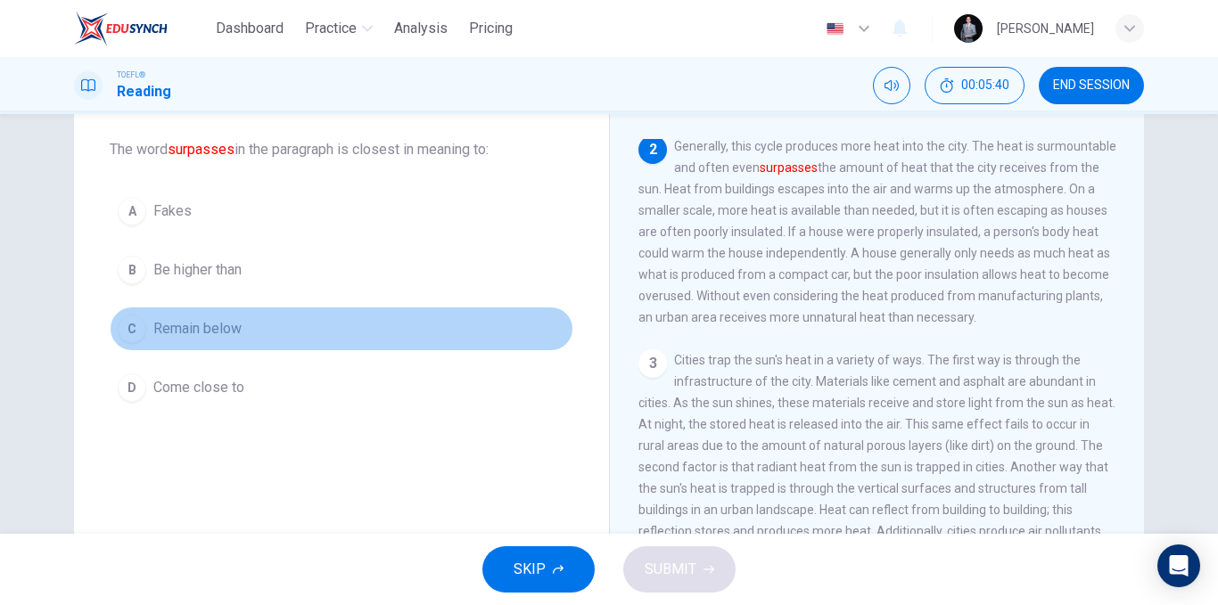
click at [234, 327] on span "Remain below" at bounding box center [197, 328] width 88 height 21
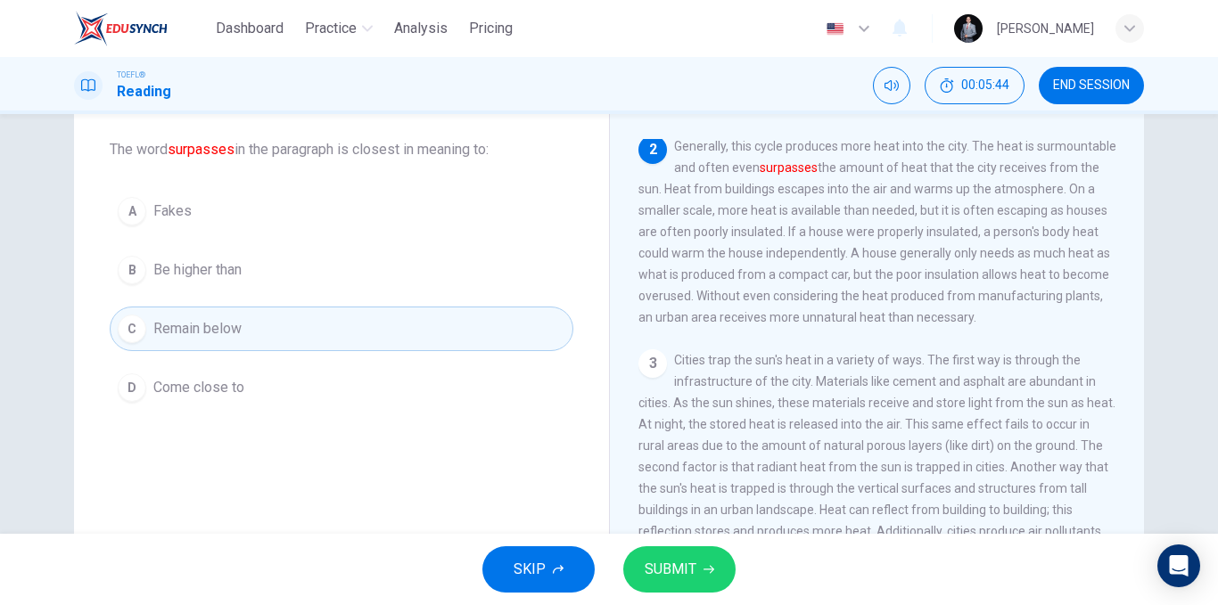
click at [679, 572] on span "SUBMIT" at bounding box center [671, 569] width 52 height 25
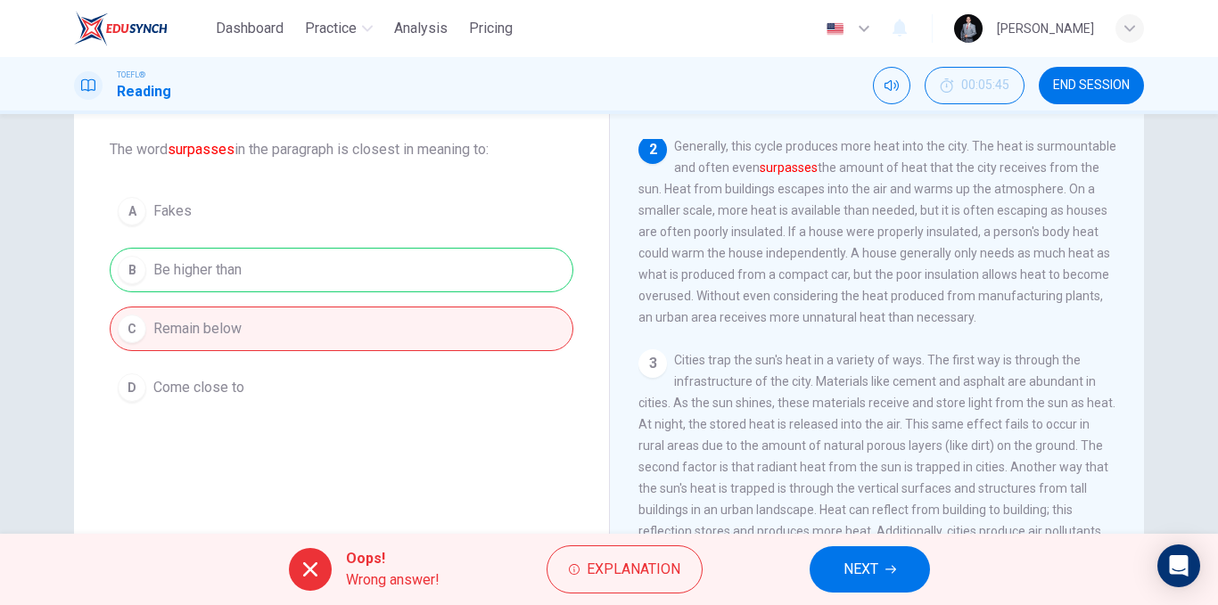
click at [1133, 74] on button "END SESSION" at bounding box center [1091, 85] width 105 height 37
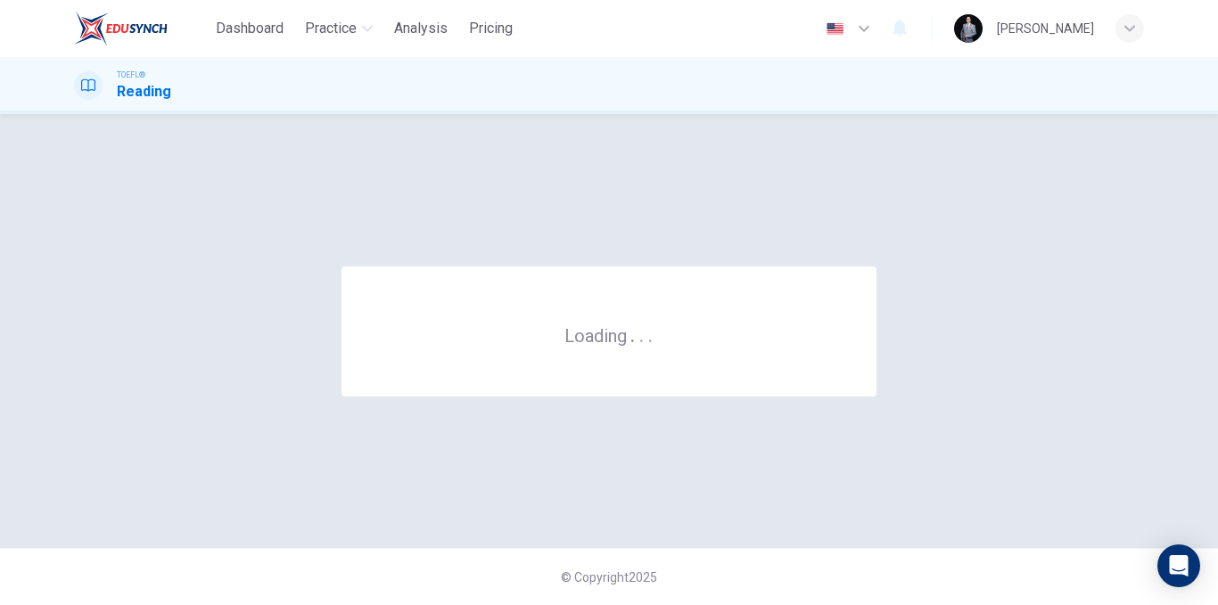
scroll to position [0, 0]
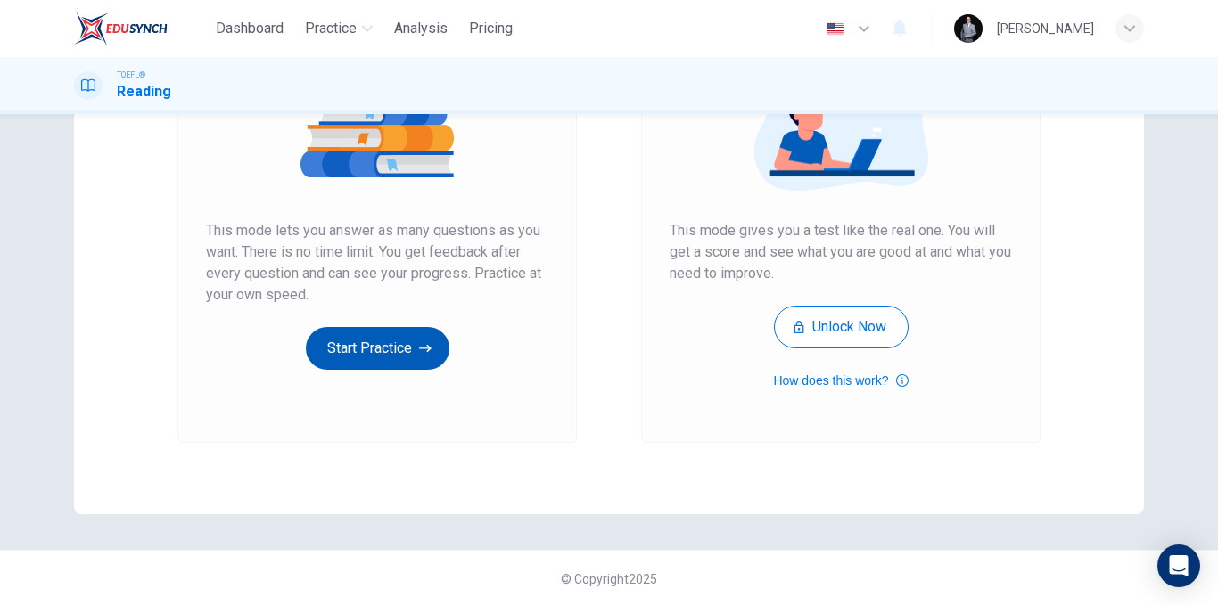
scroll to position [257, 0]
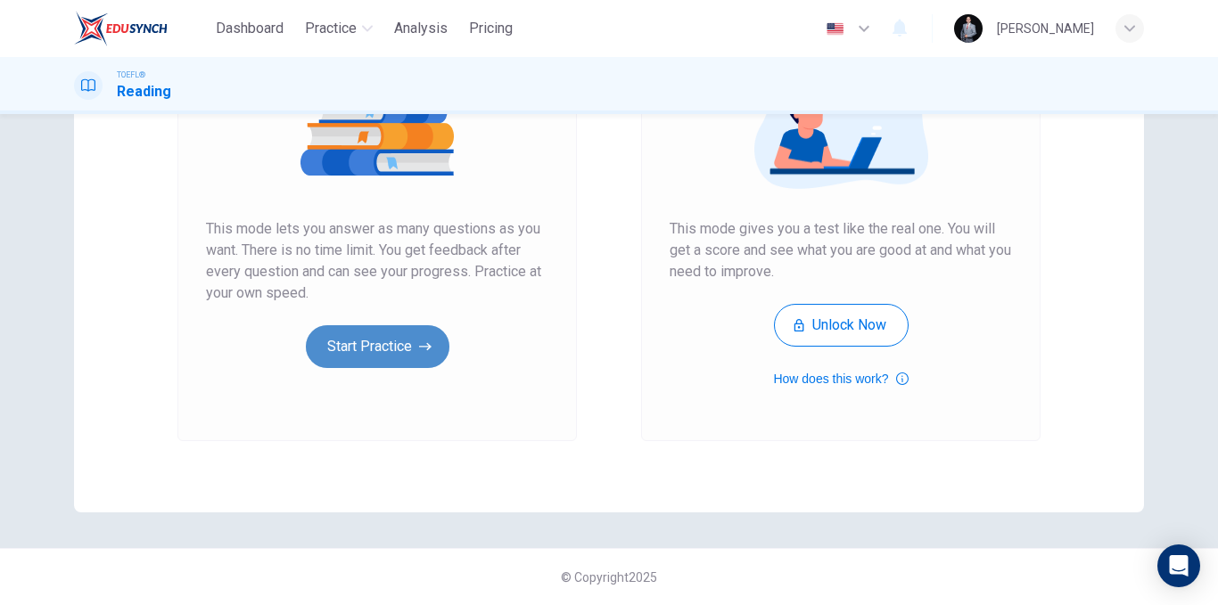
click at [377, 355] on button "Start Practice" at bounding box center [378, 346] width 144 height 43
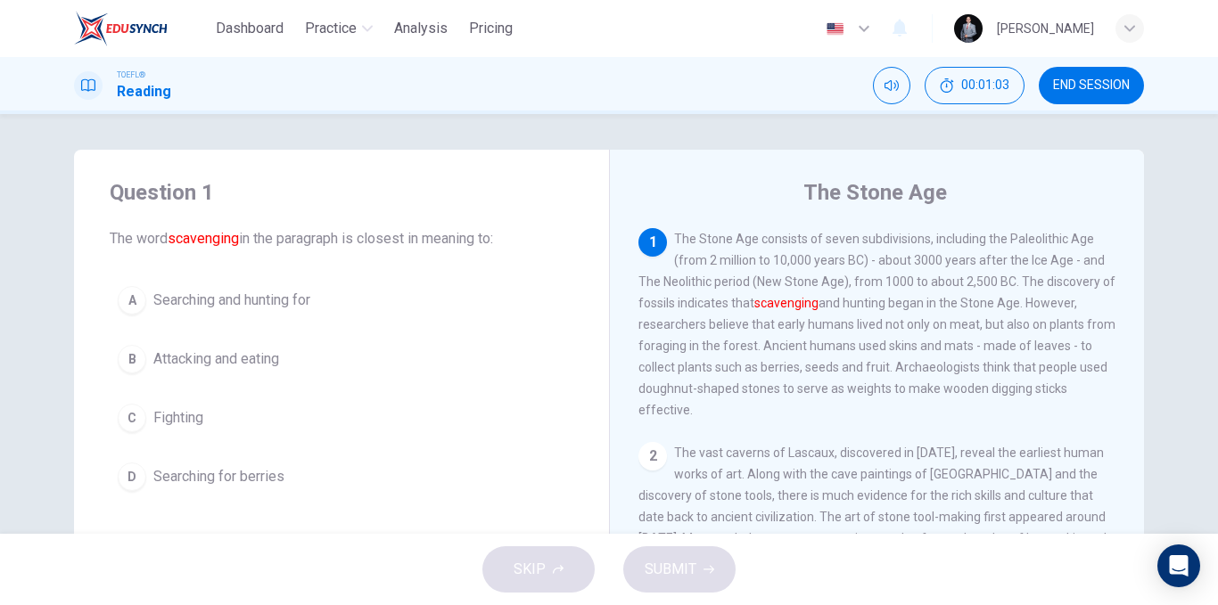
click at [248, 359] on span "Attacking and eating" at bounding box center [216, 359] width 126 height 21
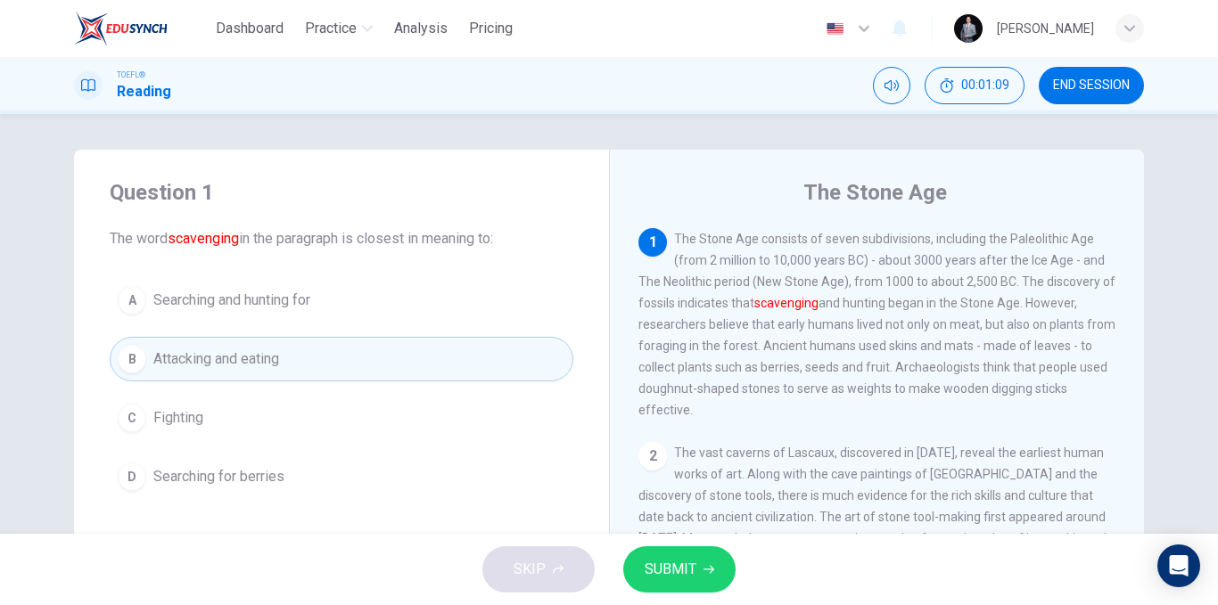
click at [238, 423] on button "C Fighting" at bounding box center [342, 418] width 464 height 45
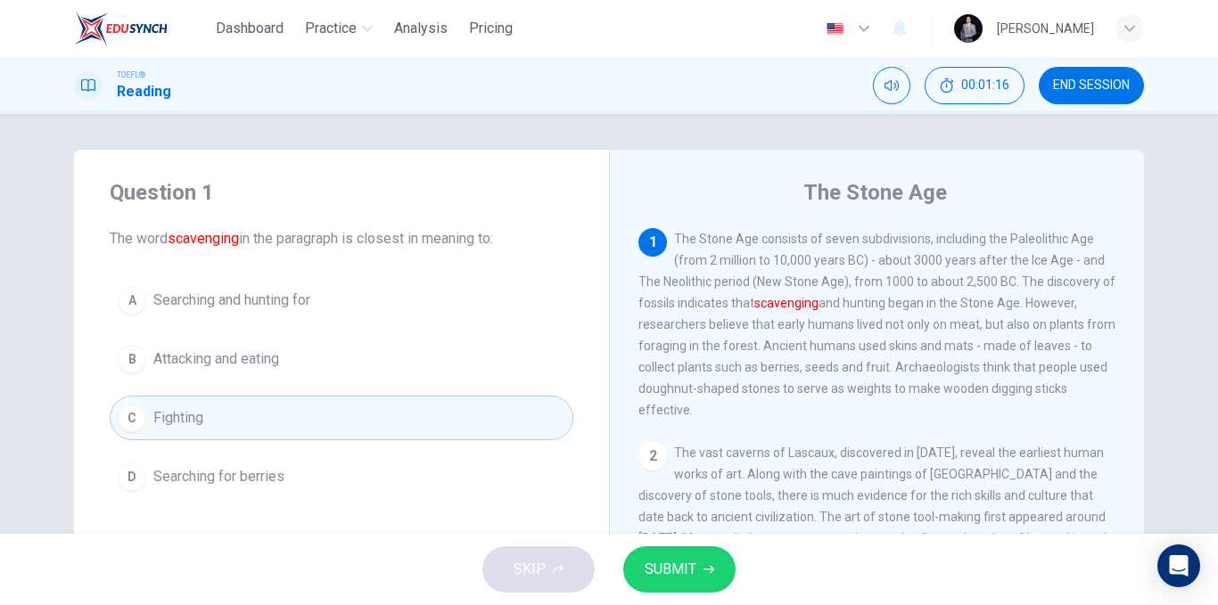
click at [302, 472] on button "D Searching for berries" at bounding box center [342, 477] width 464 height 45
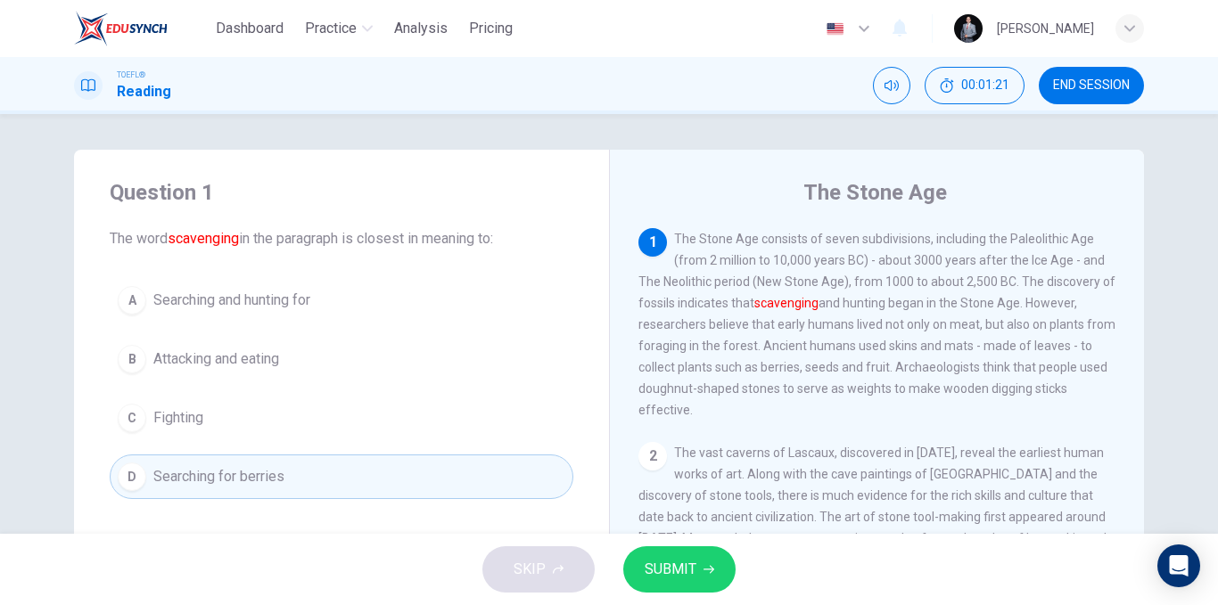
click at [707, 579] on button "SUBMIT" at bounding box center [679, 570] width 112 height 46
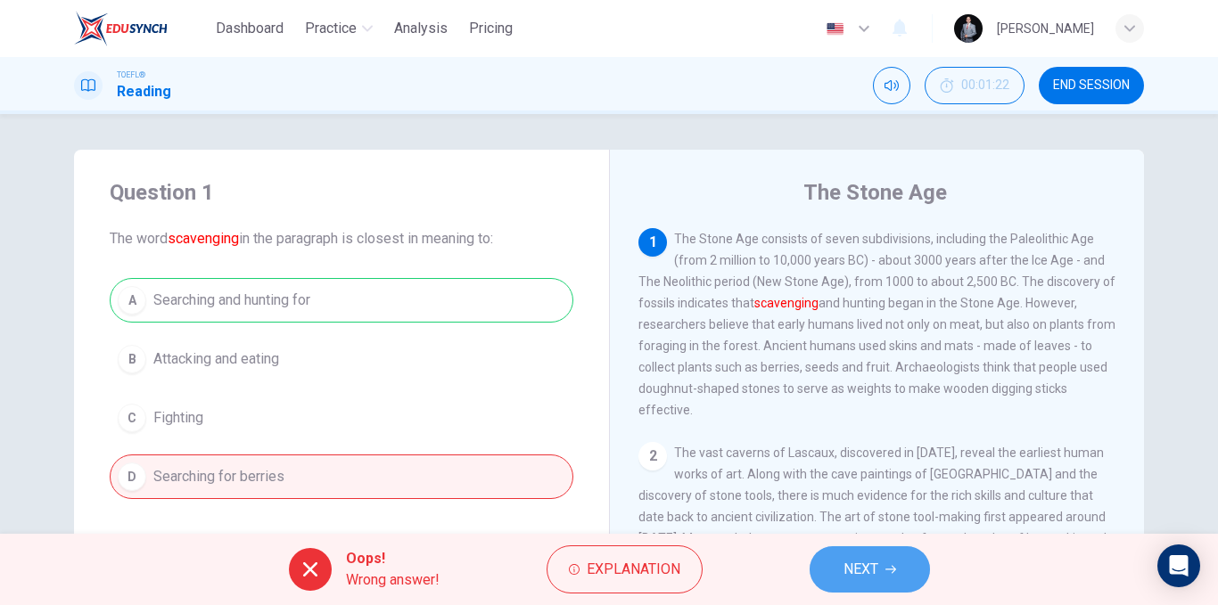
click at [870, 566] on span "NEXT" at bounding box center [860, 569] width 35 height 25
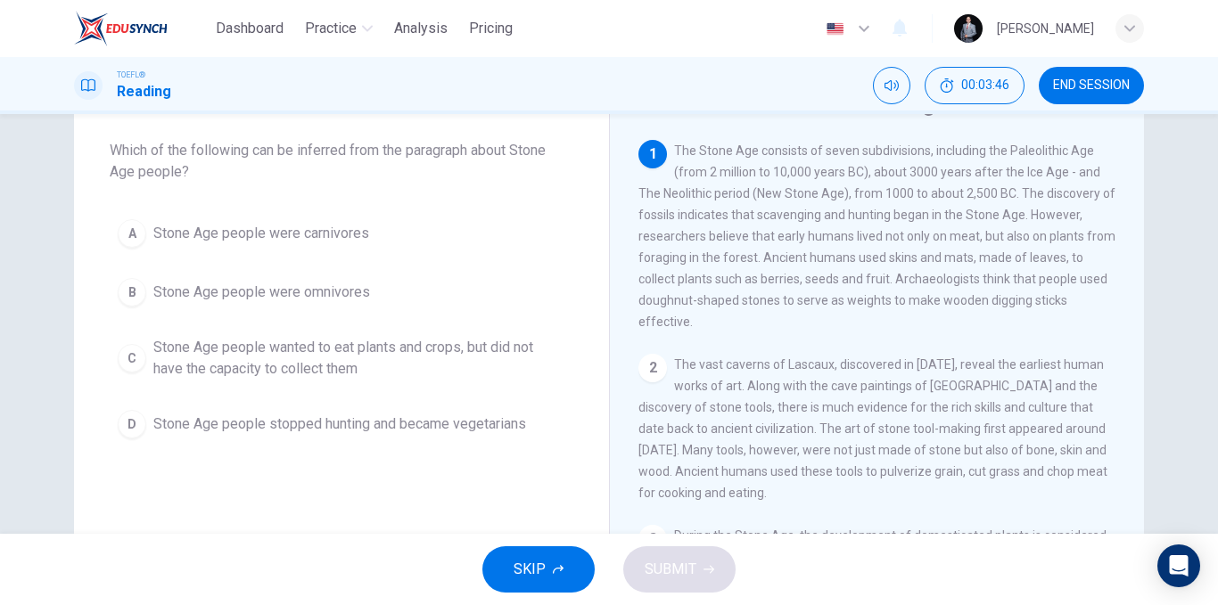
scroll to position [89, 0]
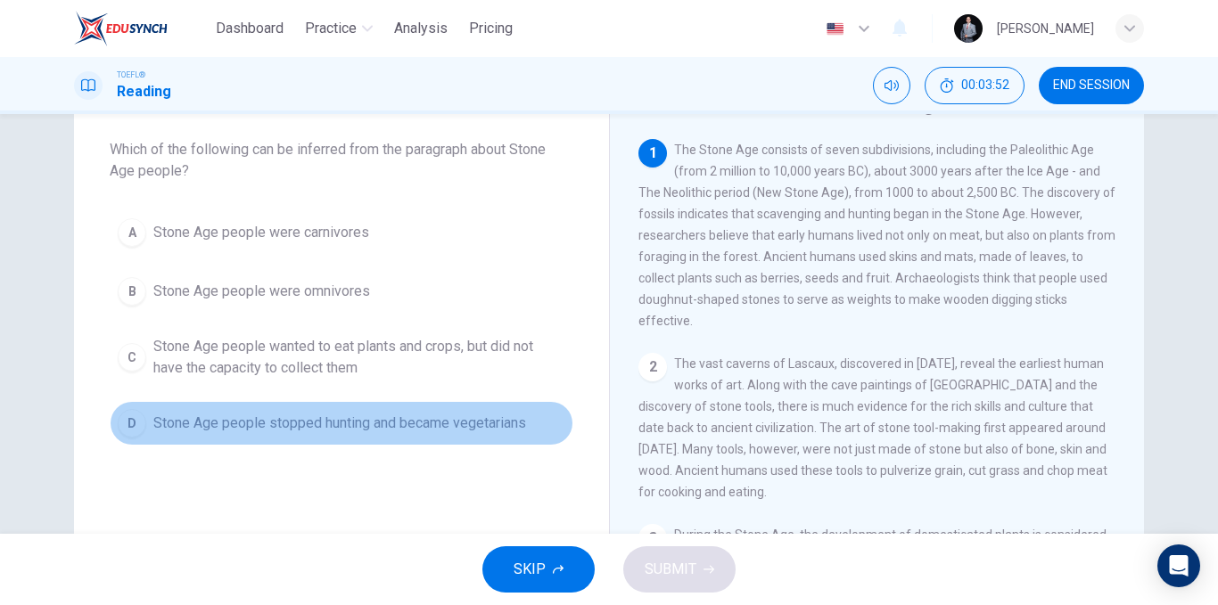
click at [407, 418] on span "Stone Age people stopped hunting and became vegetarians" at bounding box center [339, 423] width 373 height 21
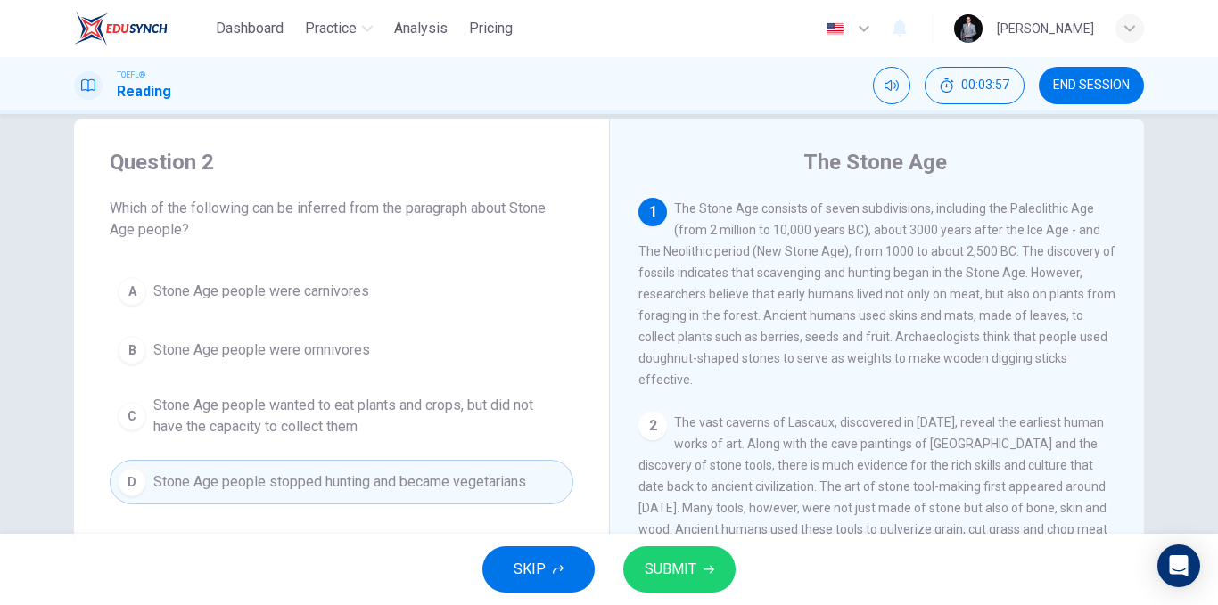
scroll to position [0, 0]
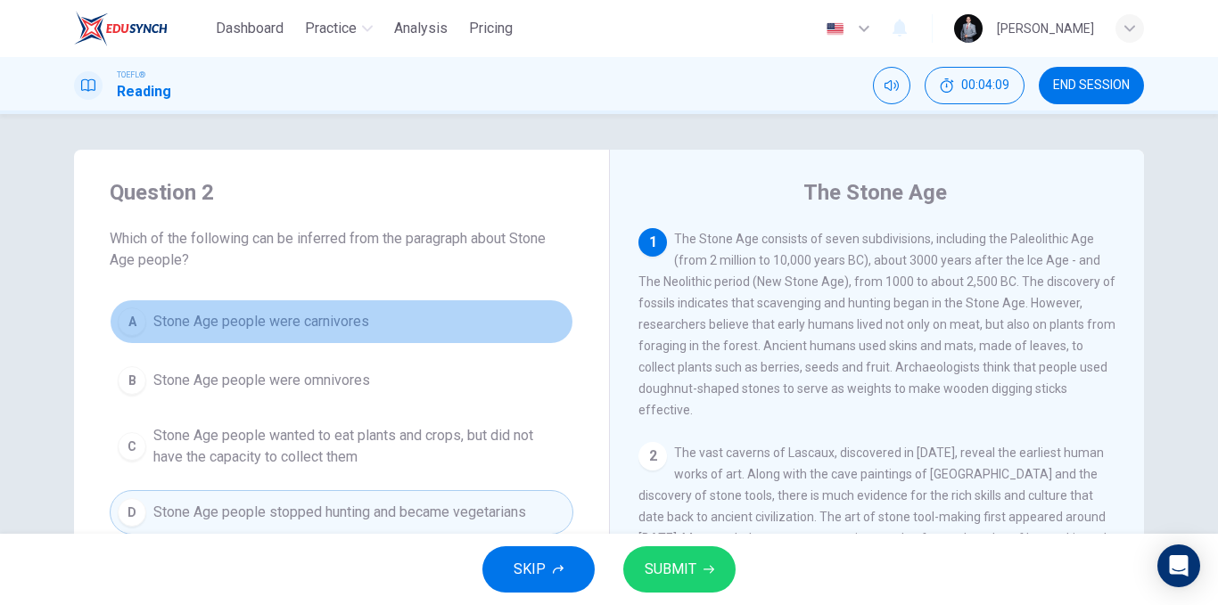
click at [376, 322] on button "A Stone Age people were carnivores" at bounding box center [342, 322] width 464 height 45
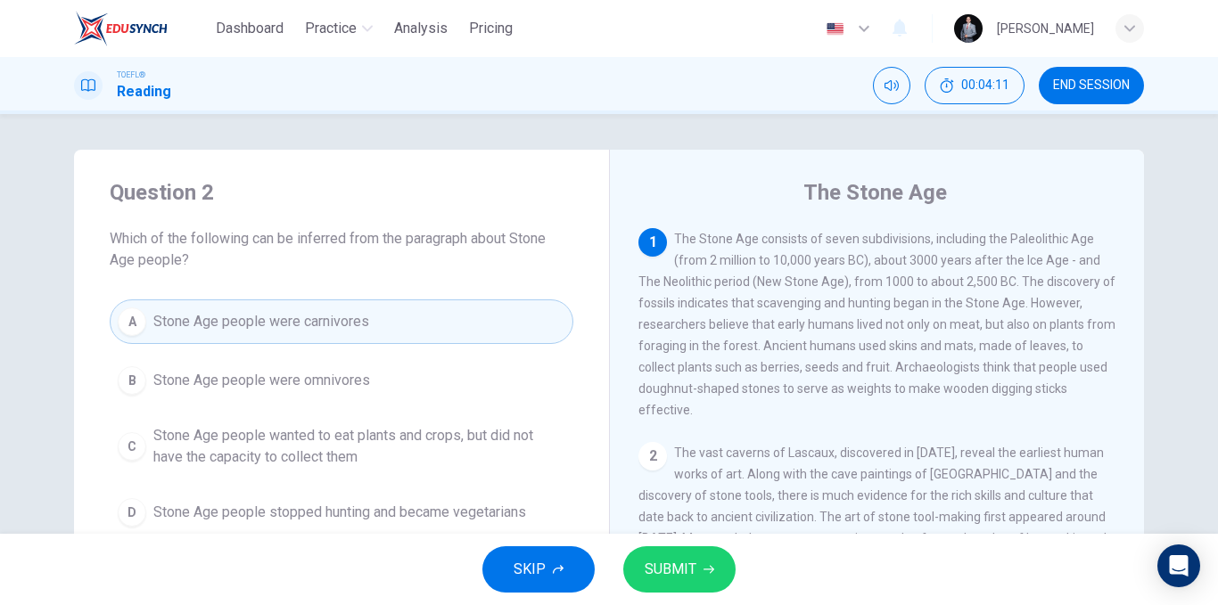
click at [662, 581] on span "SUBMIT" at bounding box center [671, 569] width 52 height 25
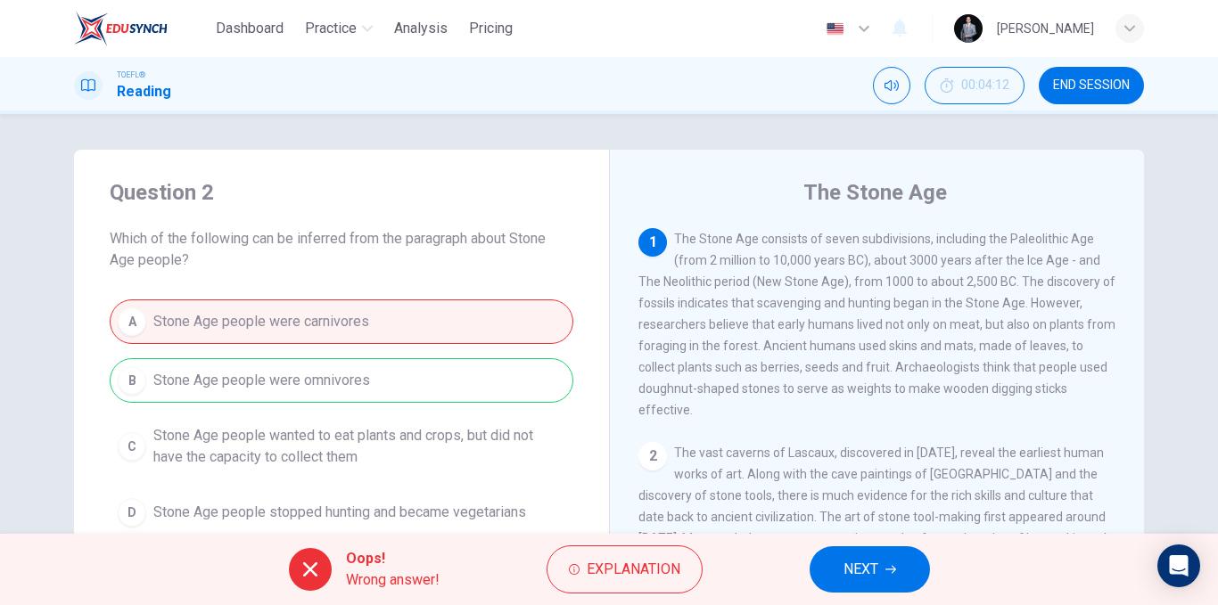
click at [336, 387] on div "A Stone Age people were carnivores B Stone Age people were omnivores C Stone Ag…" at bounding box center [342, 417] width 464 height 235
click at [339, 386] on div "A Stone Age people were carnivores B Stone Age people were omnivores C Stone Ag…" at bounding box center [342, 417] width 464 height 235
click at [340, 386] on div "A Stone Age people were carnivores B Stone Age people were omnivores C Stone Ag…" at bounding box center [342, 417] width 464 height 235
click at [341, 387] on div "A Stone Age people were carnivores B Stone Age people were omnivores C Stone Ag…" at bounding box center [342, 417] width 464 height 235
click at [838, 556] on button "NEXT" at bounding box center [870, 570] width 120 height 46
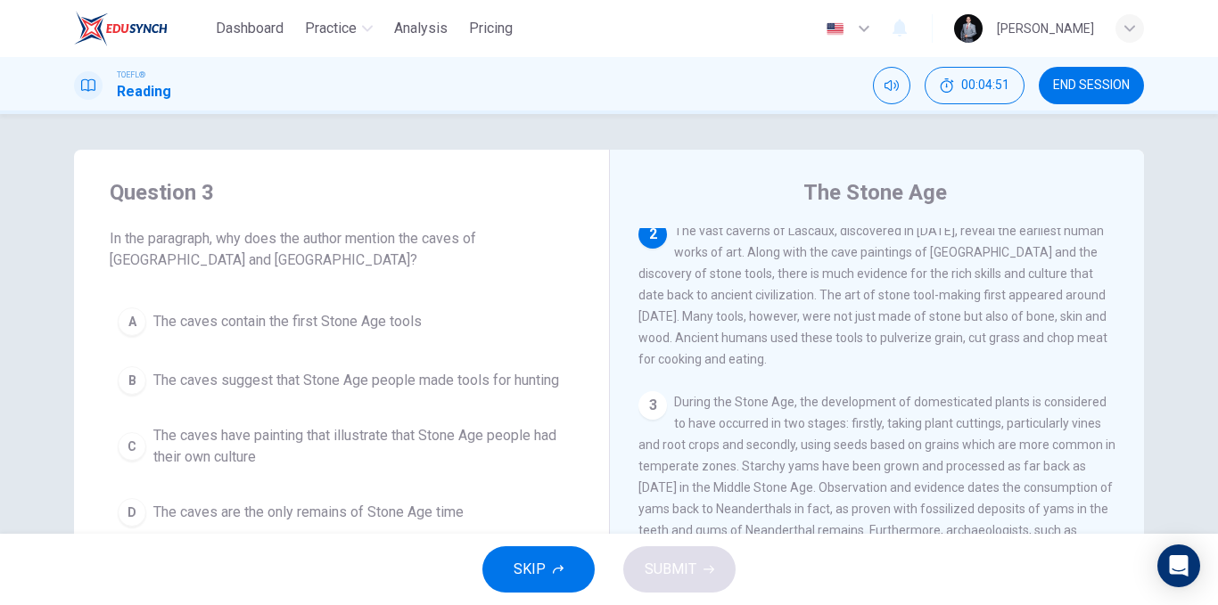
scroll to position [89, 0]
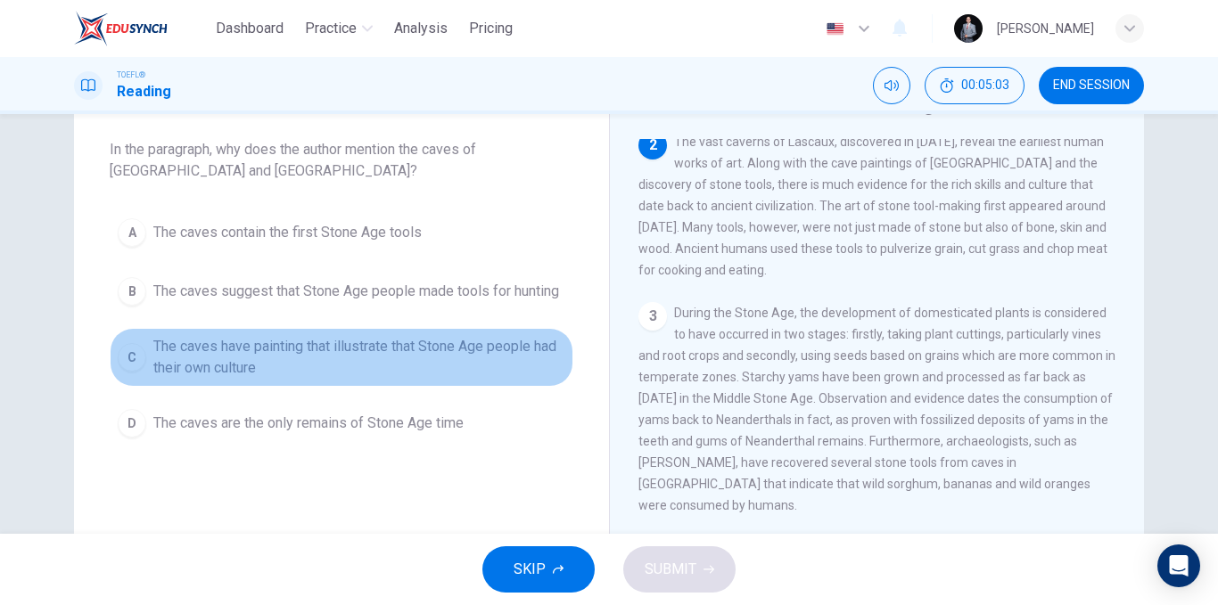
click at [417, 353] on span "The caves have painting that illustrate that Stone Age people had their own cul…" at bounding box center [359, 357] width 412 height 43
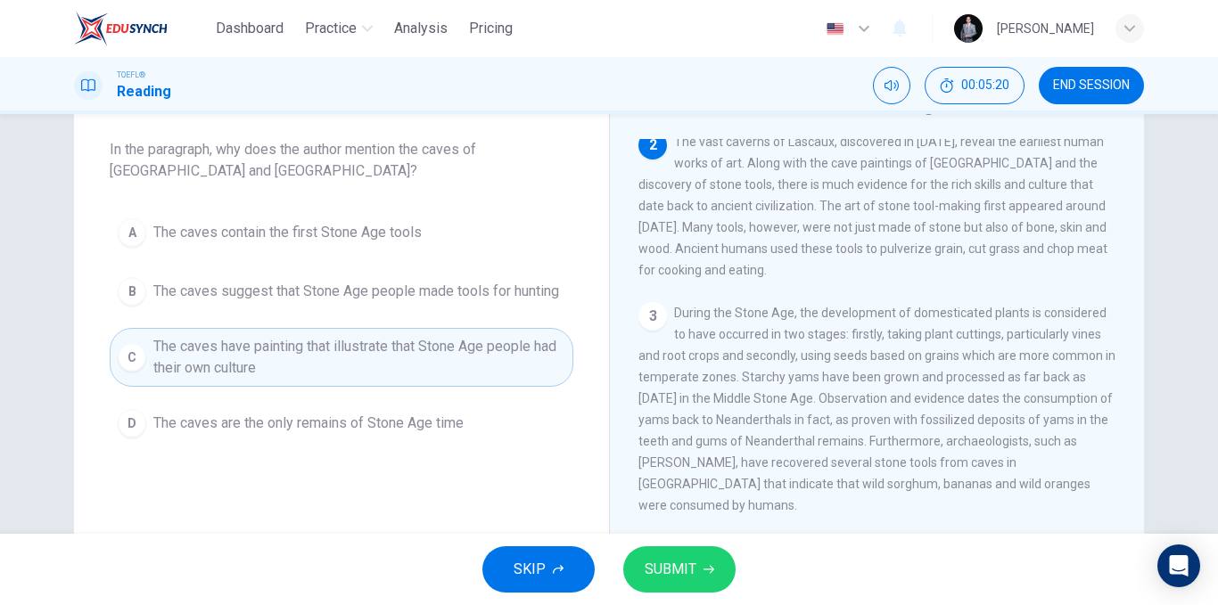
drag, startPoint x: 1015, startPoint y: 154, endPoint x: 1057, endPoint y: 152, distance: 42.8
click at [1057, 152] on span "The vast caverns of Lascaux, discovered in [DATE], reveal the earliest human wo…" at bounding box center [872, 206] width 469 height 143
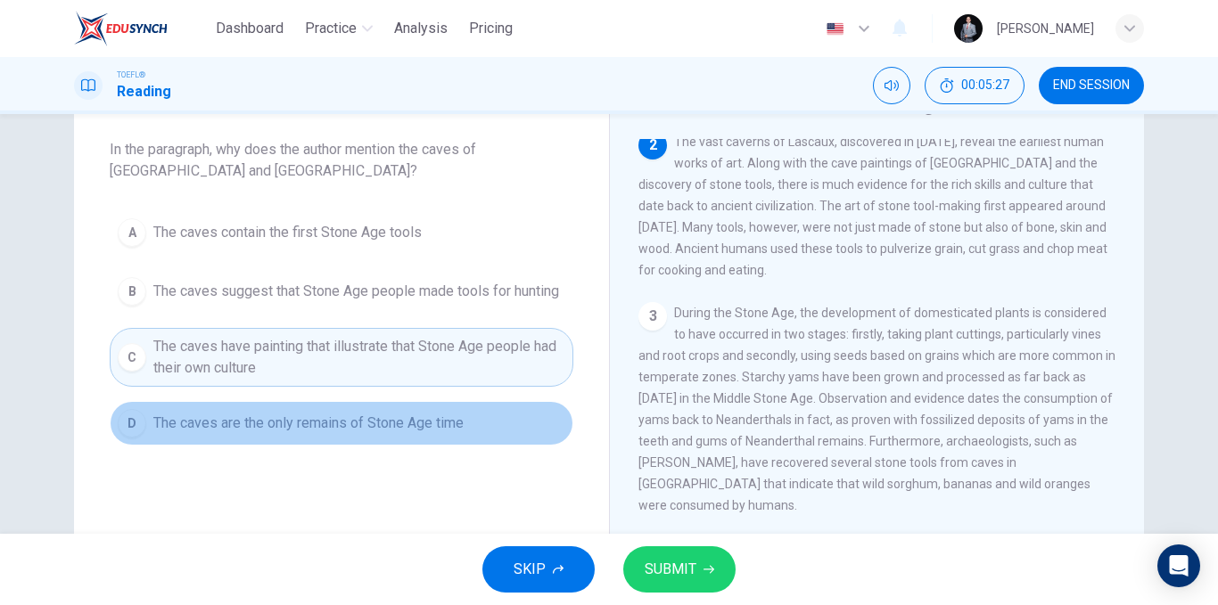
click at [463, 406] on button "D The caves are the only remains of Stone Age time" at bounding box center [342, 423] width 464 height 45
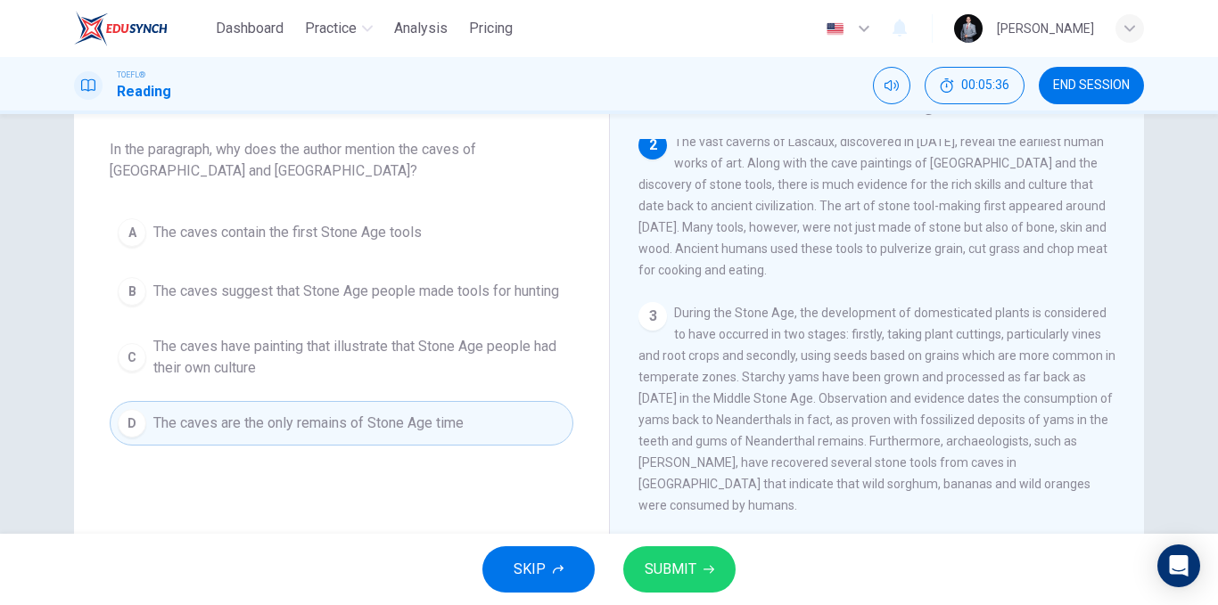
click at [711, 584] on button "SUBMIT" at bounding box center [679, 570] width 112 height 46
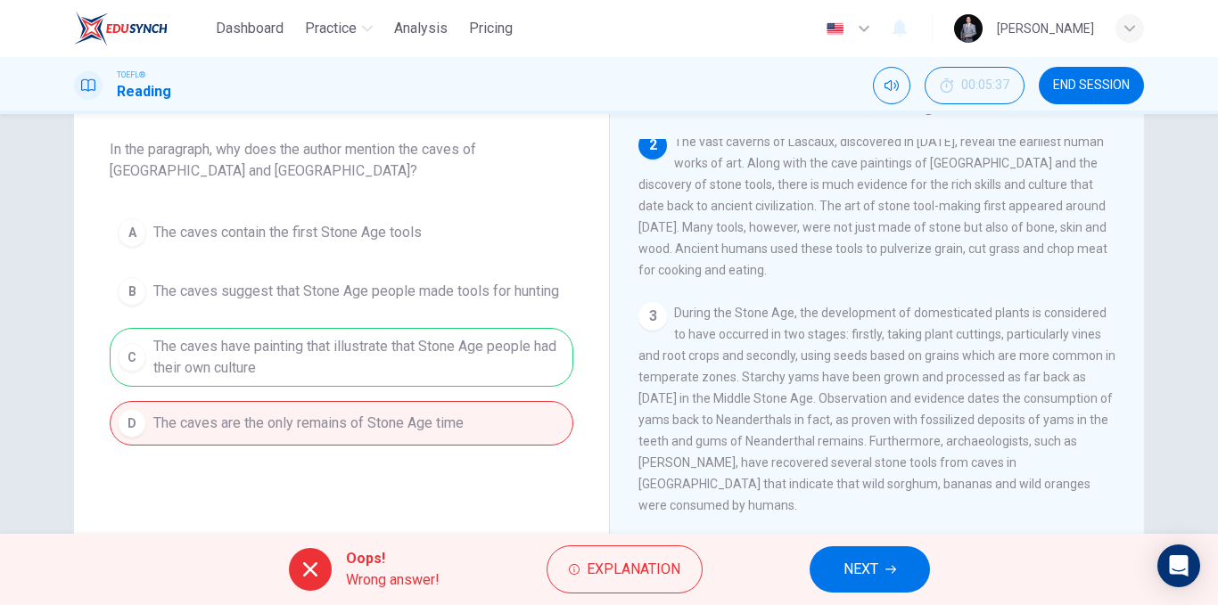
drag, startPoint x: 1087, startPoint y: 90, endPoint x: 690, endPoint y: 119, distance: 397.8
click at [1088, 90] on span "END SESSION" at bounding box center [1091, 85] width 77 height 14
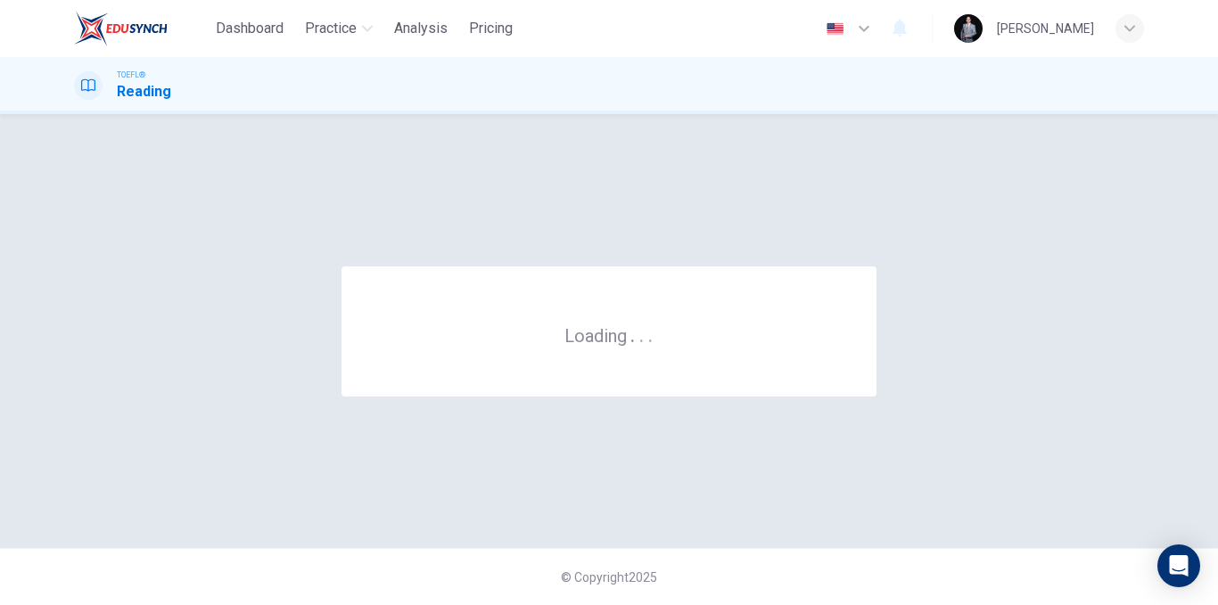
scroll to position [0, 0]
